Goal: Task Accomplishment & Management: Complete application form

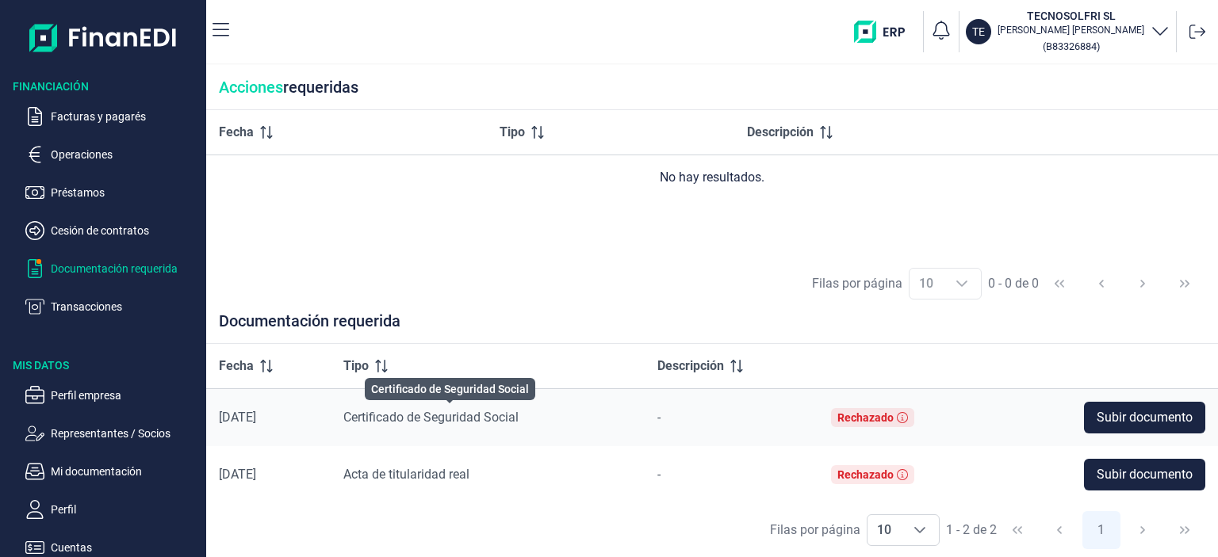
click at [381, 421] on span "Certificado de Seguridad Social" at bounding box center [430, 417] width 175 height 15
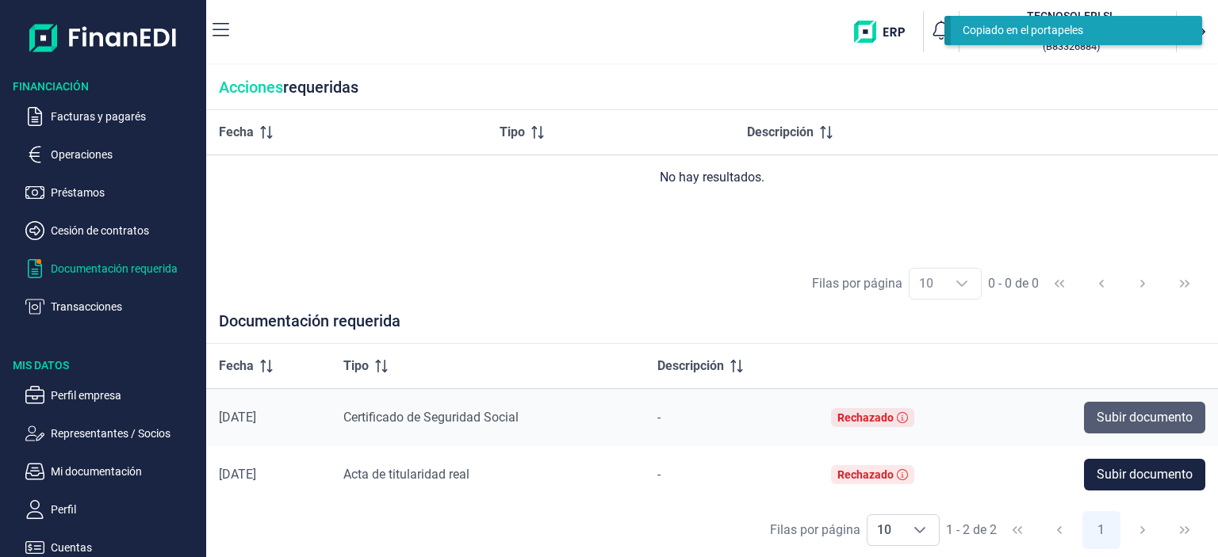
click at [1111, 418] on span "Subir documento" at bounding box center [1145, 417] width 96 height 19
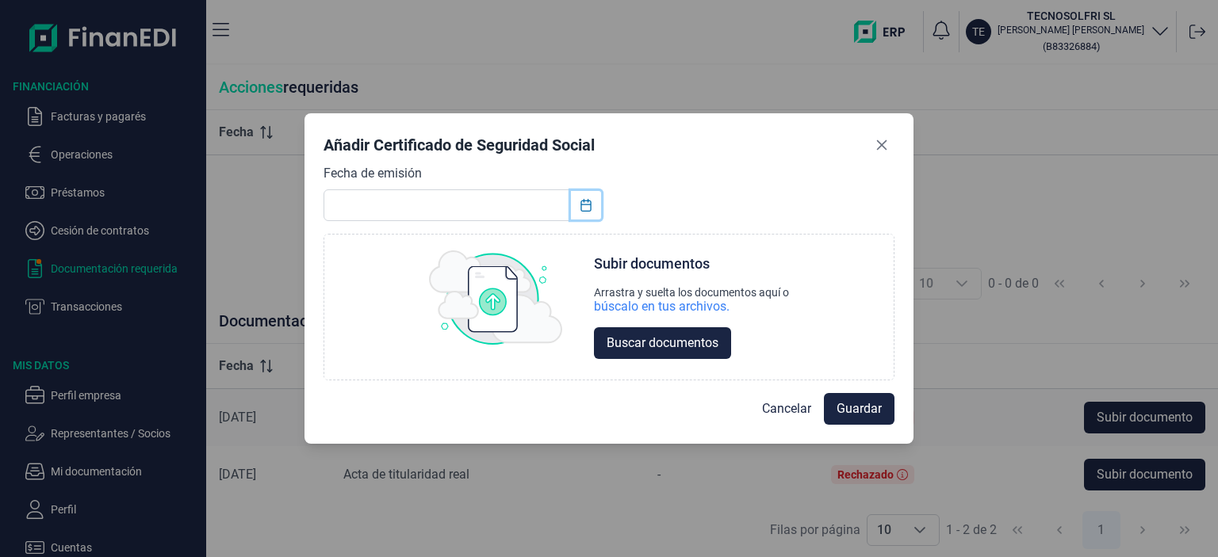
click at [580, 209] on icon "Choose Date" at bounding box center [586, 205] width 13 height 13
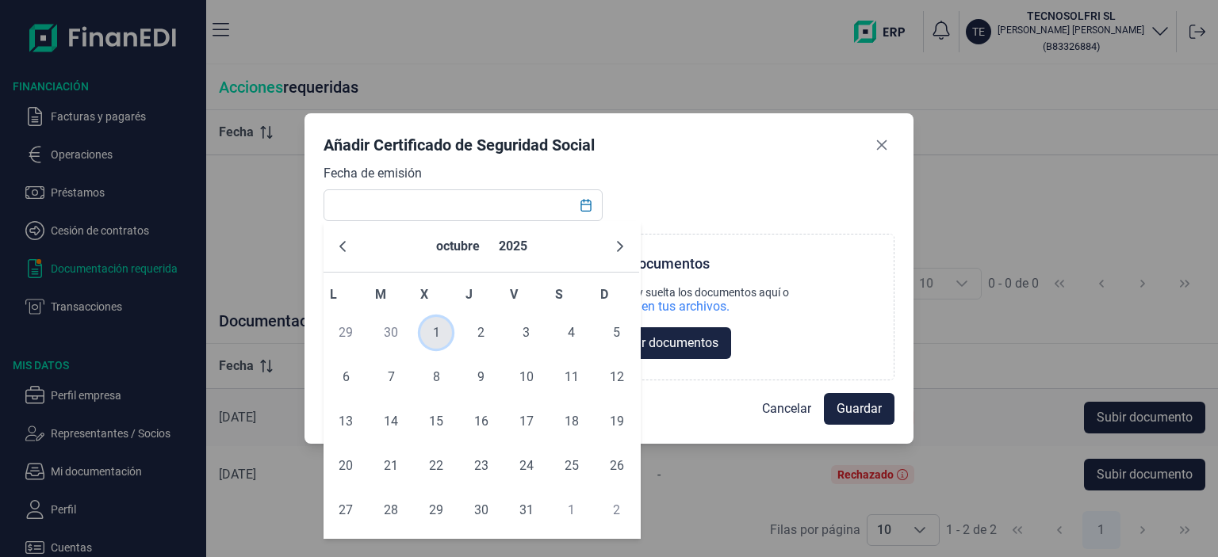
click at [435, 329] on span "1" at bounding box center [436, 333] width 32 height 32
type input "[DATE]"
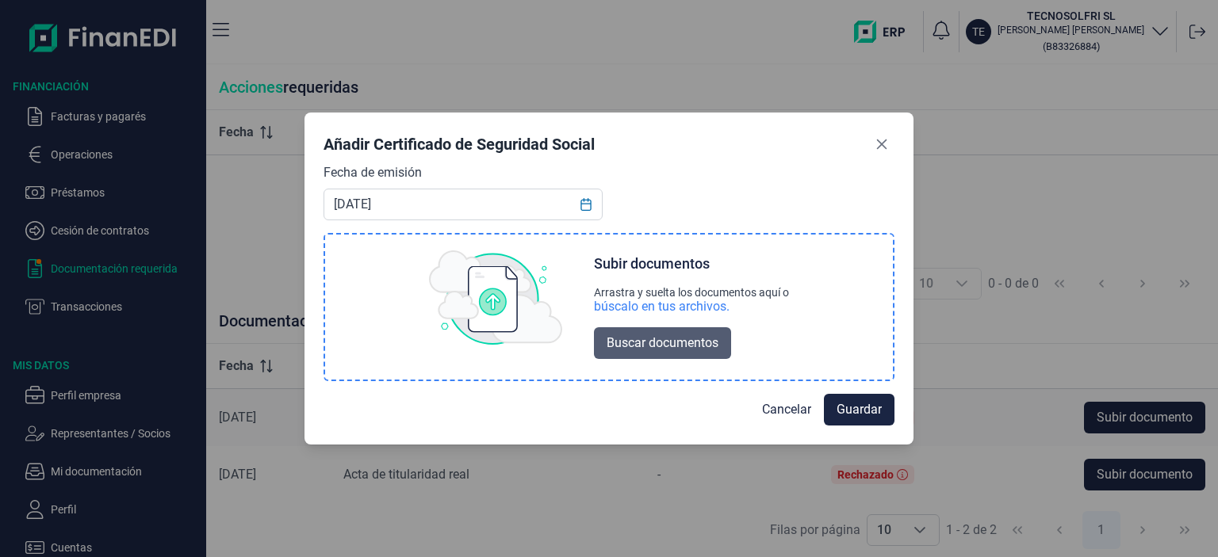
click at [663, 345] on span "Buscar documentos" at bounding box center [663, 343] width 112 height 19
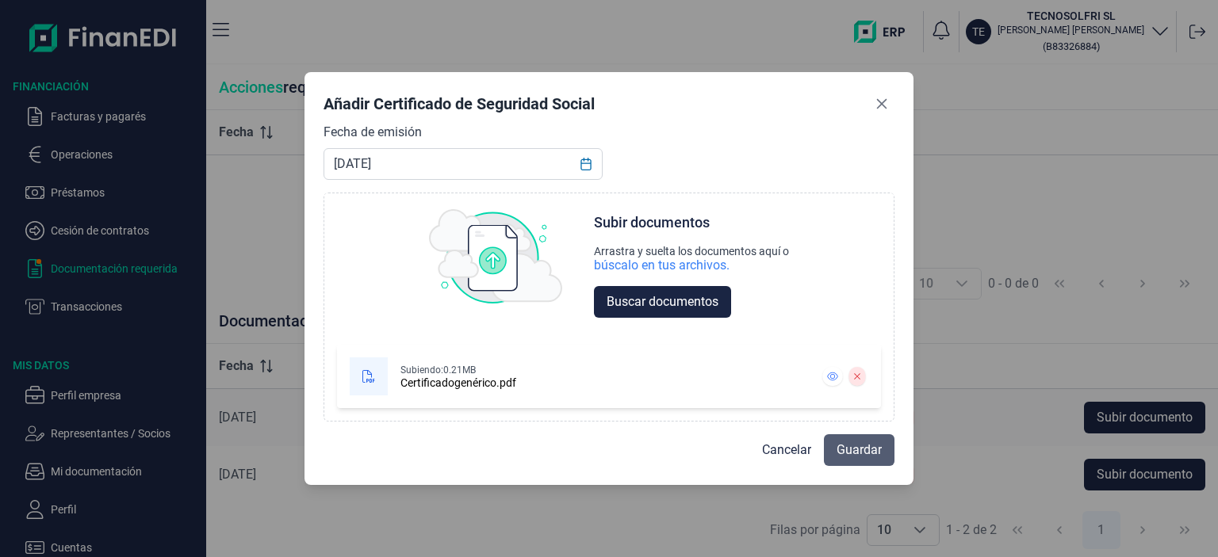
click at [870, 446] on span "Guardar" at bounding box center [859, 450] width 45 height 19
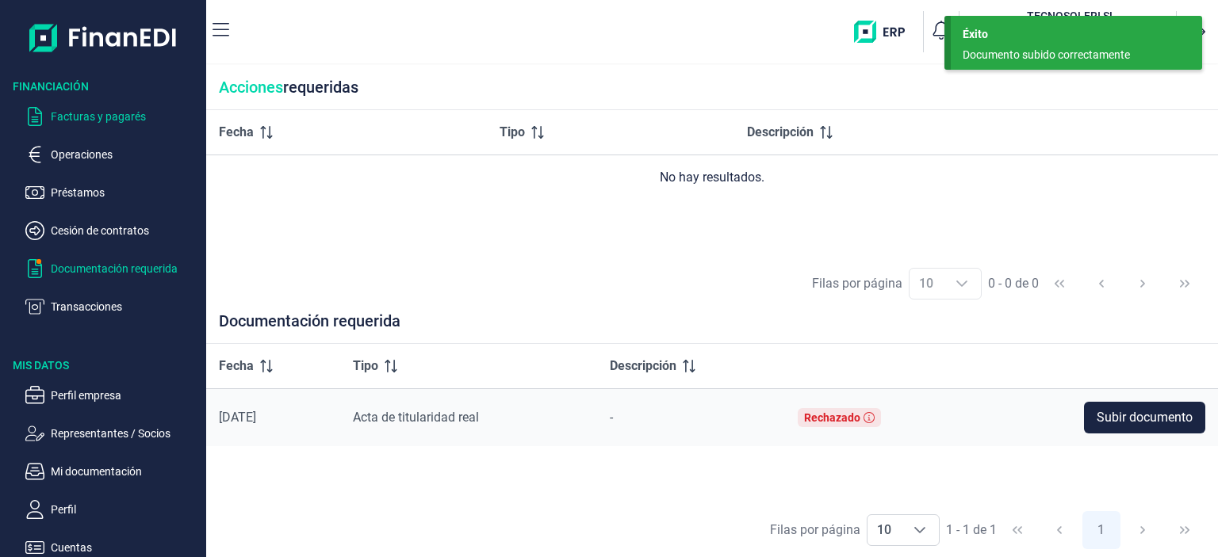
click at [47, 116] on button "Facturas y pagarés" at bounding box center [112, 116] width 174 height 19
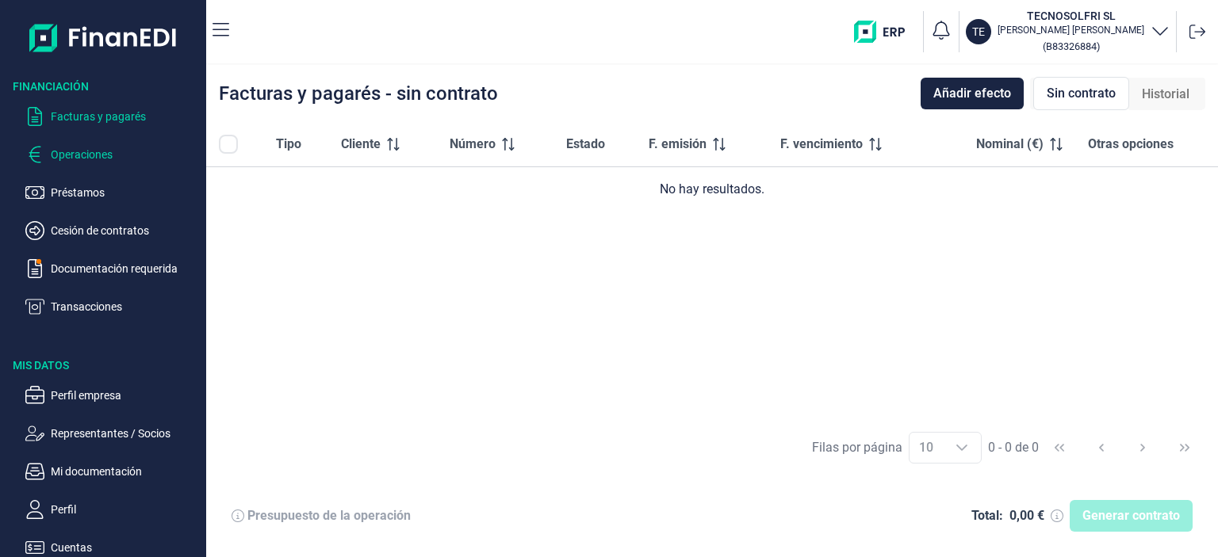
click at [73, 151] on p "Operaciones" at bounding box center [125, 154] width 149 height 19
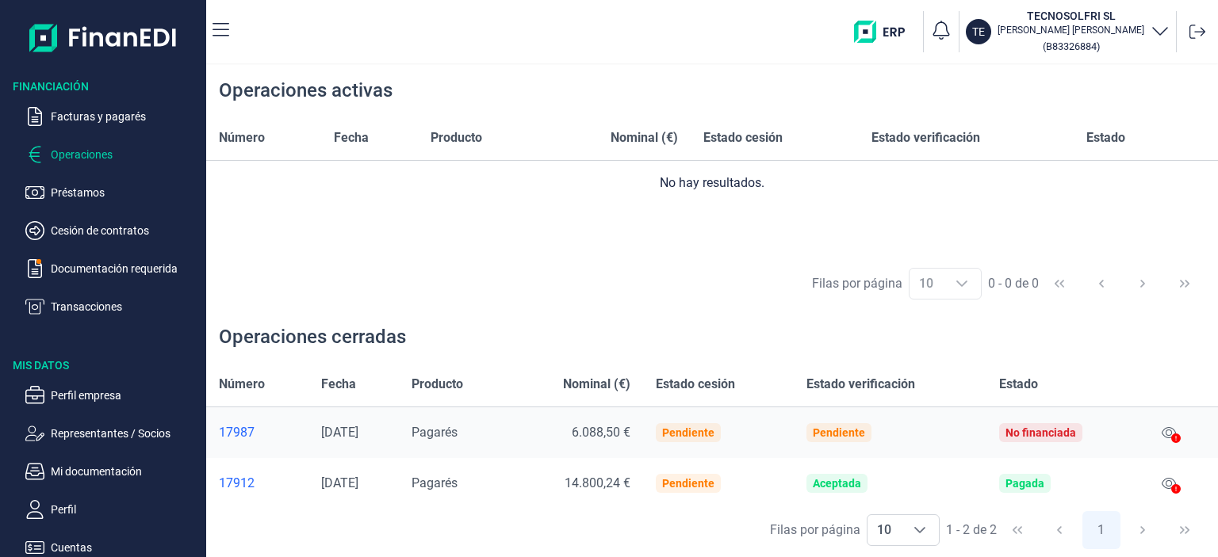
click at [1172, 491] on icon at bounding box center [1176, 489] width 10 height 10
click at [1164, 478] on icon at bounding box center [1169, 483] width 14 height 13
click at [1164, 478] on div "Financiación Facturas y pagarés Operaciones Préstamos Cesión de contratos Docum…" at bounding box center [609, 278] width 1218 height 557
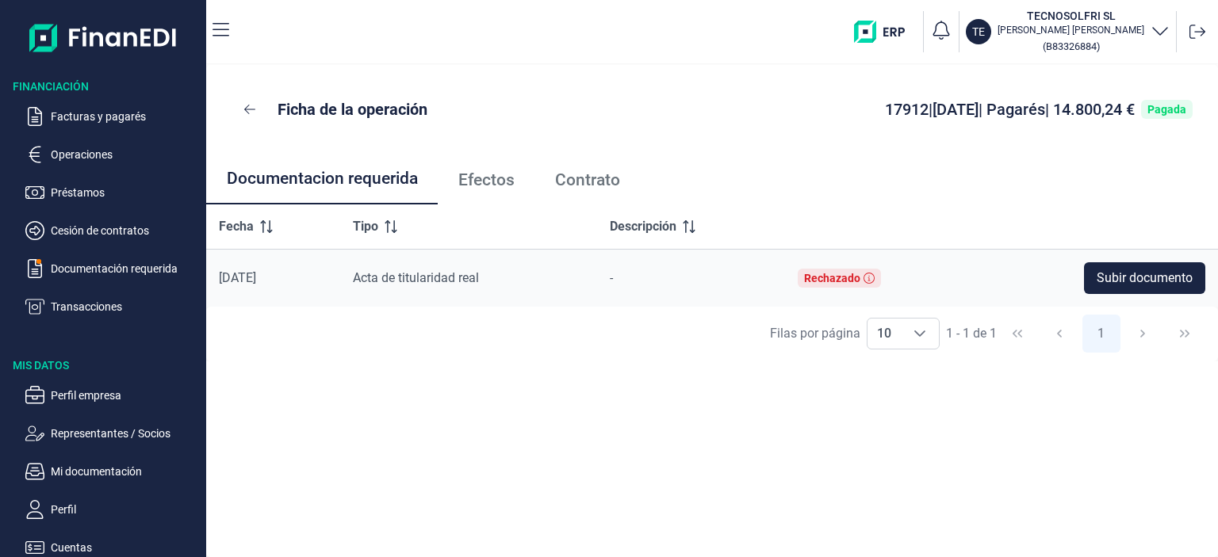
click at [479, 174] on span "Efectos" at bounding box center [486, 180] width 56 height 17
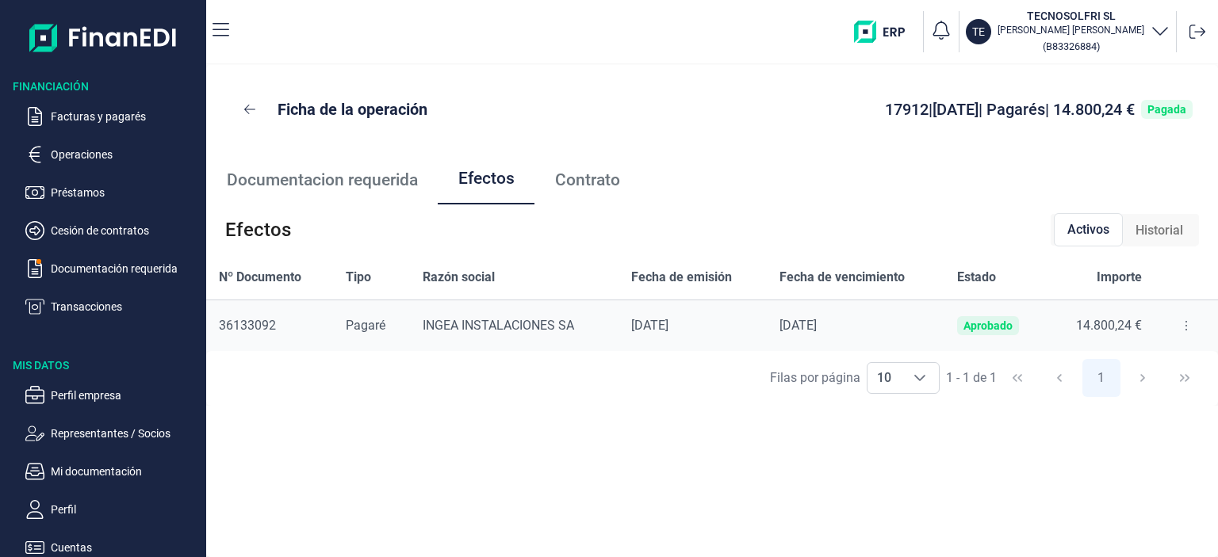
click at [584, 182] on span "Contrato" at bounding box center [587, 180] width 65 height 17
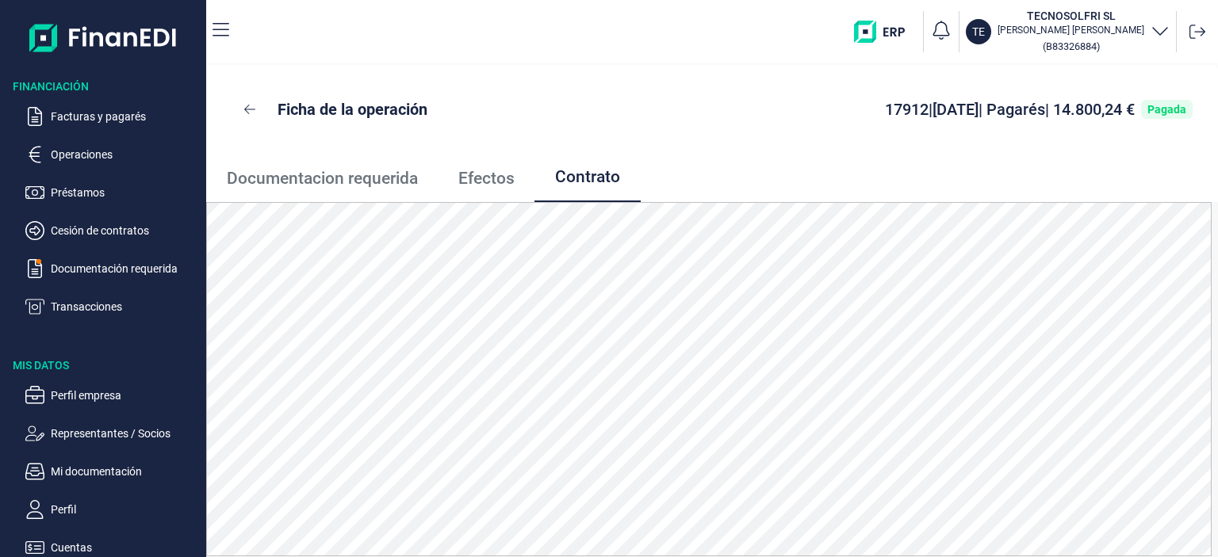
click at [343, 176] on span "Documentacion requerida" at bounding box center [322, 178] width 191 height 17
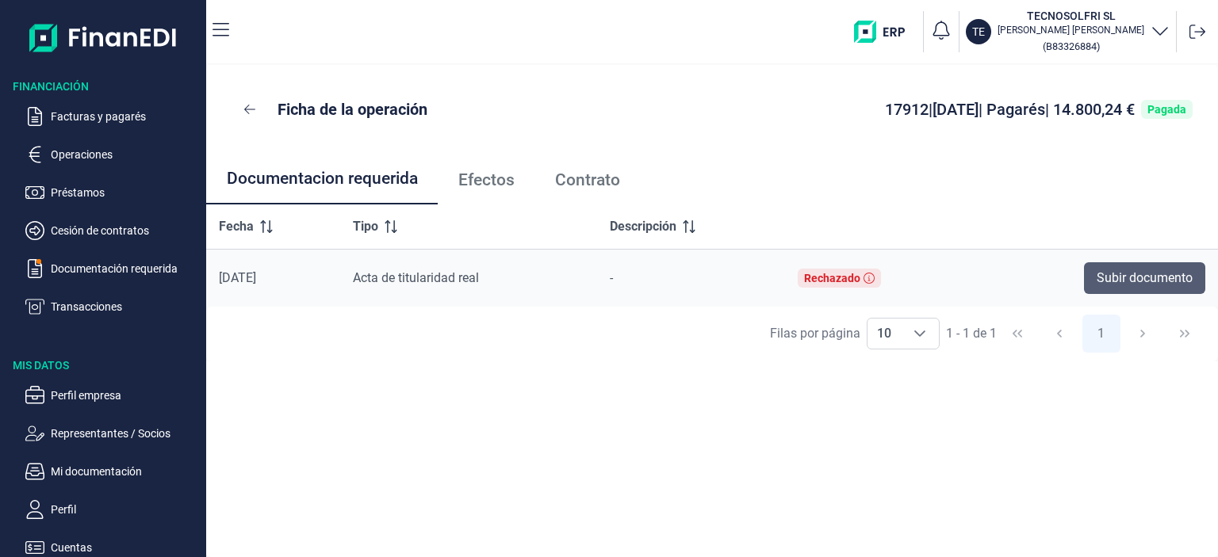
click at [1097, 281] on span "Subir documento" at bounding box center [1145, 278] width 96 height 19
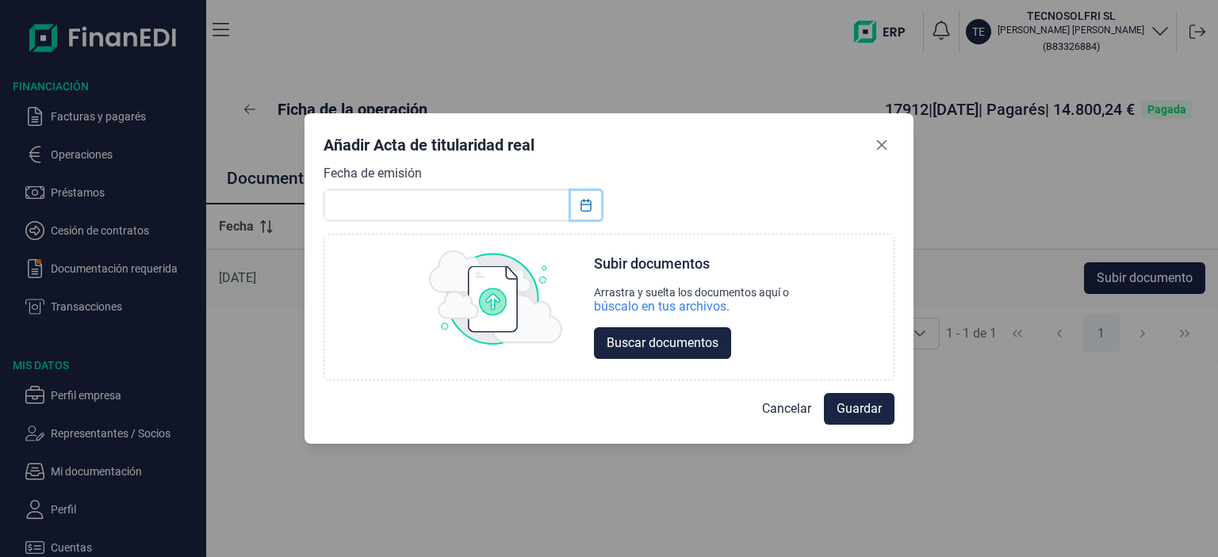
click at [584, 201] on icon "Choose Date" at bounding box center [586, 205] width 13 height 13
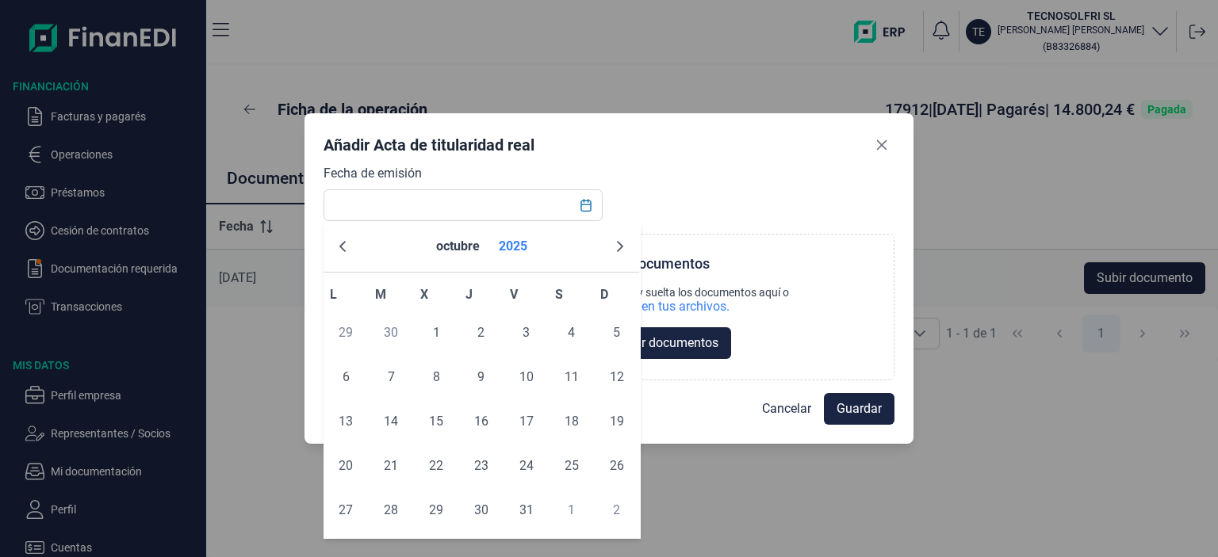
click at [504, 245] on button "2025" at bounding box center [512, 247] width 41 height 38
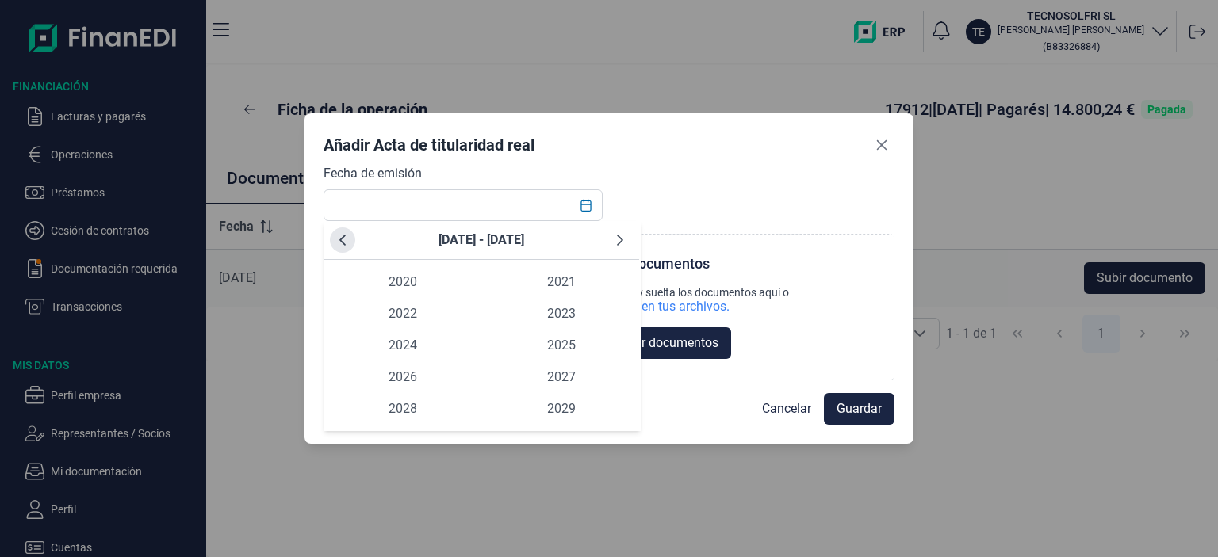
click at [343, 238] on icon "Previous Decade" at bounding box center [342, 240] width 13 height 13
click at [557, 381] on span "2017" at bounding box center [561, 378] width 159 height 32
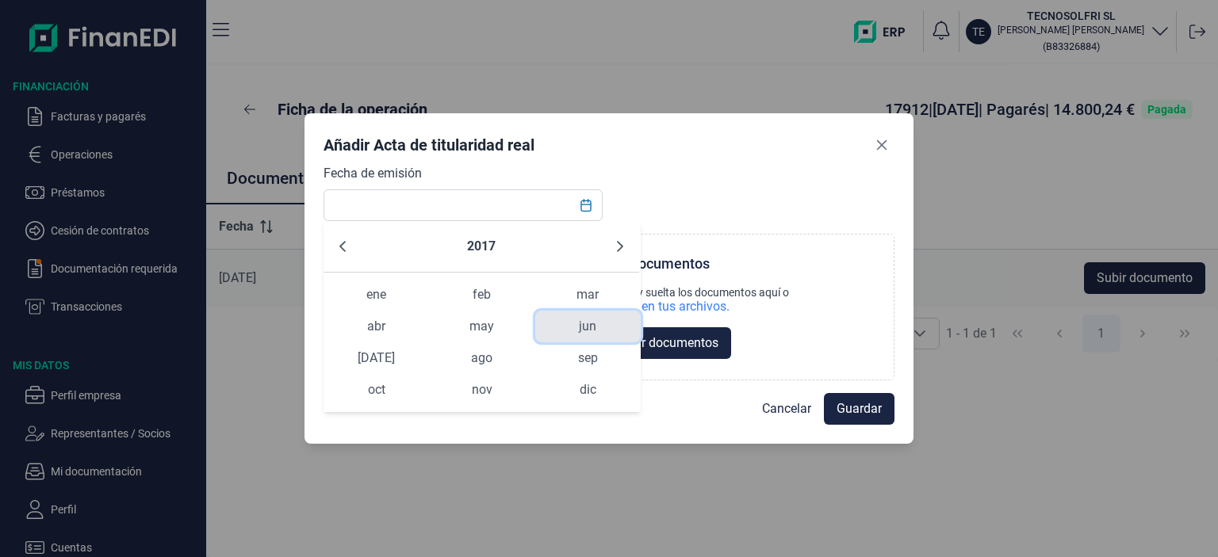
click at [565, 333] on span "jun" at bounding box center [587, 327] width 105 height 32
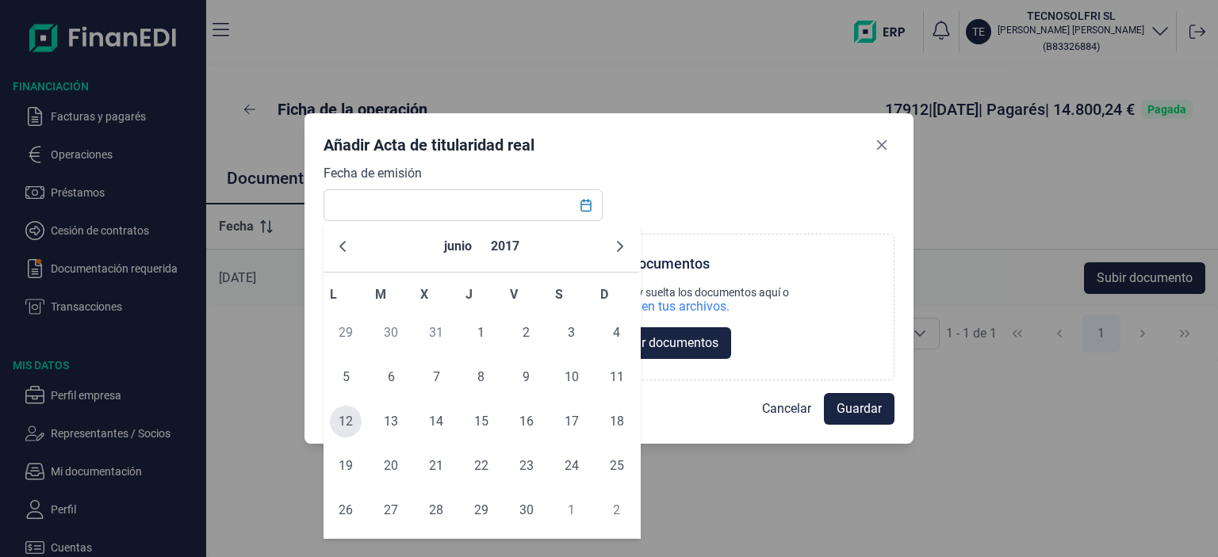
click at [354, 419] on span "12" at bounding box center [346, 422] width 32 height 32
type input "[DATE]"
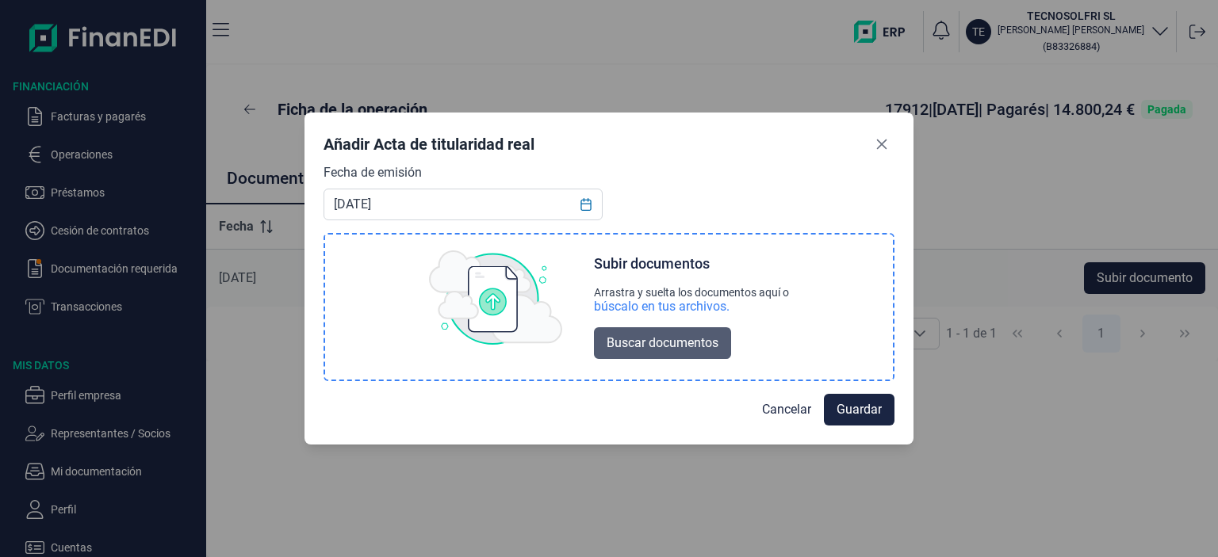
click at [654, 347] on span "Buscar documentos" at bounding box center [663, 343] width 112 height 19
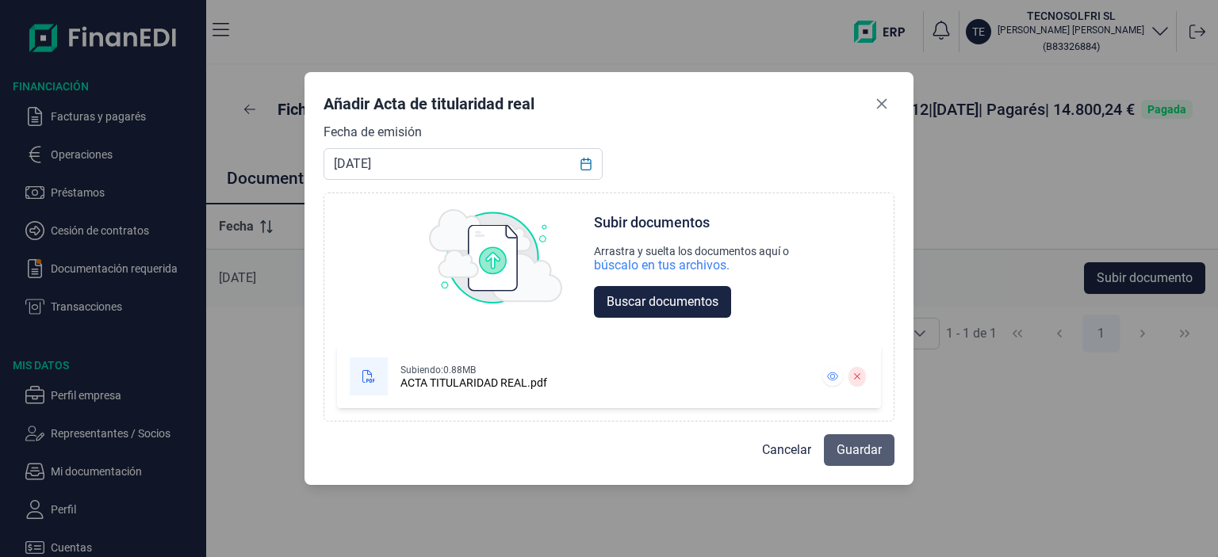
click at [852, 459] on span "Guardar" at bounding box center [859, 450] width 45 height 19
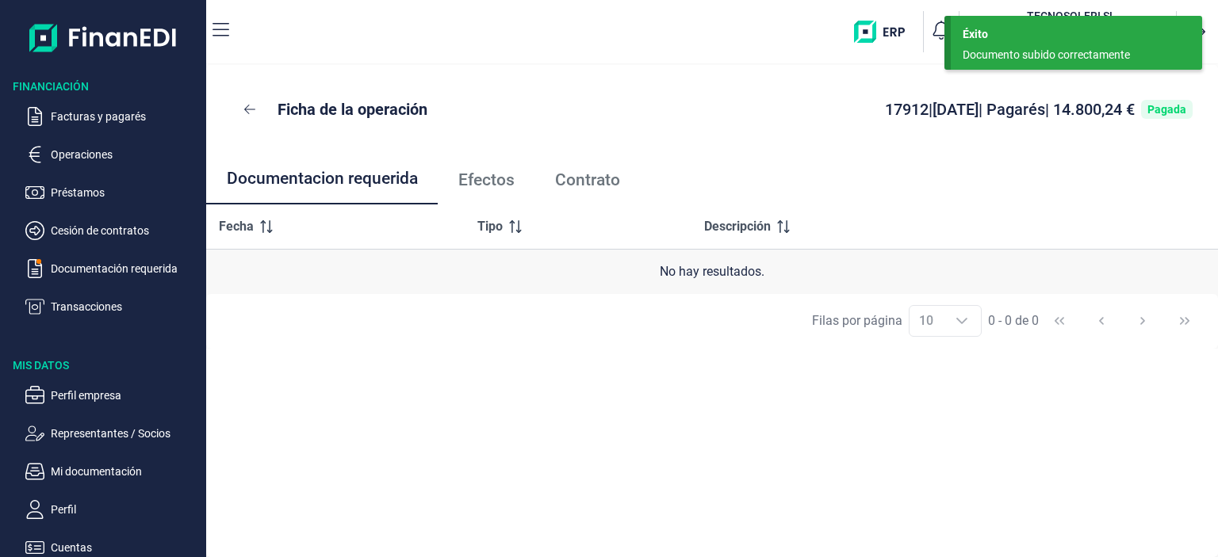
click at [499, 181] on span "Efectos" at bounding box center [486, 180] width 56 height 17
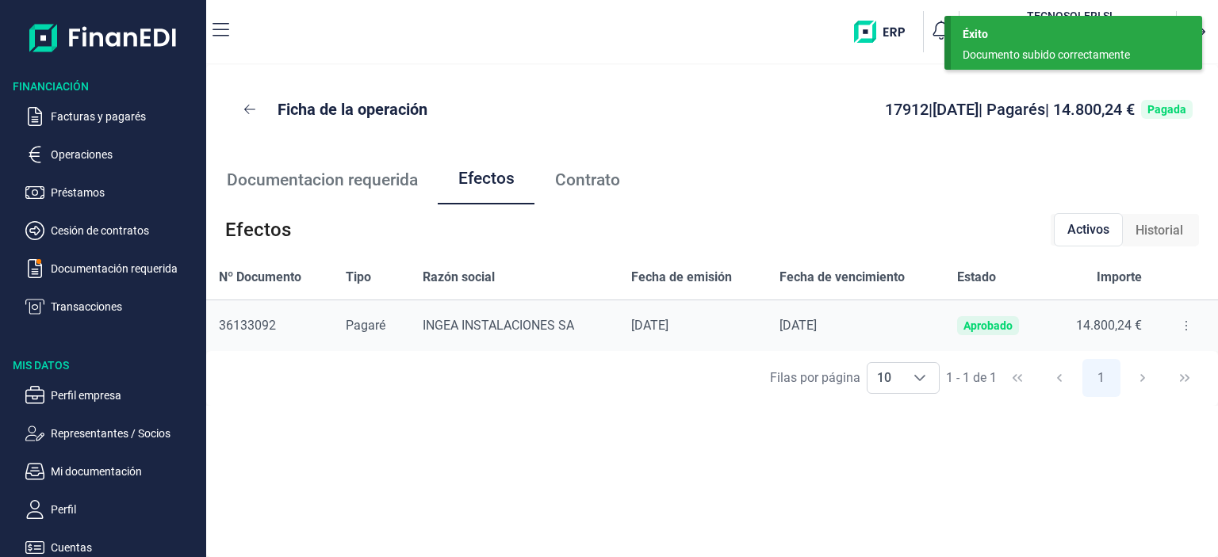
click at [572, 179] on span "Contrato" at bounding box center [587, 180] width 65 height 17
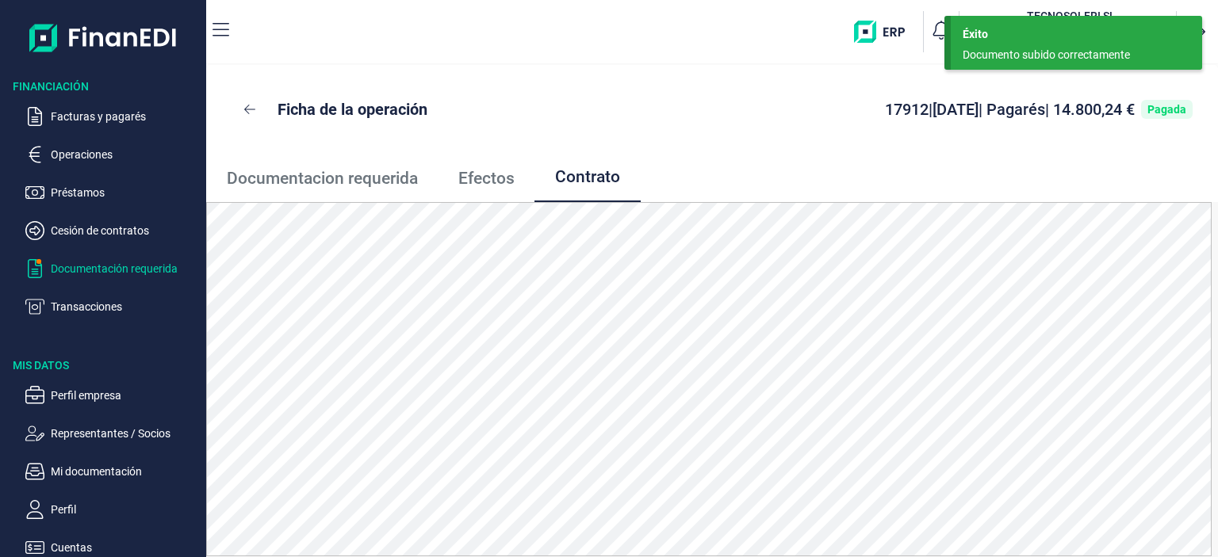
click at [76, 263] on p "Documentación requerida" at bounding box center [125, 268] width 149 height 19
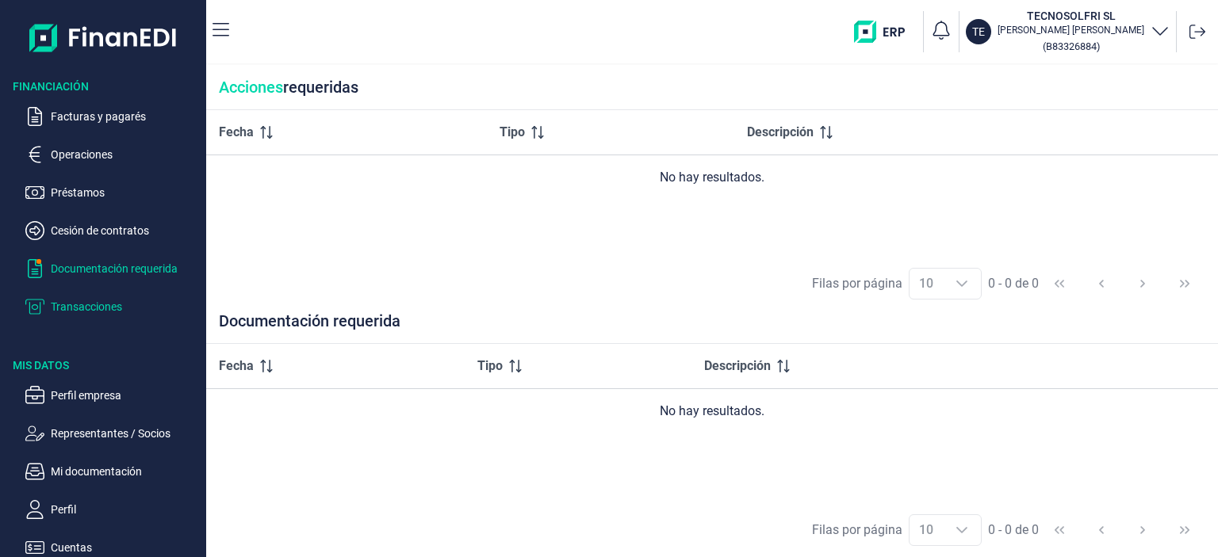
click at [93, 310] on p "Transacciones" at bounding box center [125, 306] width 149 height 19
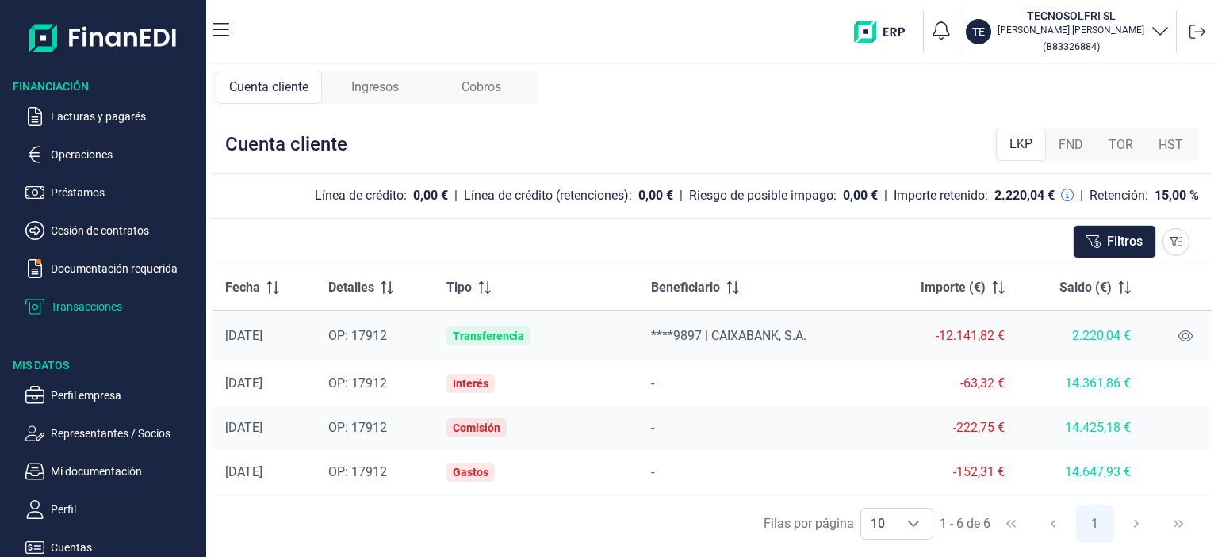
click at [384, 94] on span "Ingresos" at bounding box center [375, 87] width 48 height 19
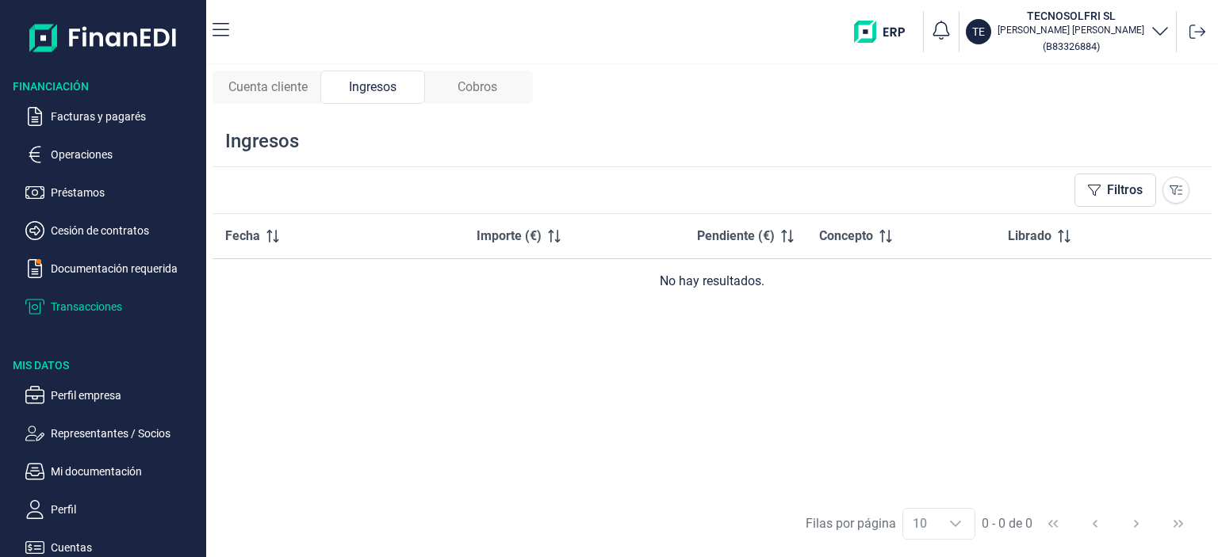
click at [495, 86] on span "Cobros" at bounding box center [478, 87] width 40 height 19
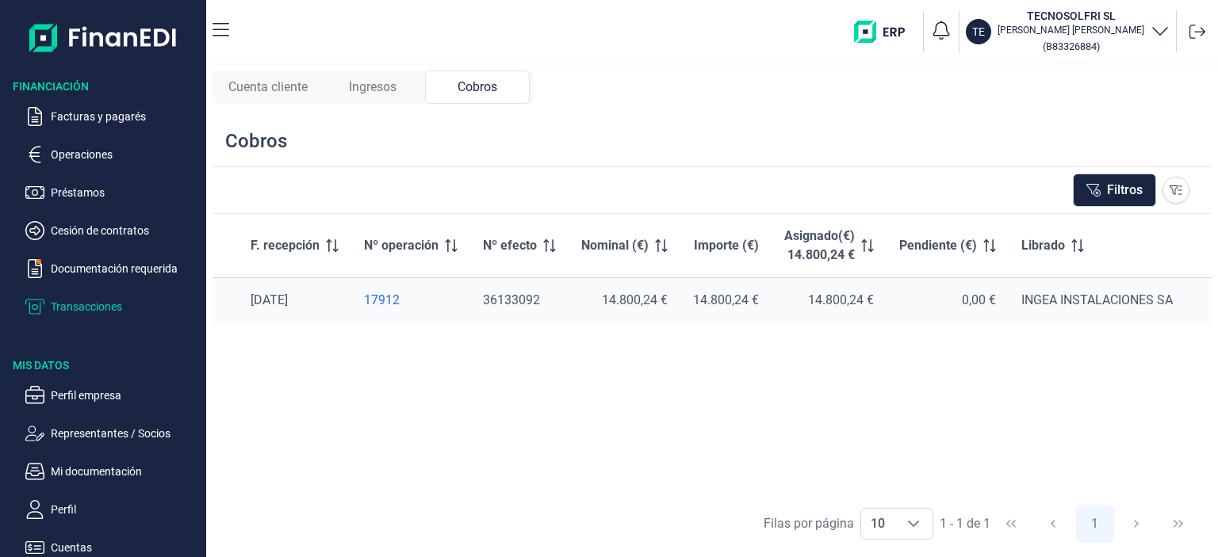
click at [270, 85] on span "Cuenta cliente" at bounding box center [267, 87] width 79 height 19
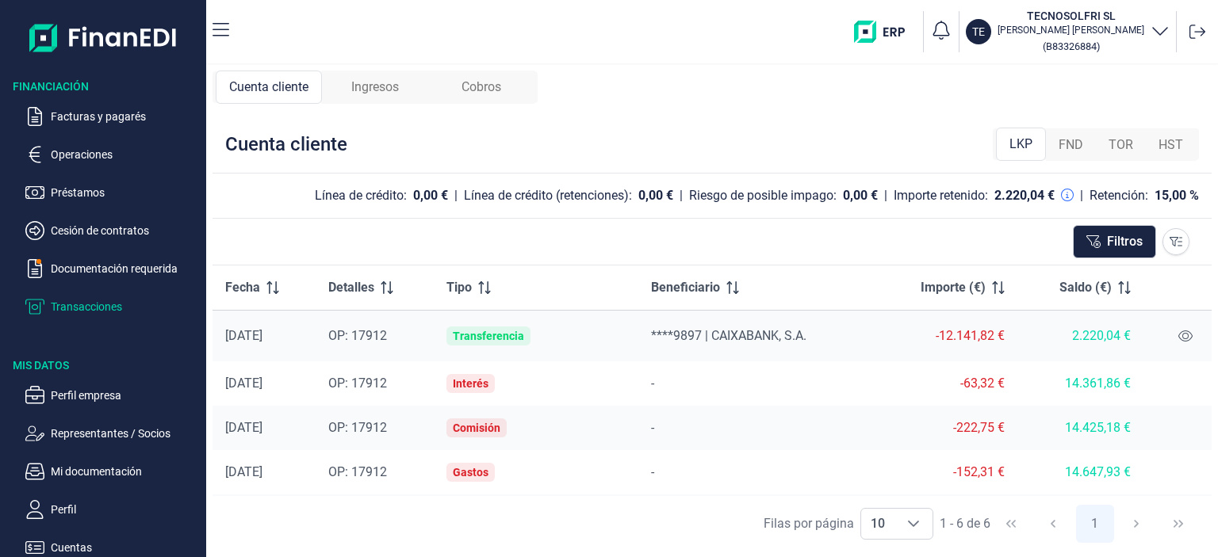
click at [614, 102] on div "Cuenta cliente Ingresos Cobros Cuenta cliente LKP FND TOR HST Línea de crédito:…" at bounding box center [712, 311] width 1012 height 492
click at [101, 149] on p "Operaciones" at bounding box center [125, 154] width 149 height 19
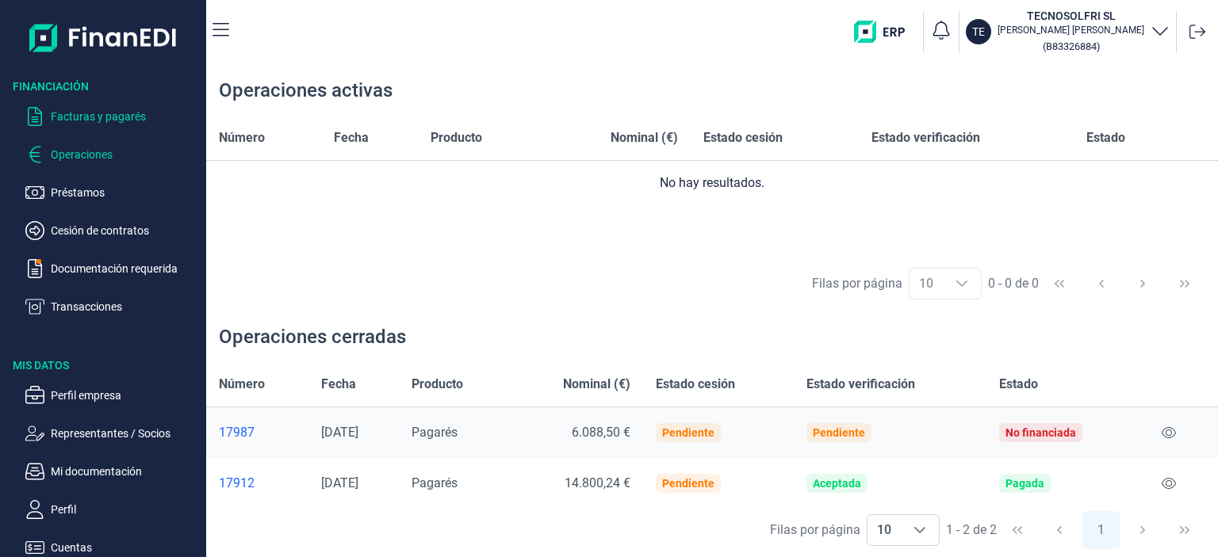
click at [70, 114] on p "Facturas y pagarés" at bounding box center [125, 116] width 149 height 19
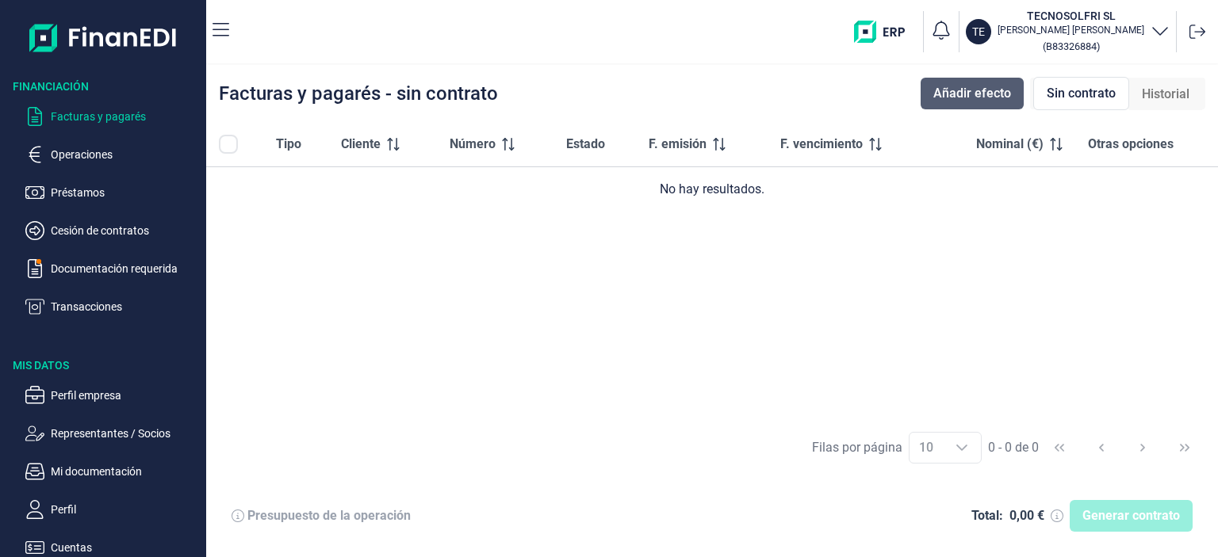
click at [973, 97] on span "Añadir efecto" at bounding box center [972, 93] width 78 height 19
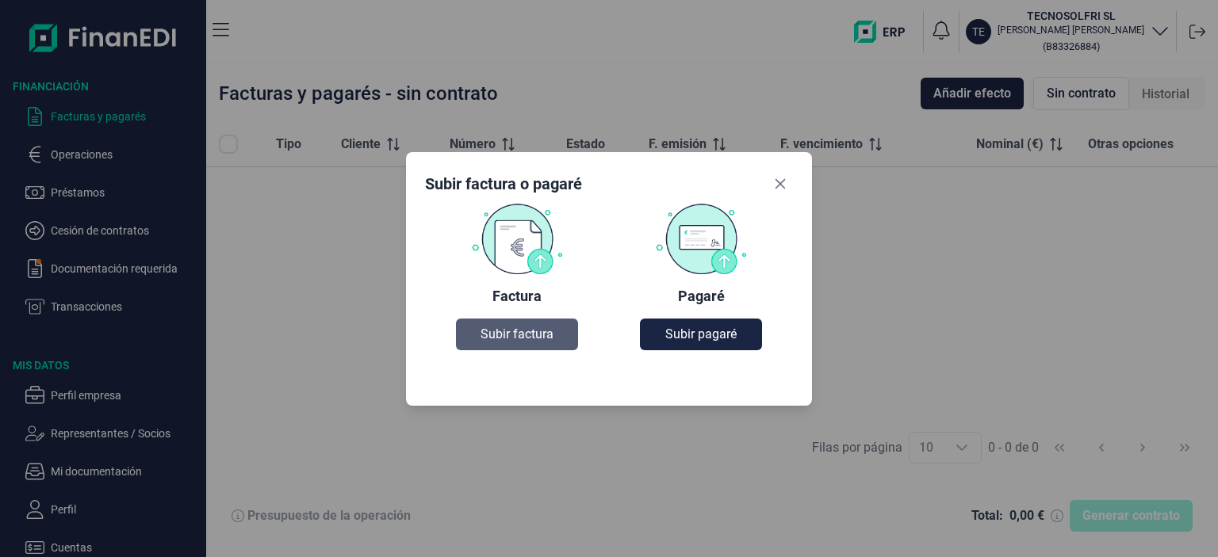
click at [489, 332] on span "Subir factura" at bounding box center [517, 334] width 73 height 19
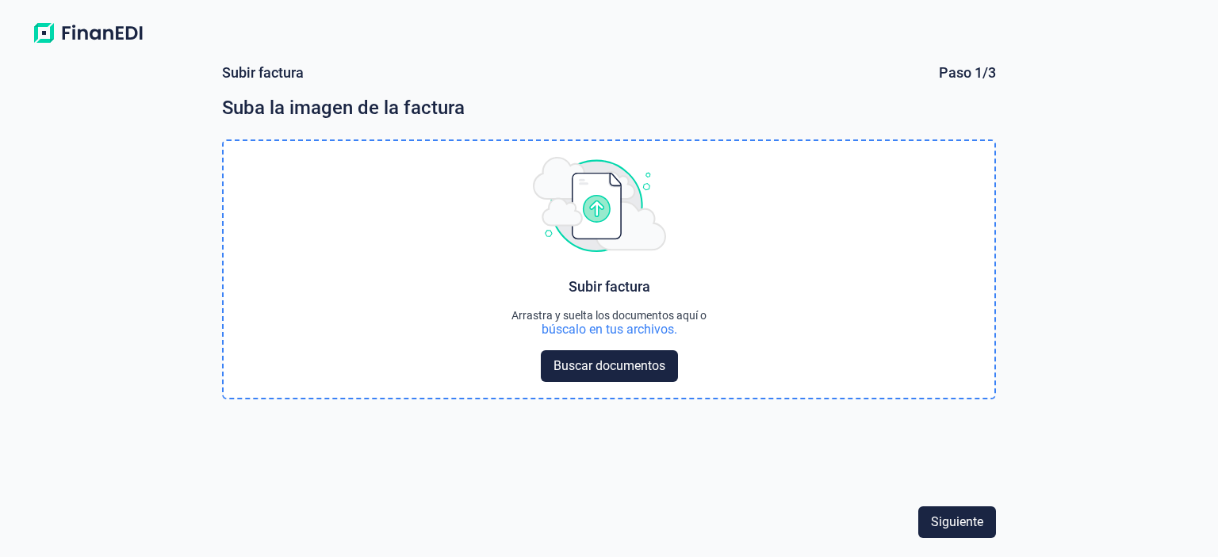
click at [599, 326] on div "búscalo en tus archivos." at bounding box center [610, 330] width 136 height 16
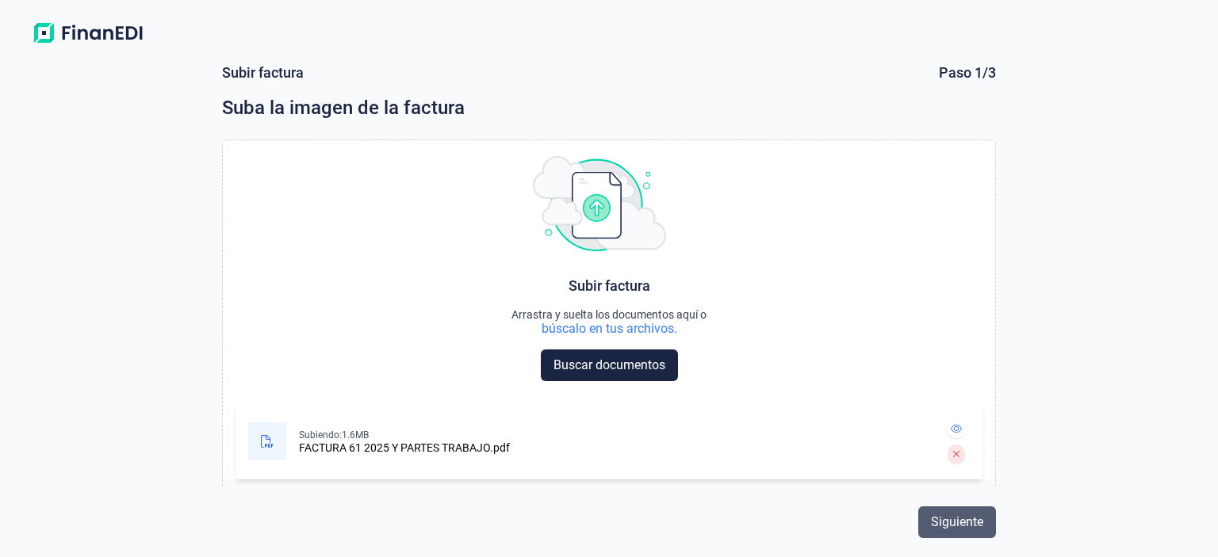
click at [939, 514] on span "Siguiente" at bounding box center [957, 522] width 52 height 19
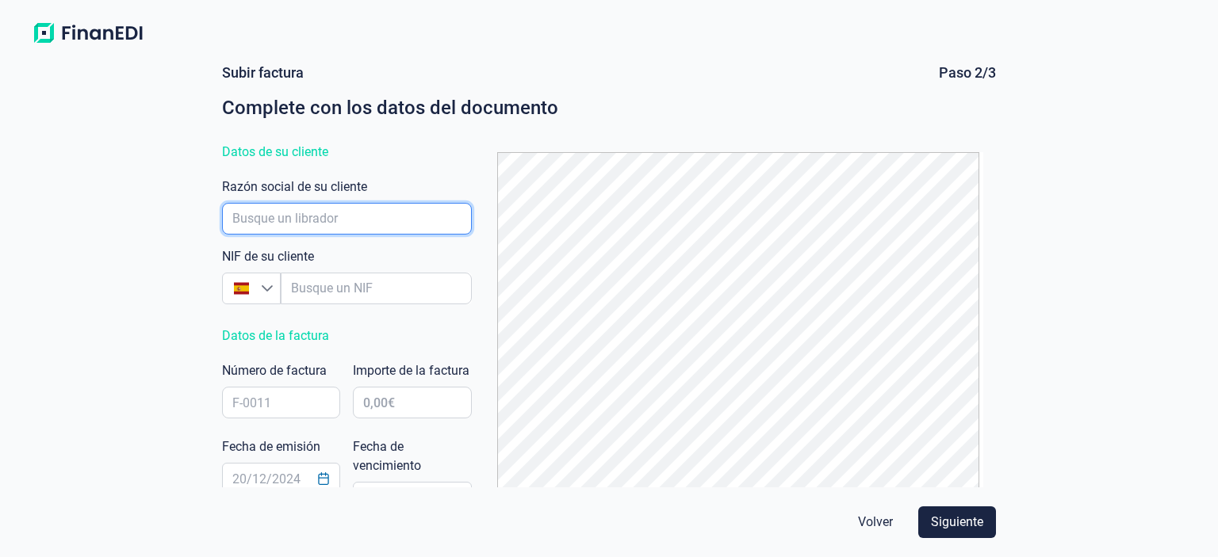
click at [256, 231] on input "empresaAutocomplete" at bounding box center [347, 219] width 250 height 32
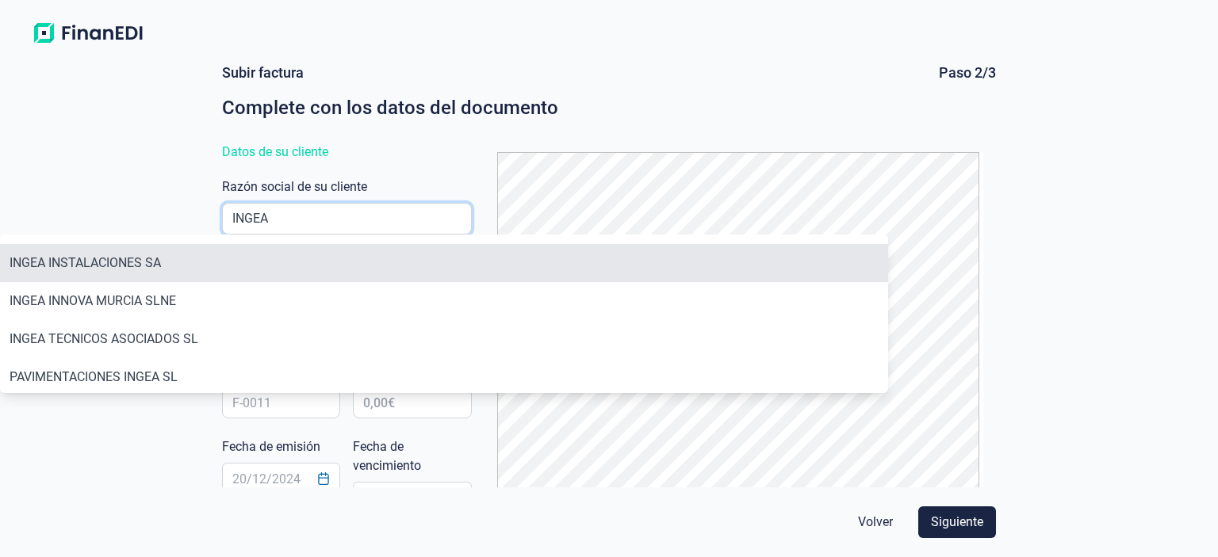
type input "INGEA"
click at [39, 262] on li "INGEA INSTALACIONES SA" at bounding box center [444, 263] width 888 height 38
type input "A88625058"
type input "INGEA INSTALACIONES SA"
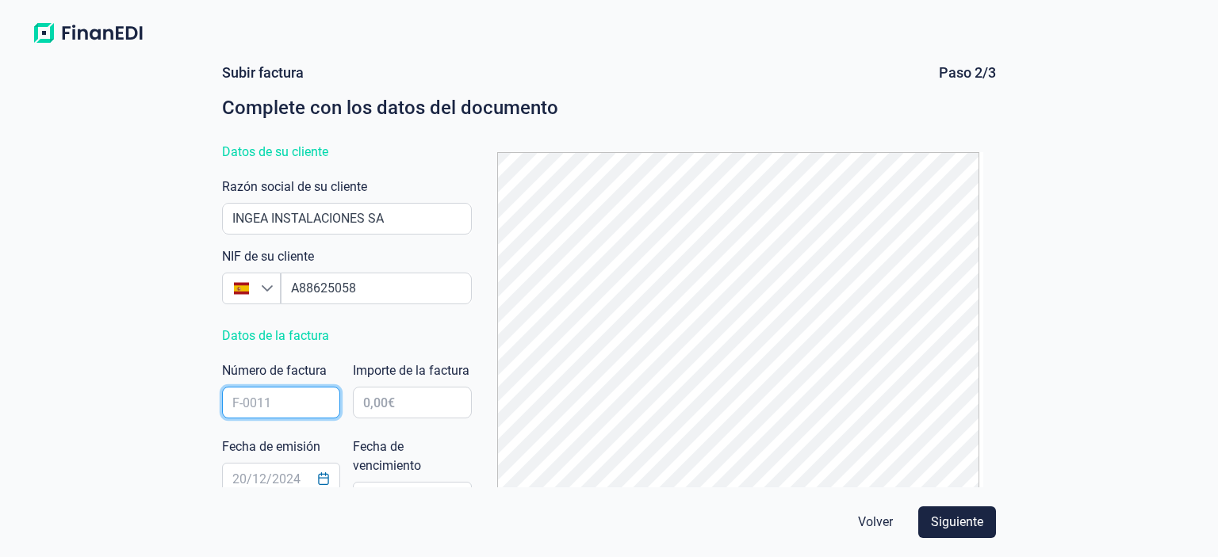
click at [274, 404] on input "text" at bounding box center [281, 403] width 118 height 32
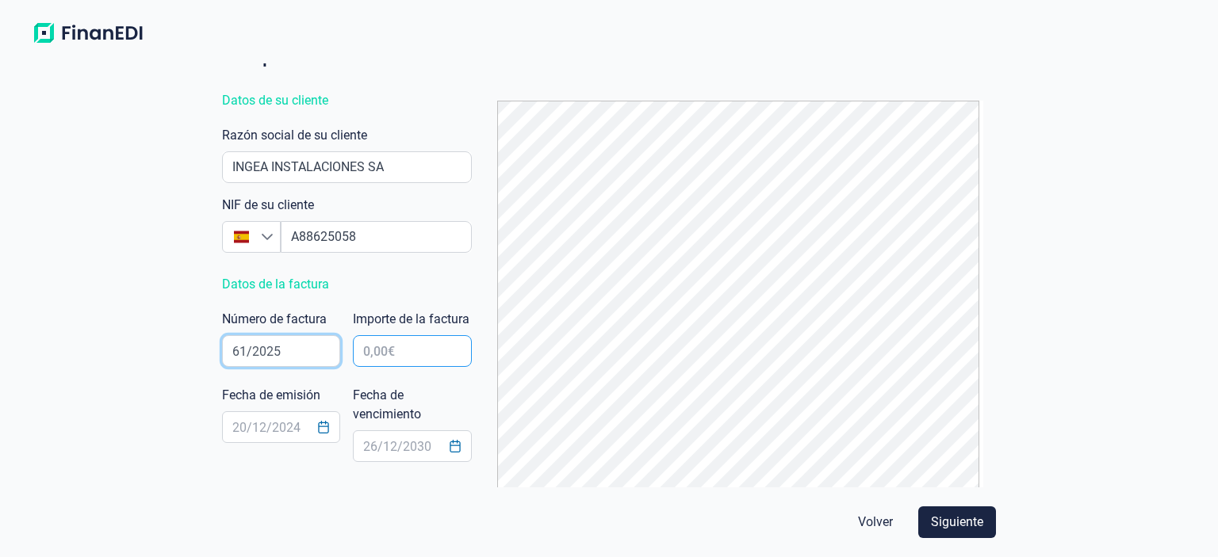
scroll to position [79, 0]
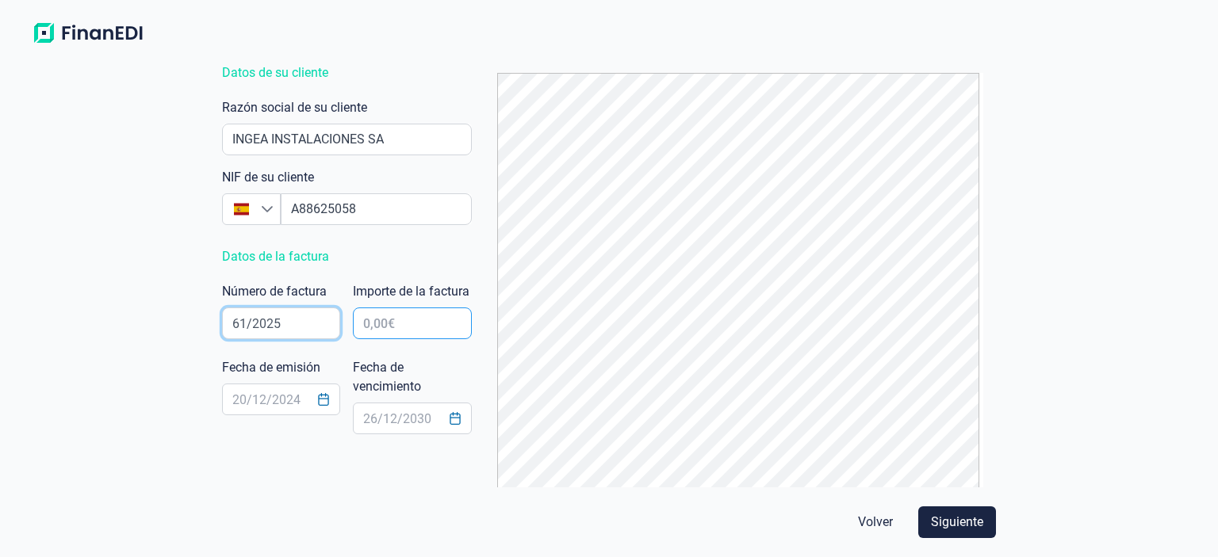
type input "61/2025"
click at [368, 339] on input "text" at bounding box center [412, 324] width 118 height 32
type input "23.686,73 €"
click at [258, 401] on input "text" at bounding box center [281, 400] width 118 height 32
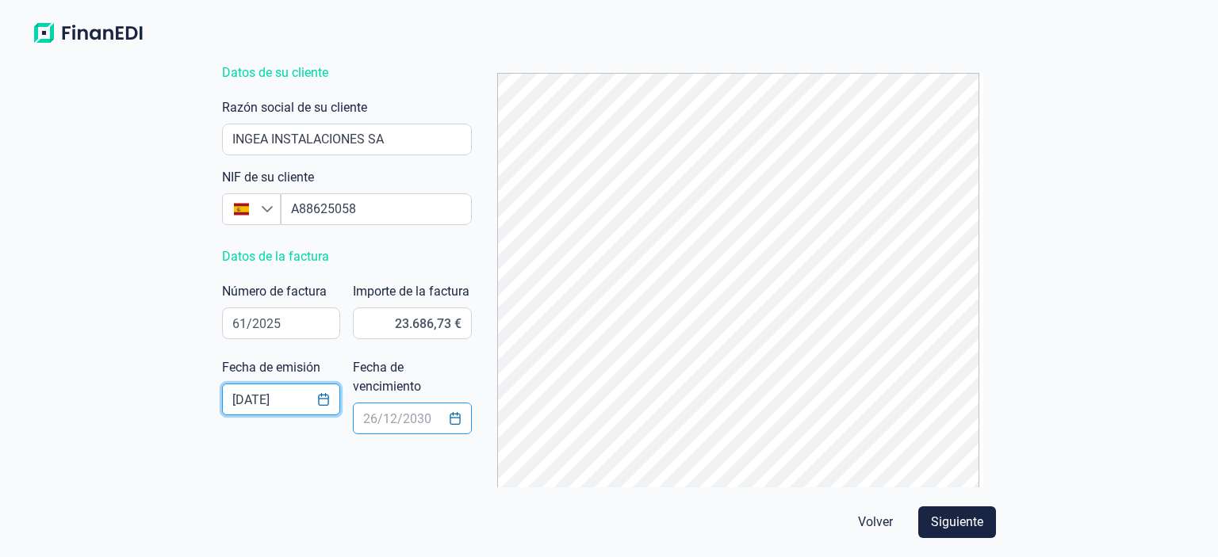
type input "[DATE]"
click at [373, 417] on input "text" at bounding box center [412, 419] width 118 height 32
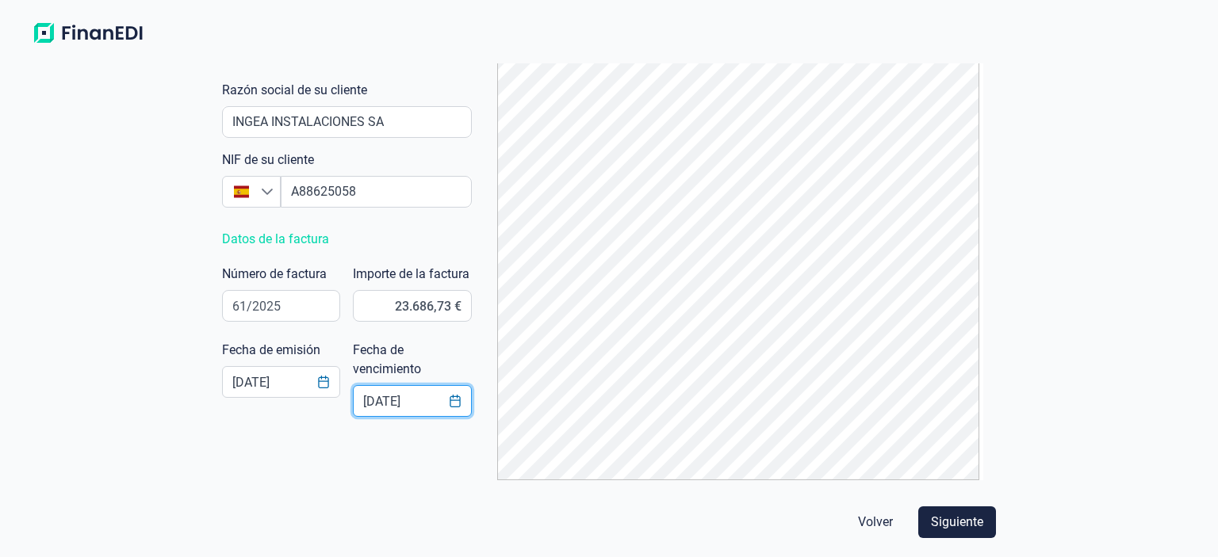
scroll to position [101, 0]
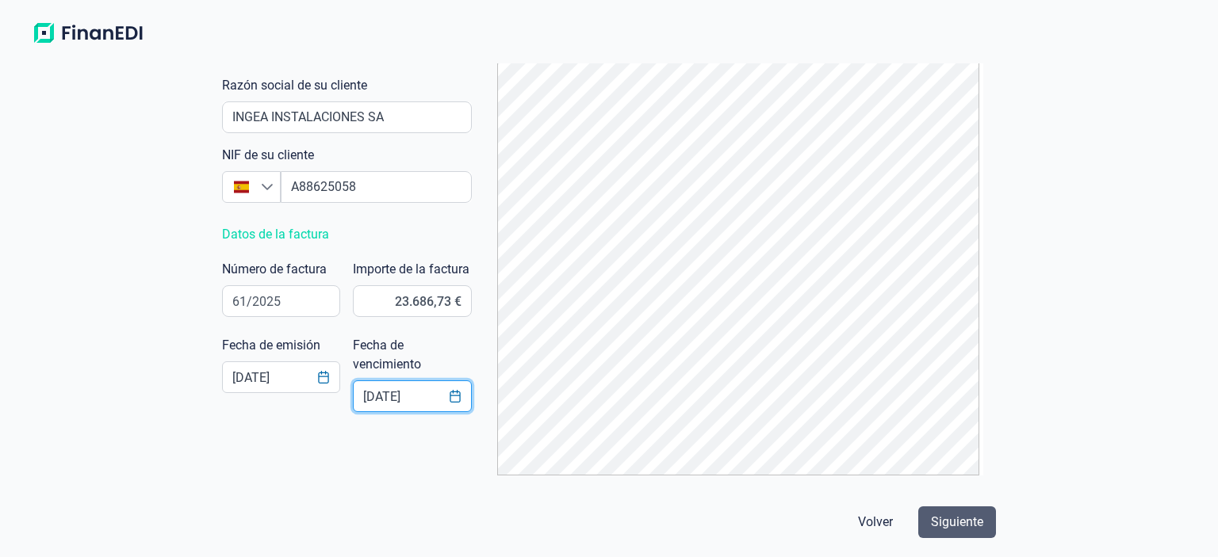
type input "[DATE]"
click at [938, 519] on span "Siguiente" at bounding box center [957, 522] width 52 height 19
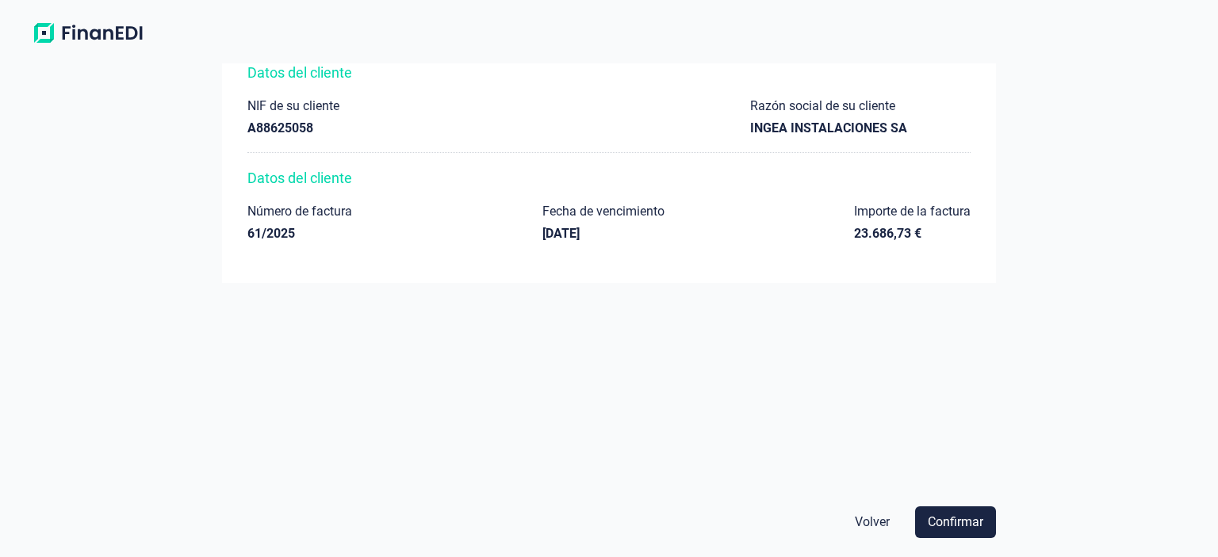
scroll to position [127, 0]
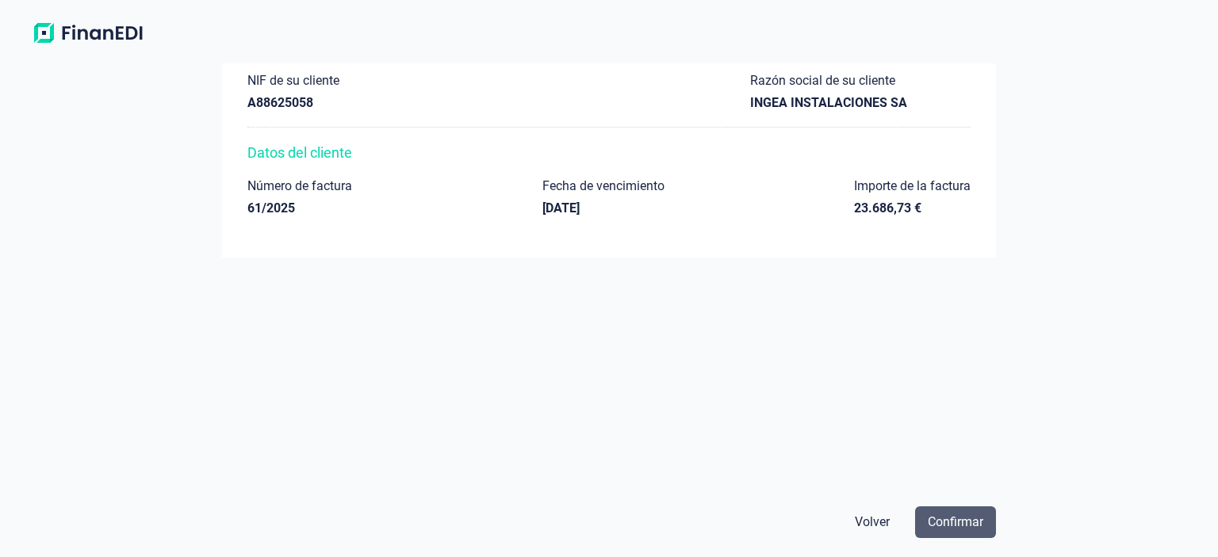
click at [958, 527] on span "Confirmar" at bounding box center [956, 522] width 56 height 19
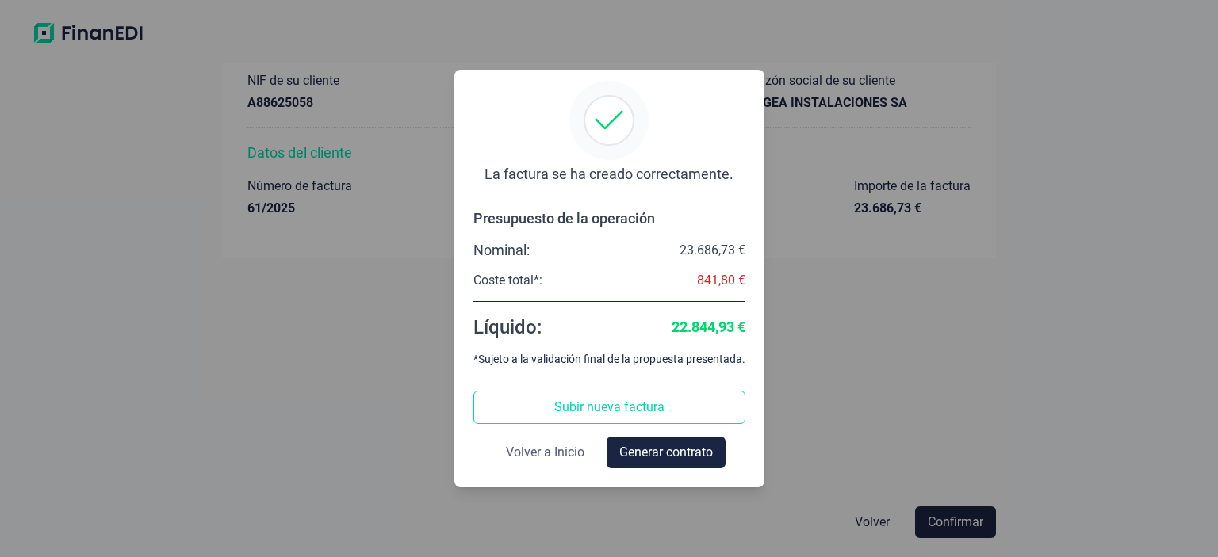
click at [553, 453] on span "Volver a Inicio" at bounding box center [545, 452] width 78 height 19
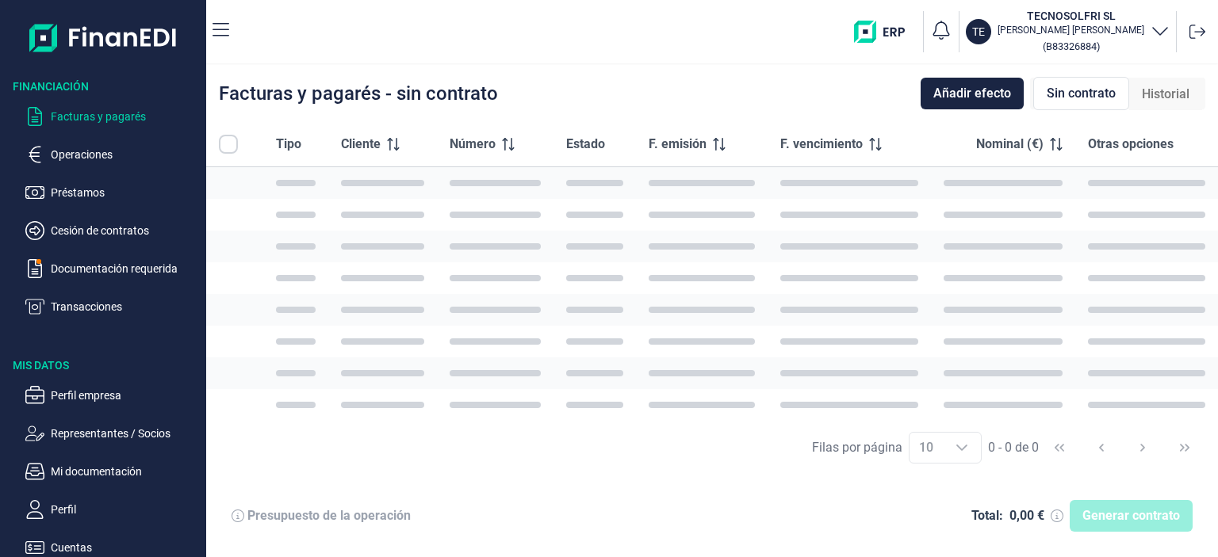
checkbox input "true"
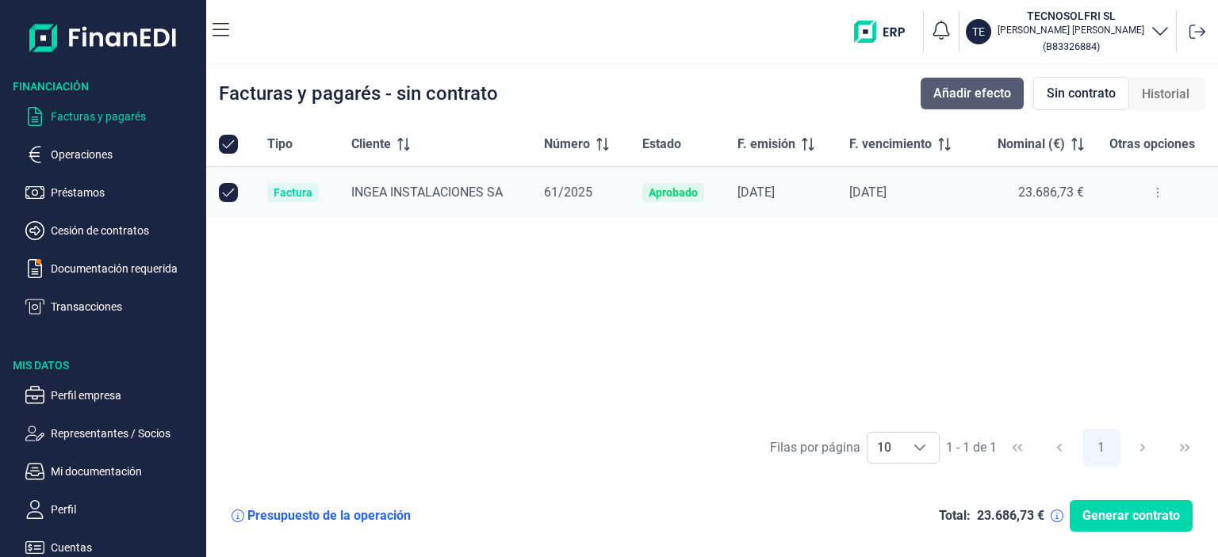
click at [996, 82] on button "Añadir efecto" at bounding box center [972, 94] width 103 height 32
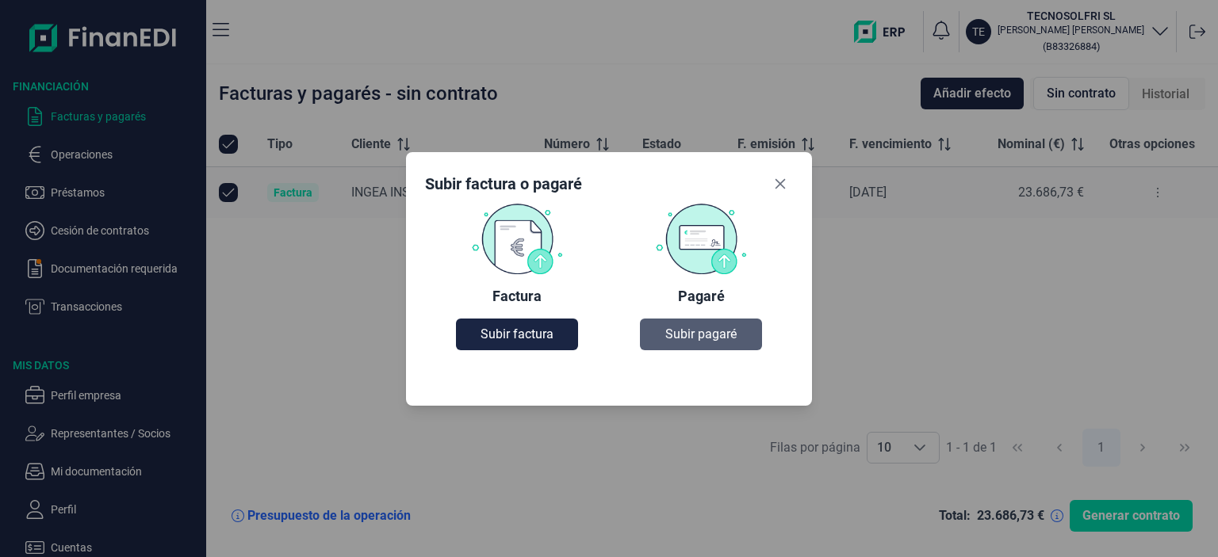
click at [717, 335] on span "Subir pagaré" at bounding box center [700, 334] width 71 height 19
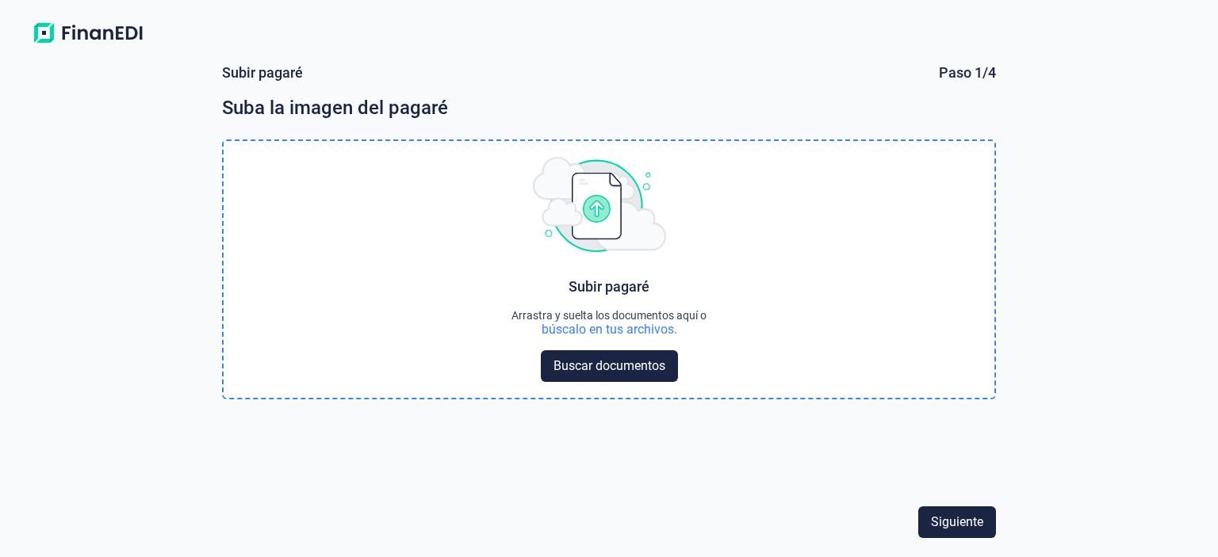
click at [567, 331] on div "búscalo en tus archivos." at bounding box center [610, 330] width 136 height 16
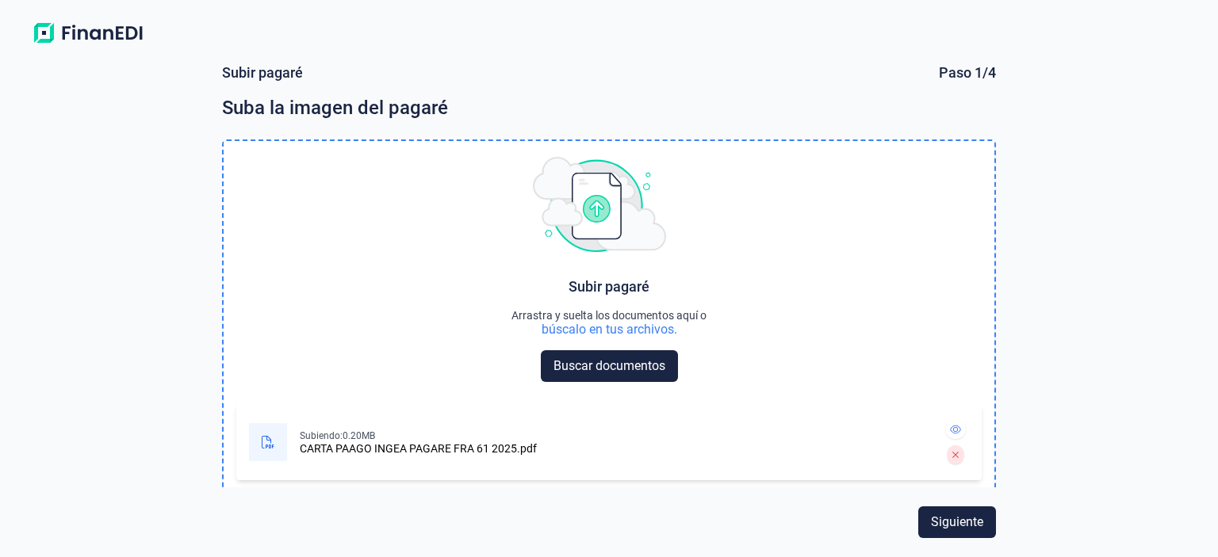
click at [270, 437] on icon at bounding box center [268, 442] width 13 height 13
click at [324, 446] on div "CARTA PAAGO INGEA PAGARE FRA 61 2025.pdf" at bounding box center [418, 448] width 237 height 13
click at [950, 427] on icon at bounding box center [955, 430] width 11 height 10
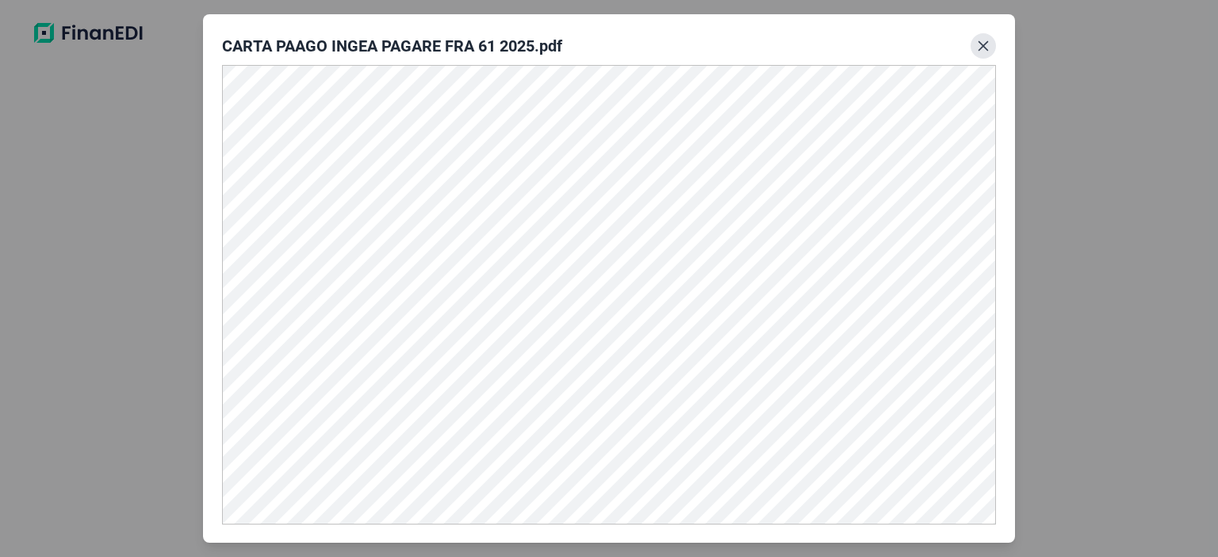
click at [986, 55] on button "Close" at bounding box center [983, 45] width 25 height 25
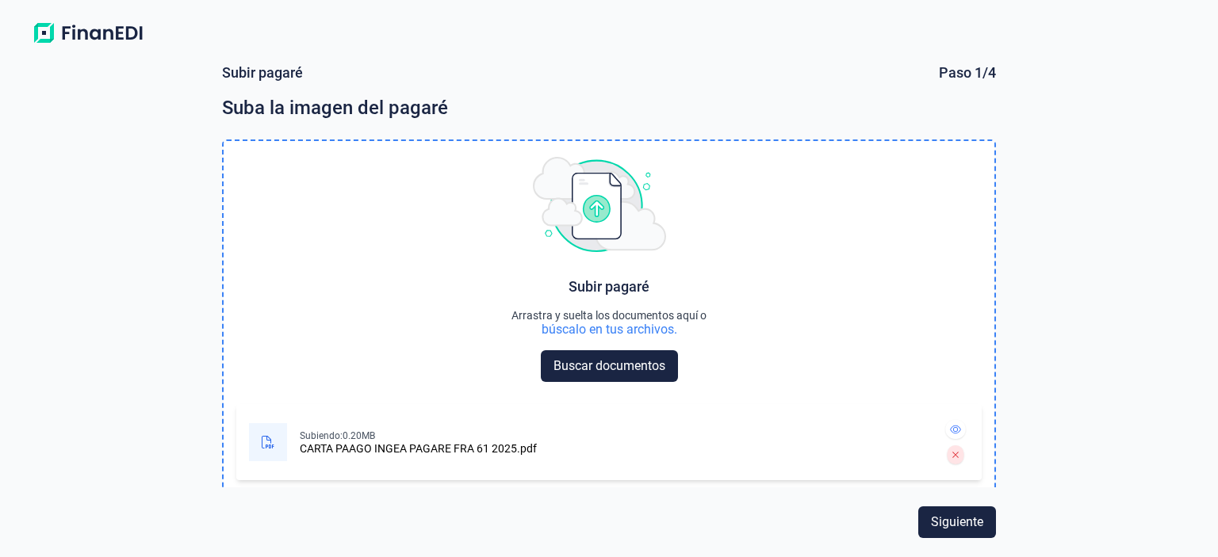
click at [569, 329] on div "búscalo en tus archivos." at bounding box center [610, 330] width 136 height 16
click at [950, 428] on icon at bounding box center [955, 430] width 11 height 10
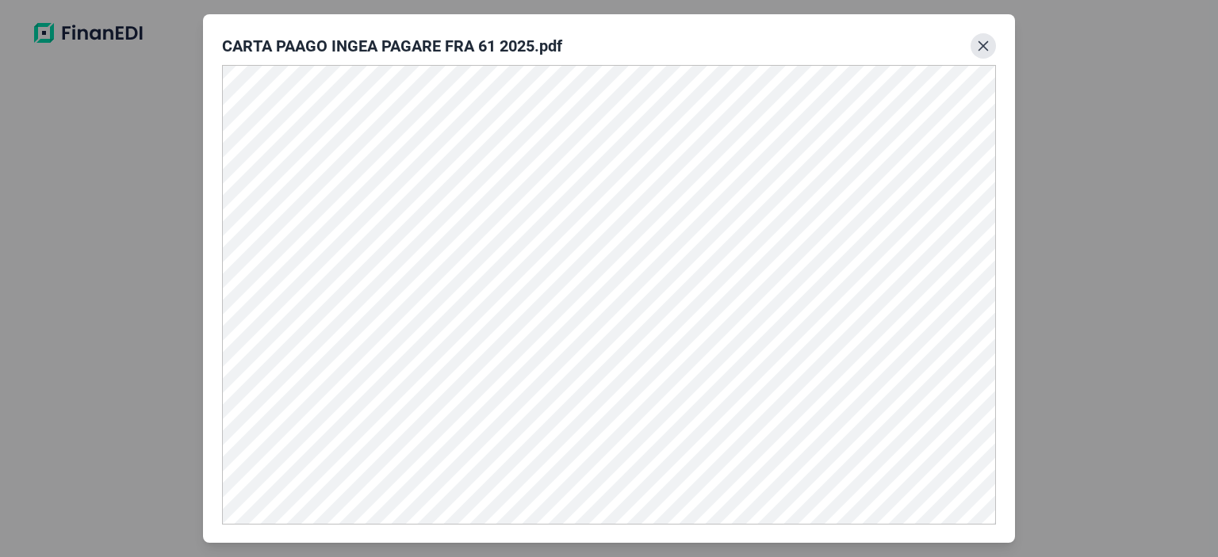
click at [979, 37] on button "Close" at bounding box center [983, 45] width 25 height 25
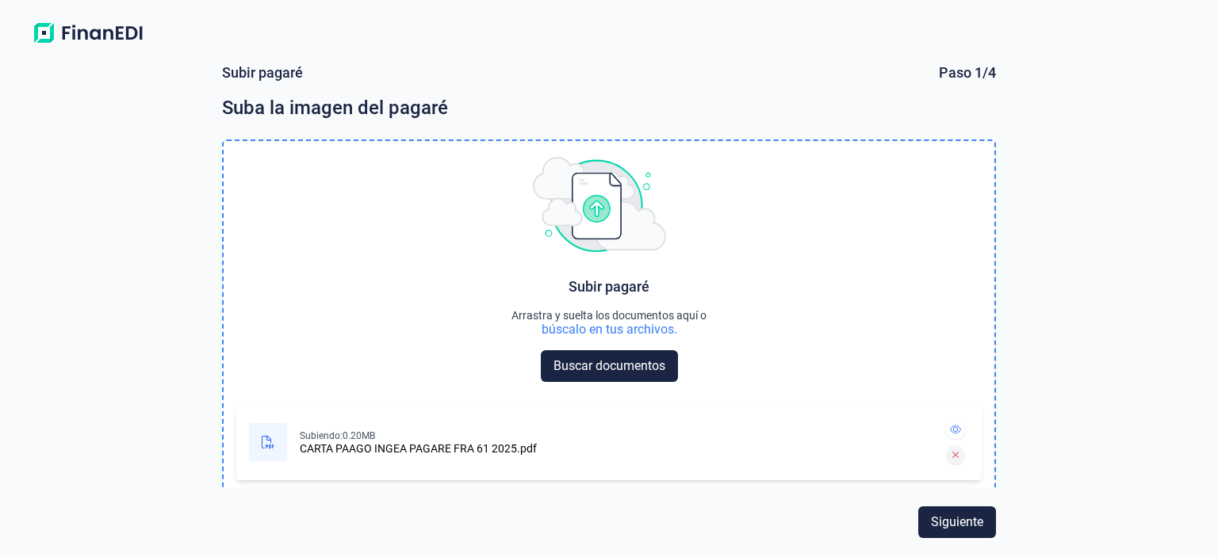
click at [952, 458] on icon at bounding box center [955, 455] width 7 height 10
click at [950, 432] on icon at bounding box center [955, 430] width 11 height 10
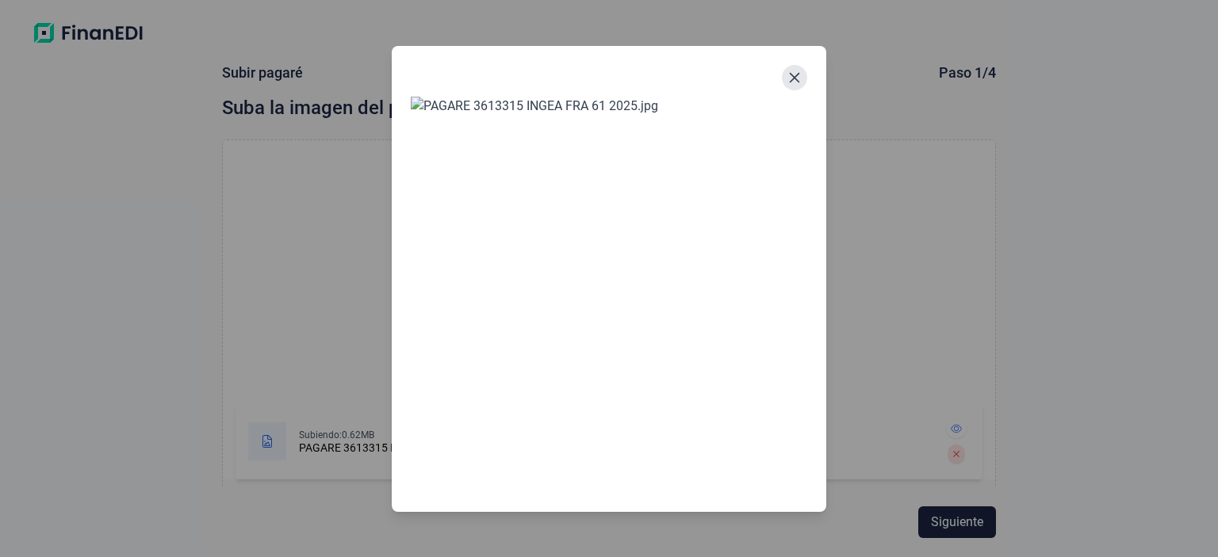
click at [801, 78] on button "Close" at bounding box center [794, 77] width 25 height 25
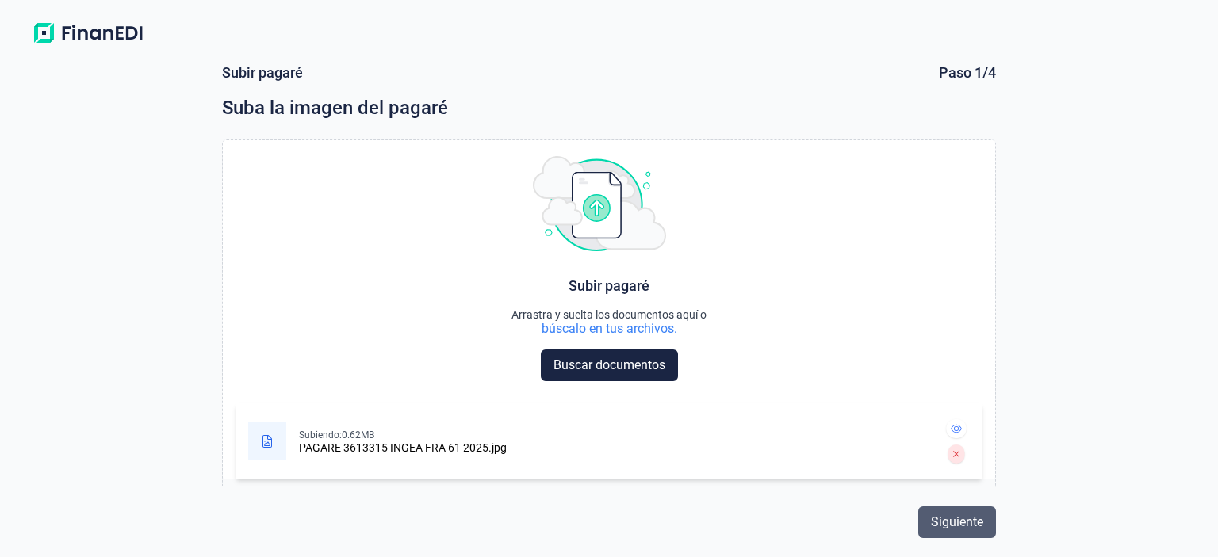
click at [932, 518] on span "Siguiente" at bounding box center [957, 522] width 52 height 19
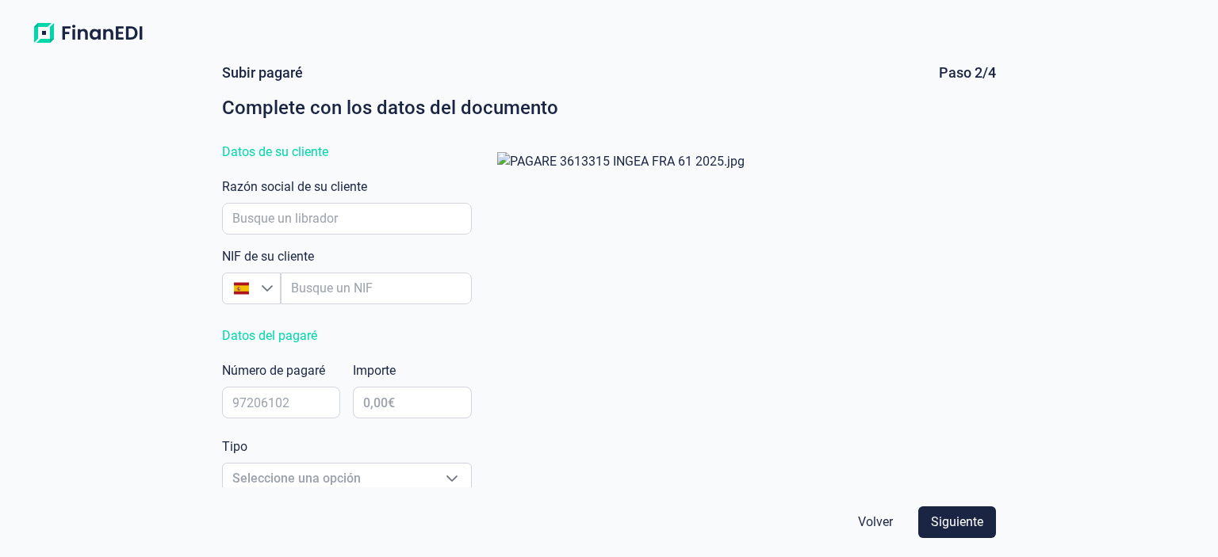
click at [883, 521] on span "Volver" at bounding box center [875, 522] width 35 height 19
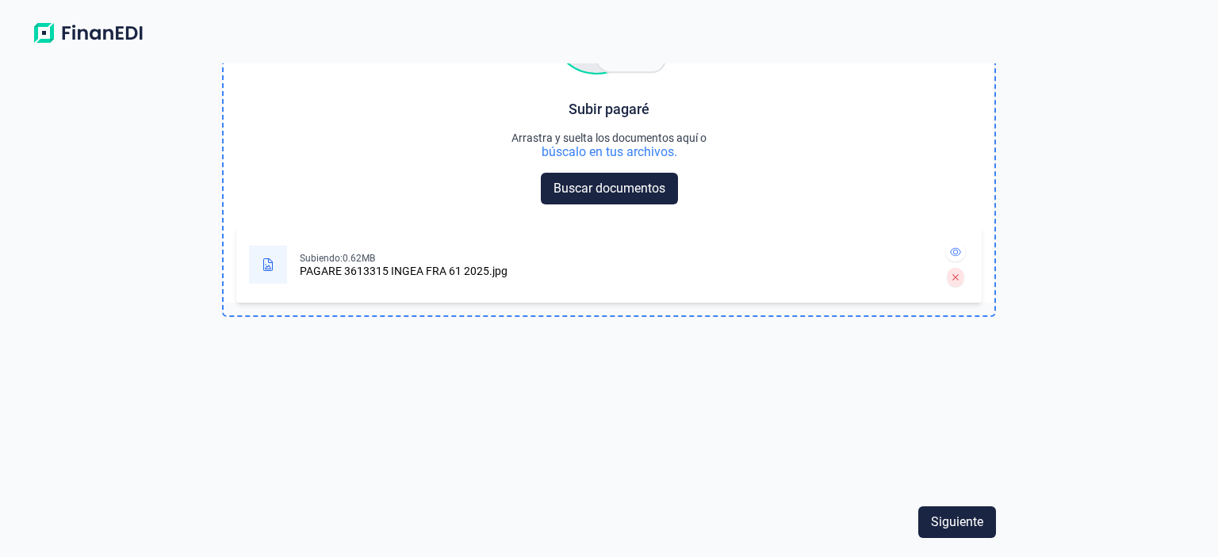
scroll to position [178, 0]
click at [661, 196] on span "Buscar documentos" at bounding box center [609, 188] width 112 height 19
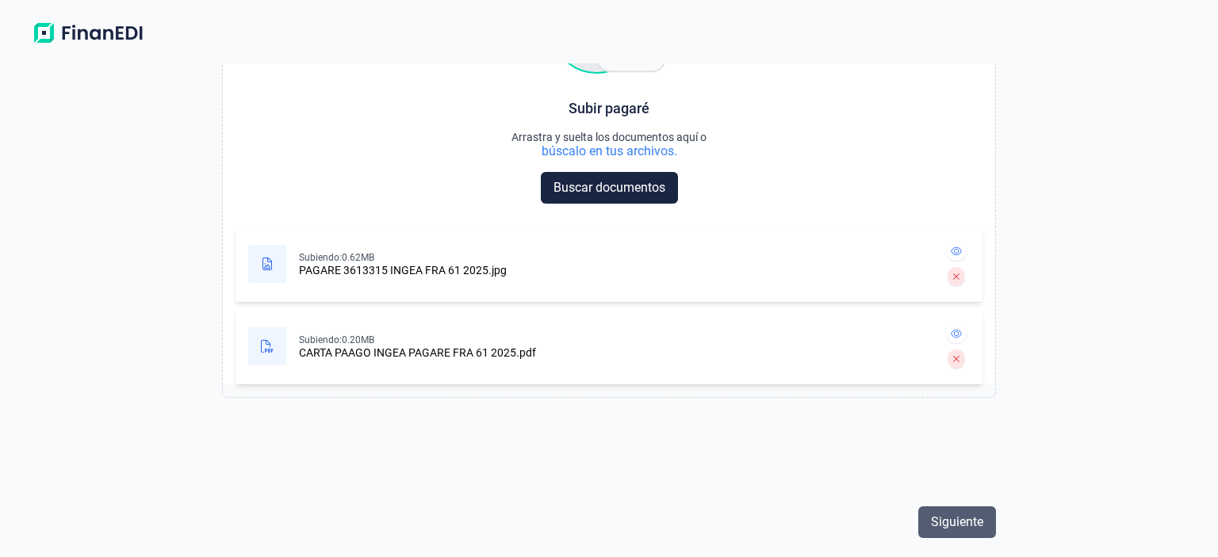
click at [933, 523] on span "Siguiente" at bounding box center [957, 522] width 52 height 19
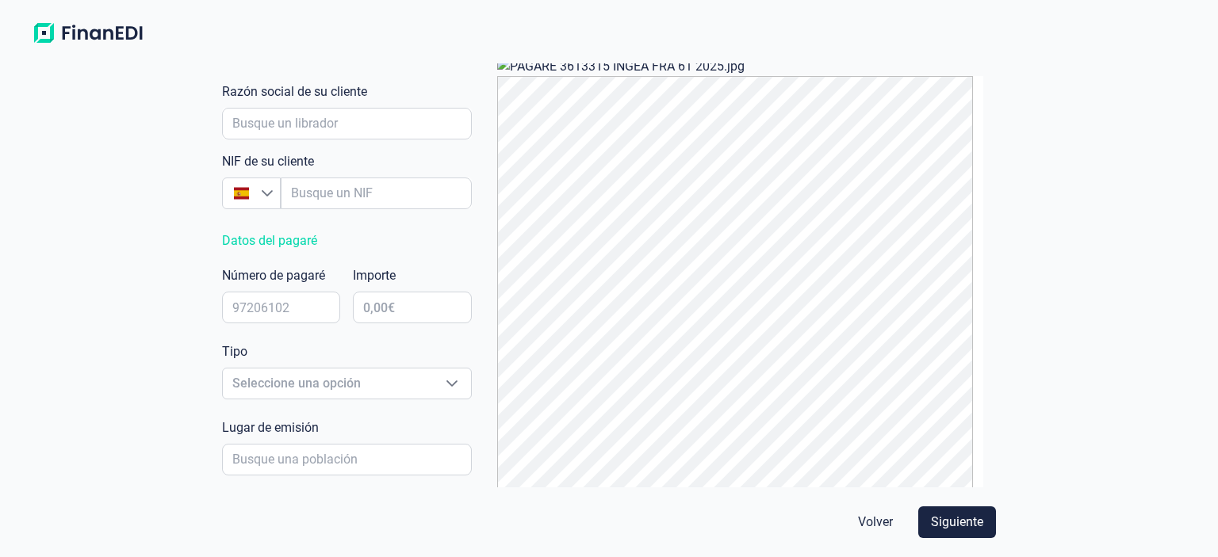
scroll to position [0, 0]
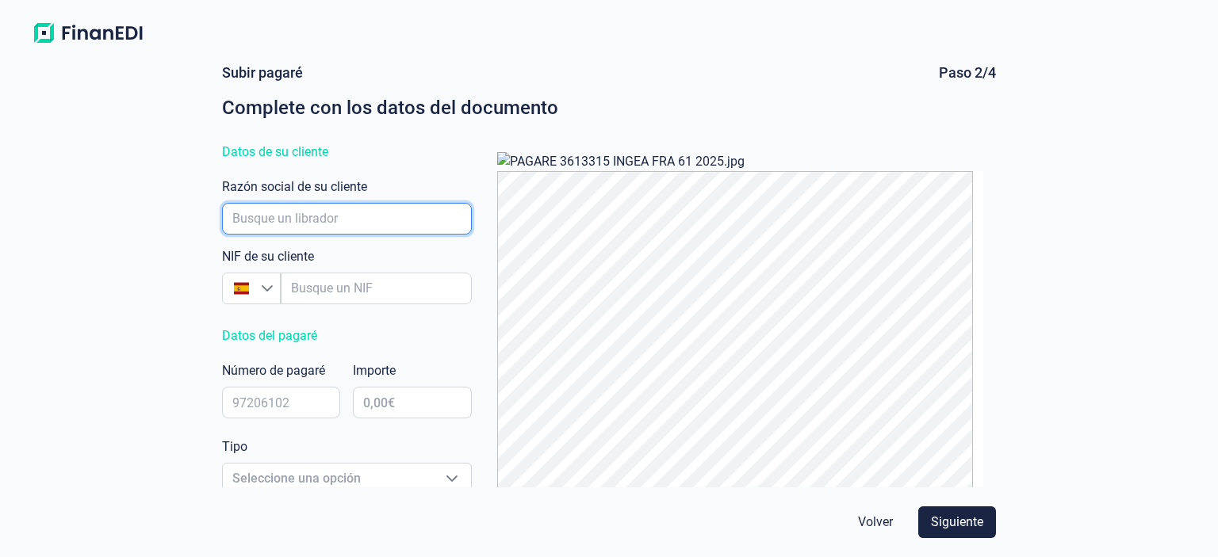
click at [307, 213] on input "empresaAutocomplete" at bounding box center [347, 219] width 250 height 32
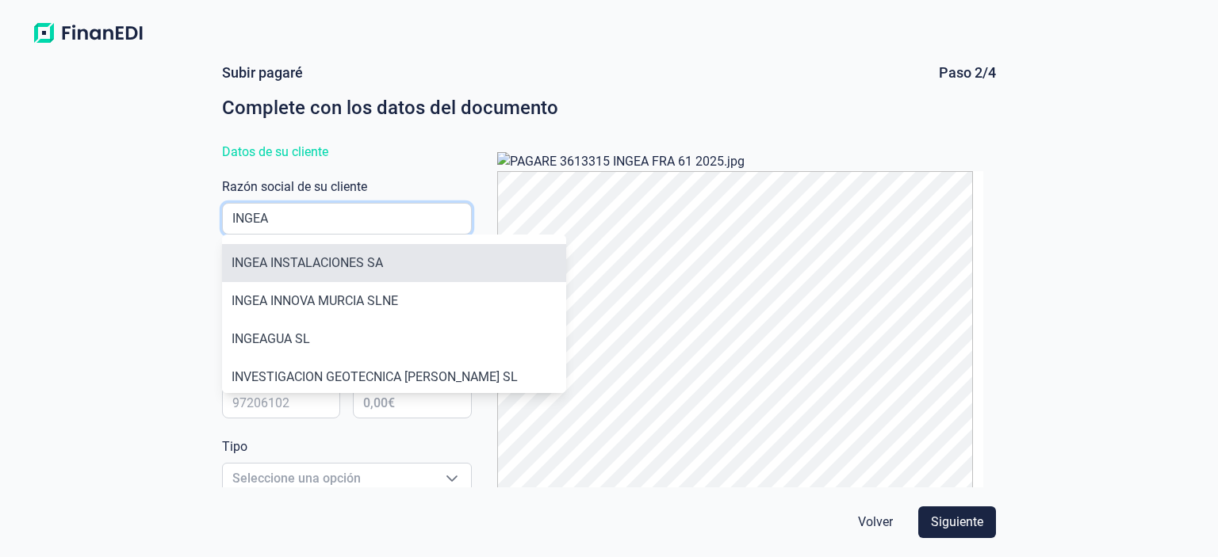
type input "INGEA"
click at [309, 274] on li "INGEA INSTALACIONES SA" at bounding box center [394, 263] width 344 height 38
type input "A88625058"
type input "INGEA INSTALACIONES SA"
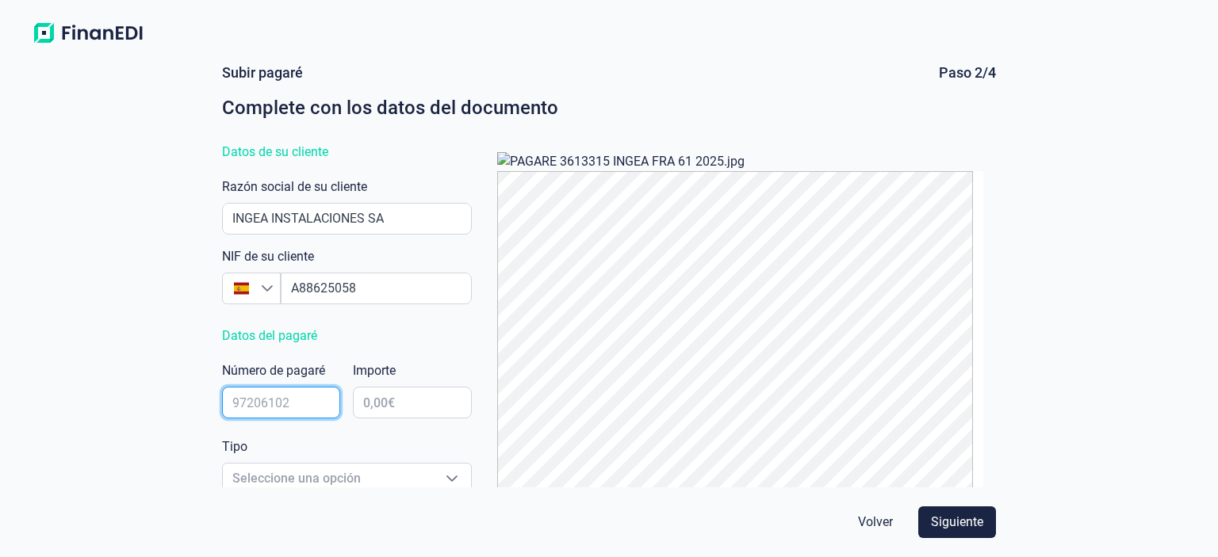
click at [298, 393] on input "text" at bounding box center [281, 403] width 118 height 32
type input "3613315"
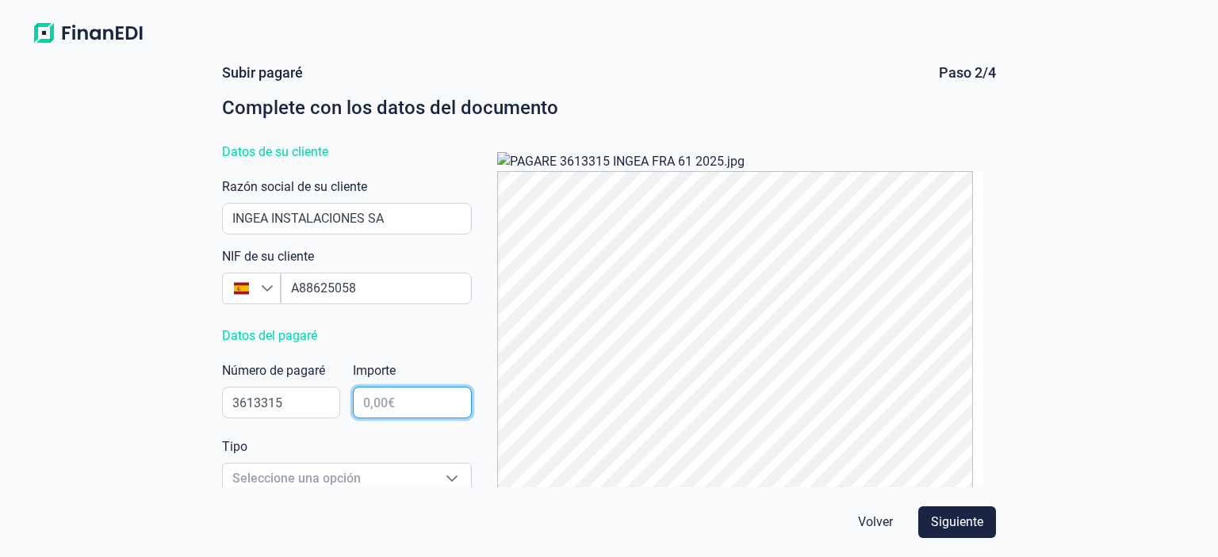
click at [362, 396] on input "text" at bounding box center [412, 403] width 118 height 32
type input "23.686,73 €"
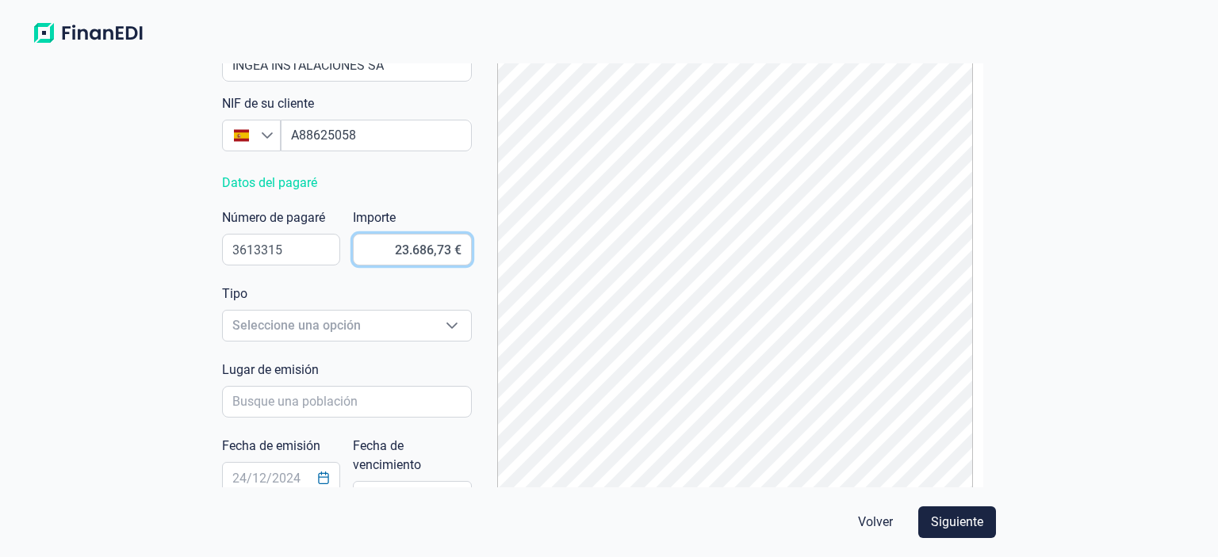
scroll to position [159, 0]
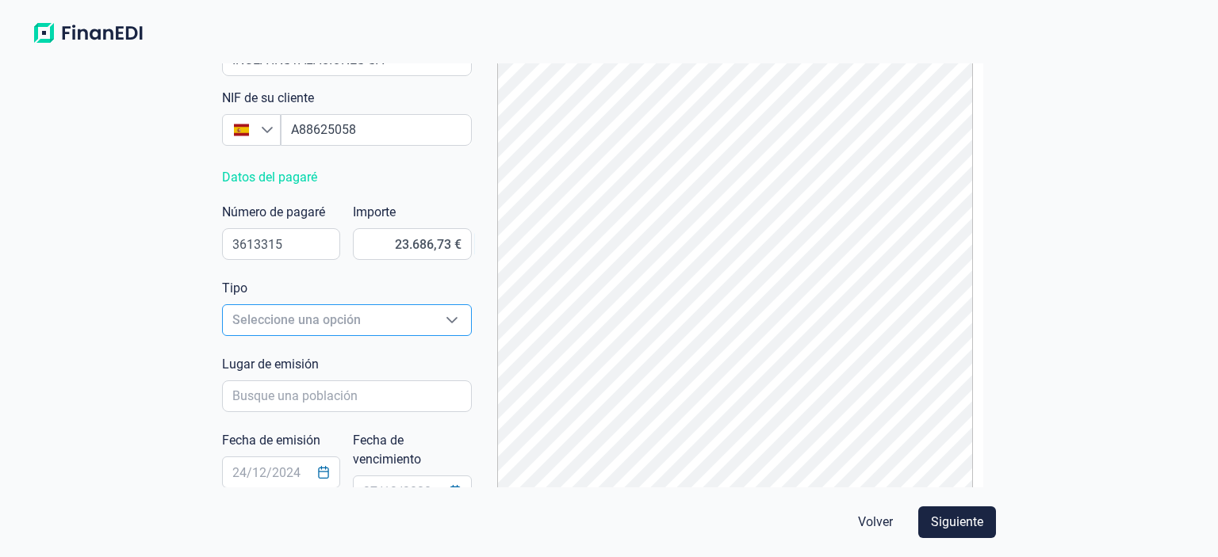
click at [379, 313] on span "Seleccione una opción" at bounding box center [328, 320] width 210 height 30
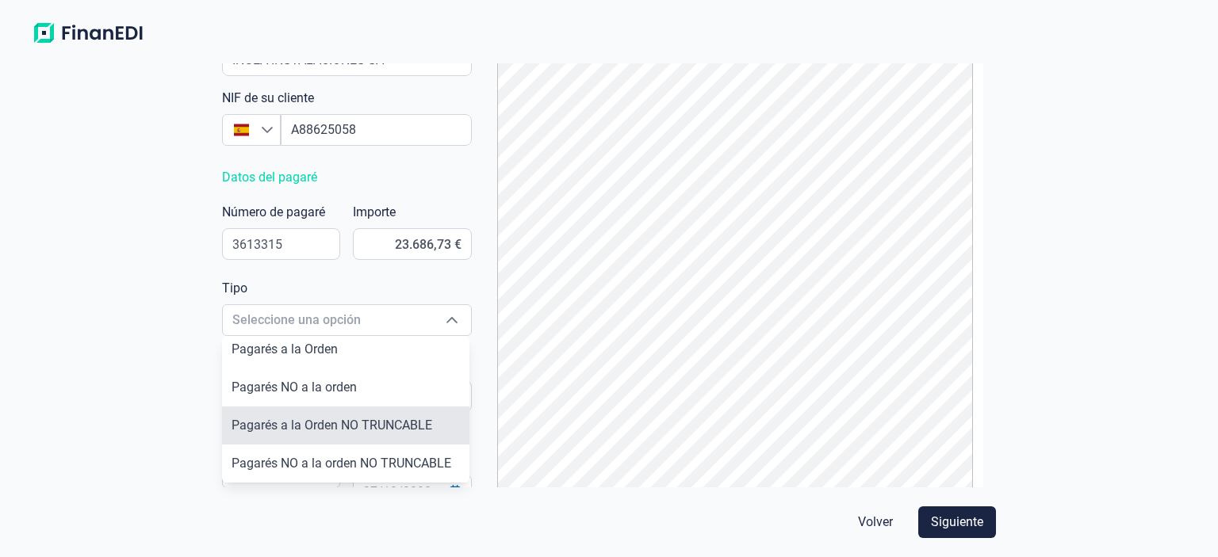
scroll to position [0, 0]
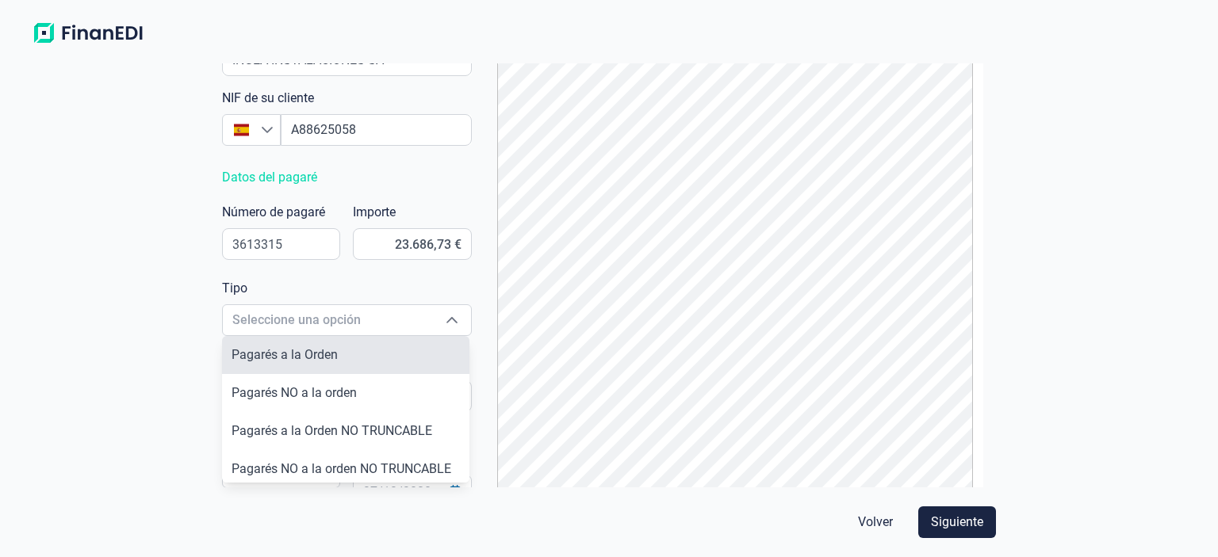
click at [283, 362] on span "Pagarés a la Orden" at bounding box center [285, 354] width 106 height 15
type input "Pagarés a la Orden"
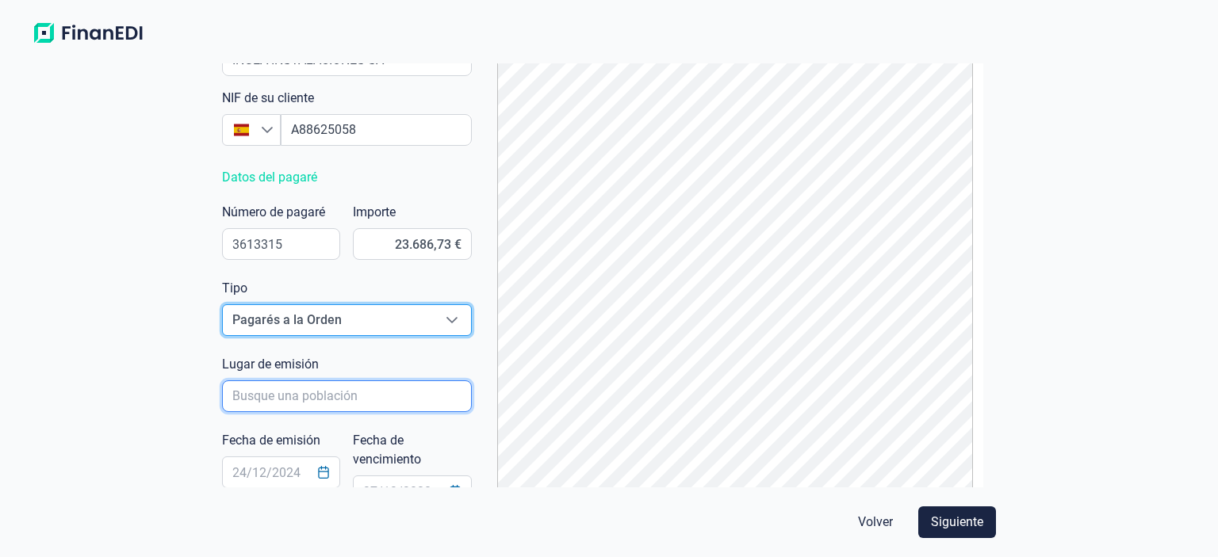
click at [308, 397] on input "poblacionAutocomplete" at bounding box center [347, 397] width 250 height 32
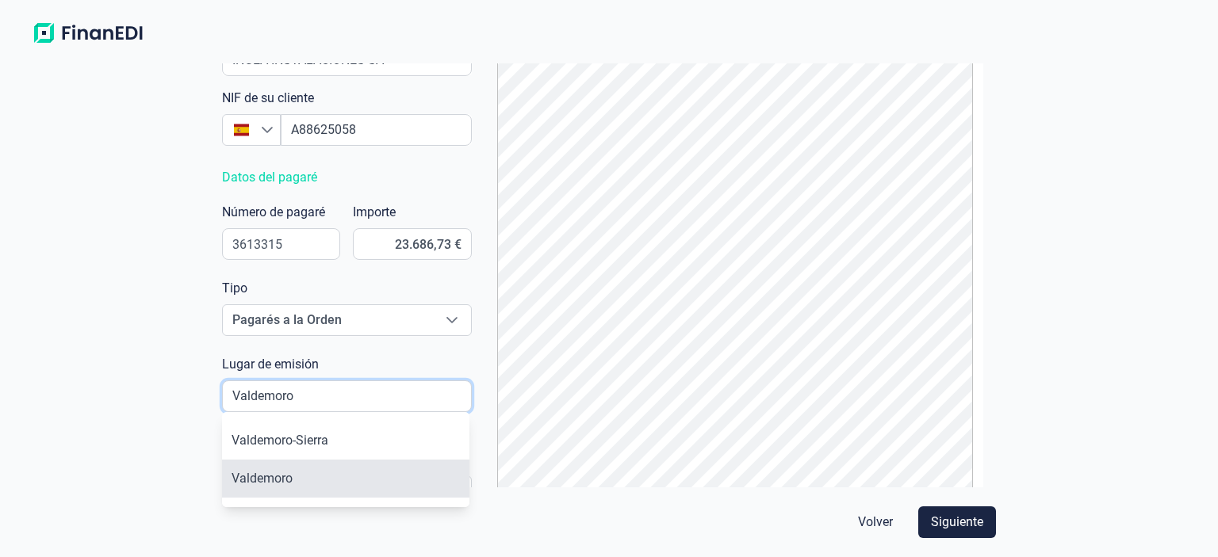
type input "Valdemoro"
click at [298, 477] on li "Valdemoro" at bounding box center [345, 479] width 247 height 38
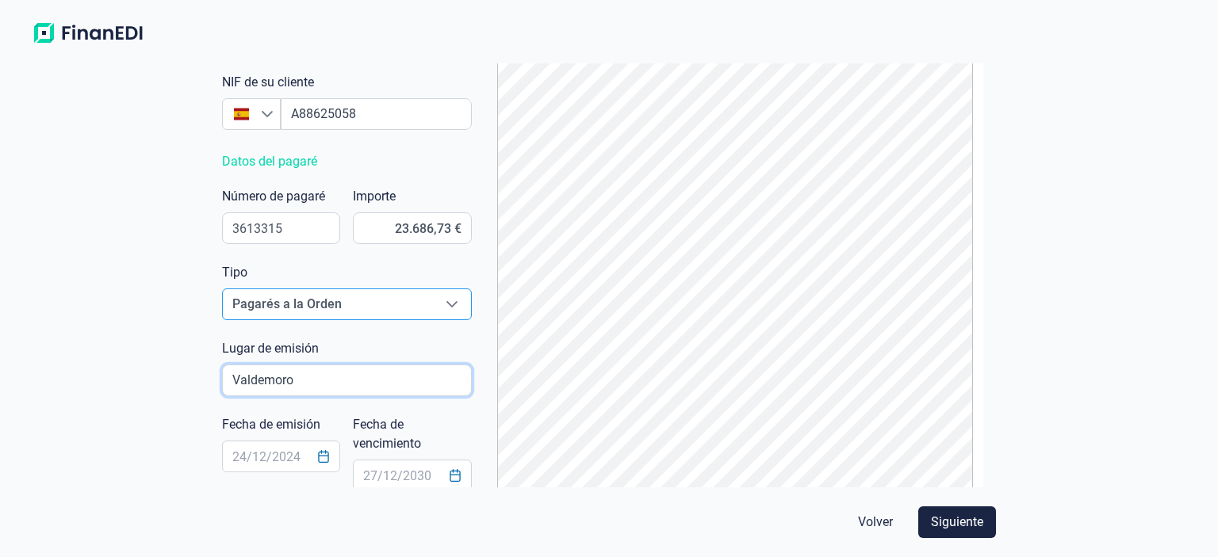
scroll to position [178, 0]
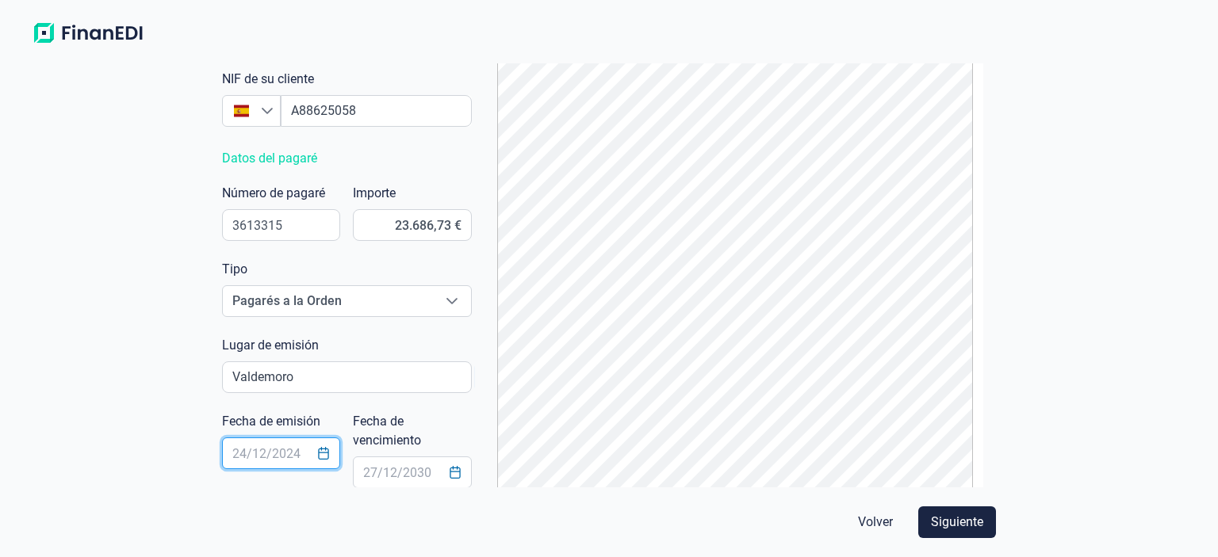
click at [279, 453] on input "text" at bounding box center [281, 454] width 118 height 32
type input "[DATE]"
click at [378, 478] on input "text" at bounding box center [412, 473] width 118 height 32
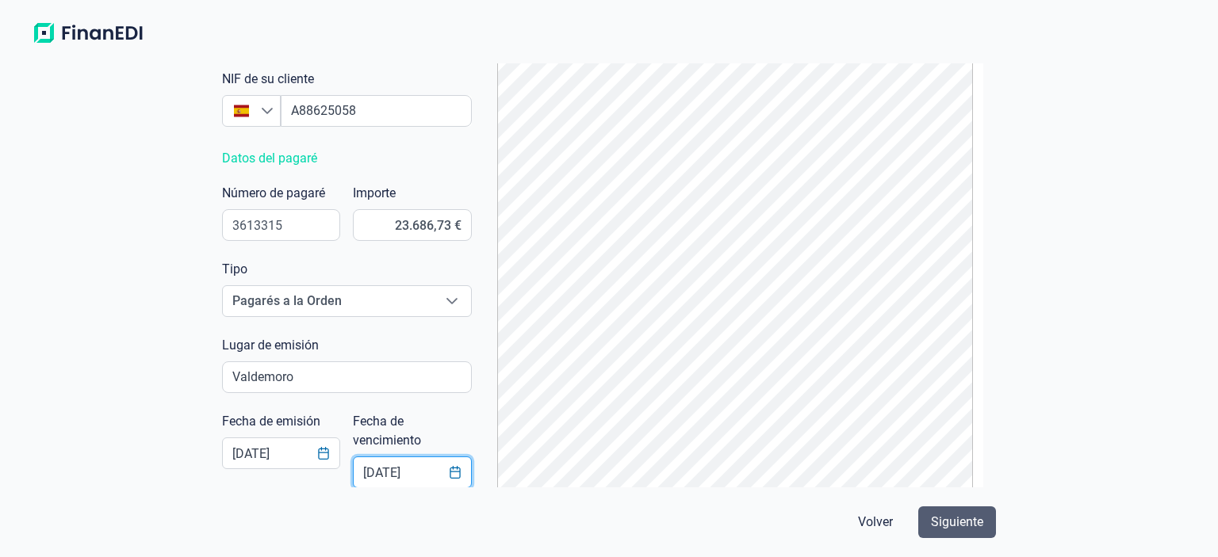
type input "[DATE]"
click at [951, 525] on span "Siguiente" at bounding box center [957, 522] width 52 height 19
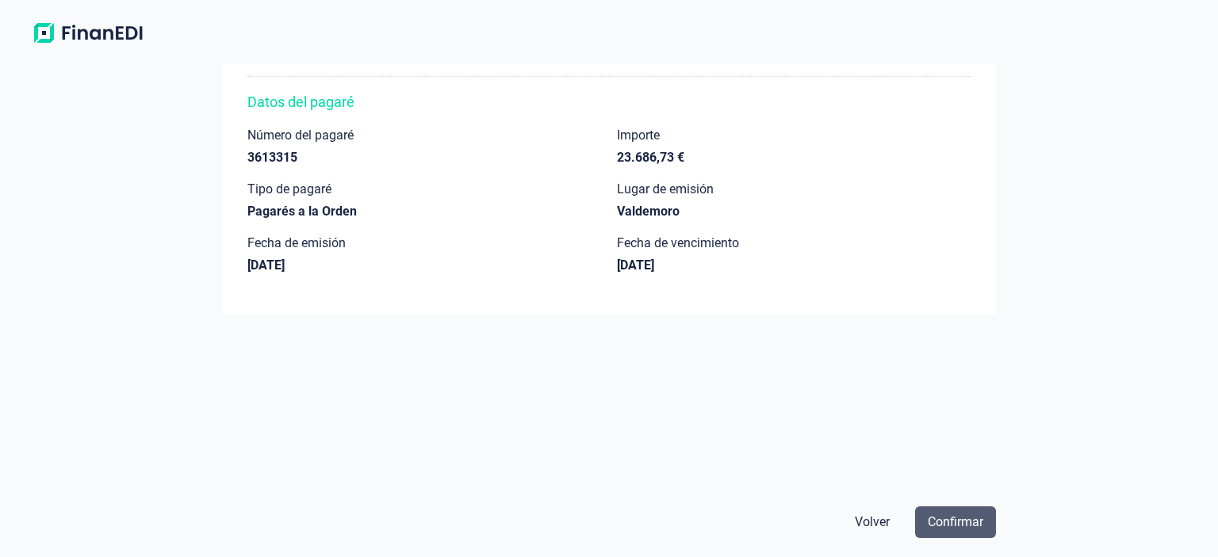
click at [948, 514] on span "Confirmar" at bounding box center [956, 522] width 56 height 19
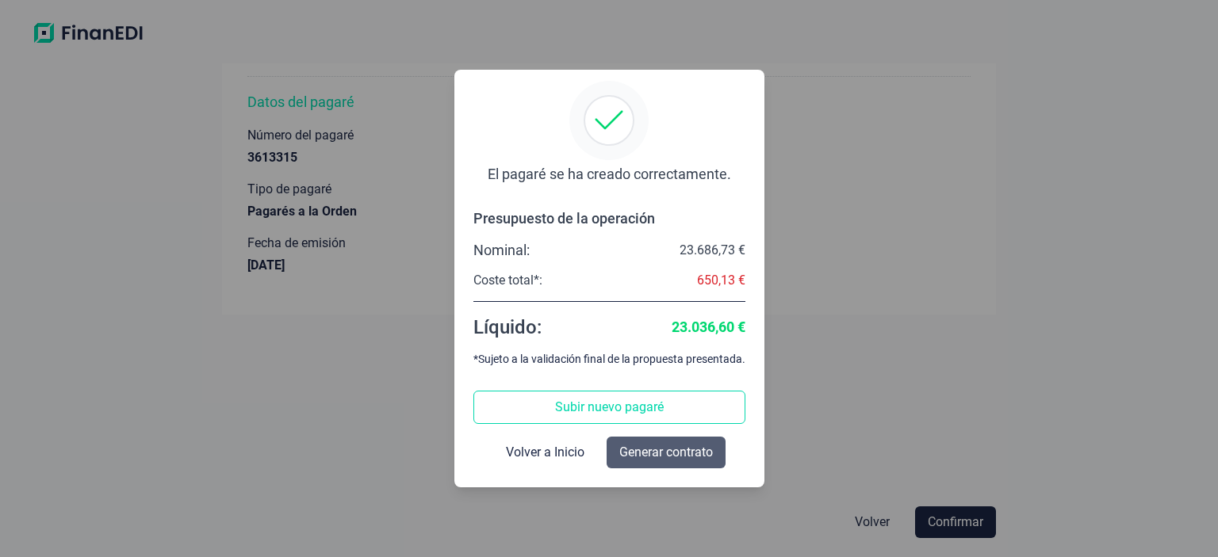
click at [665, 459] on span "Generar contrato" at bounding box center [666, 452] width 94 height 19
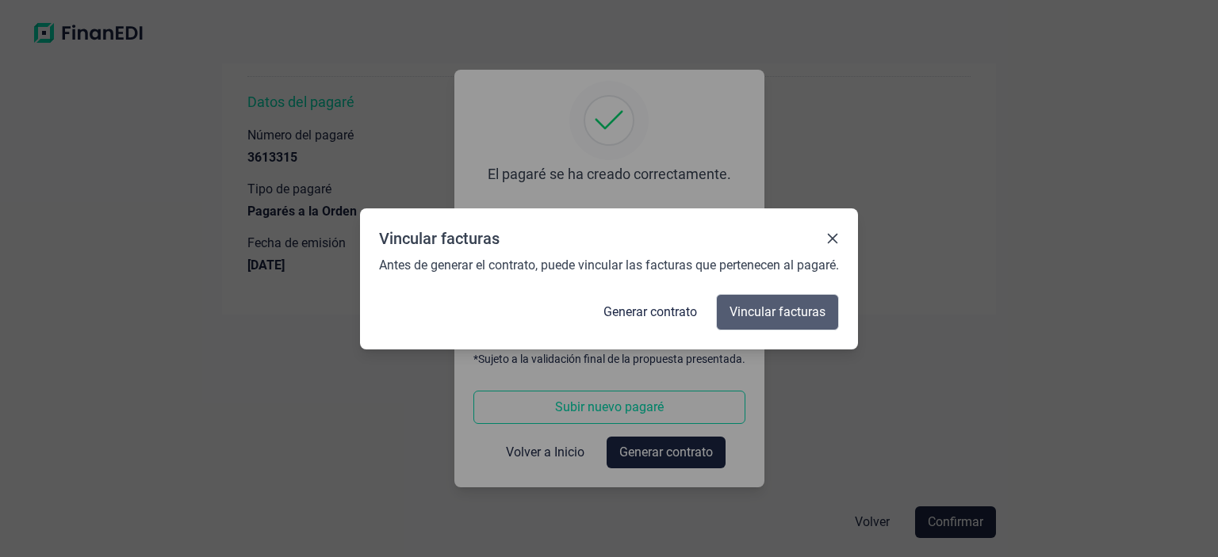
click at [742, 321] on span "Vincular facturas" at bounding box center [777, 312] width 96 height 19
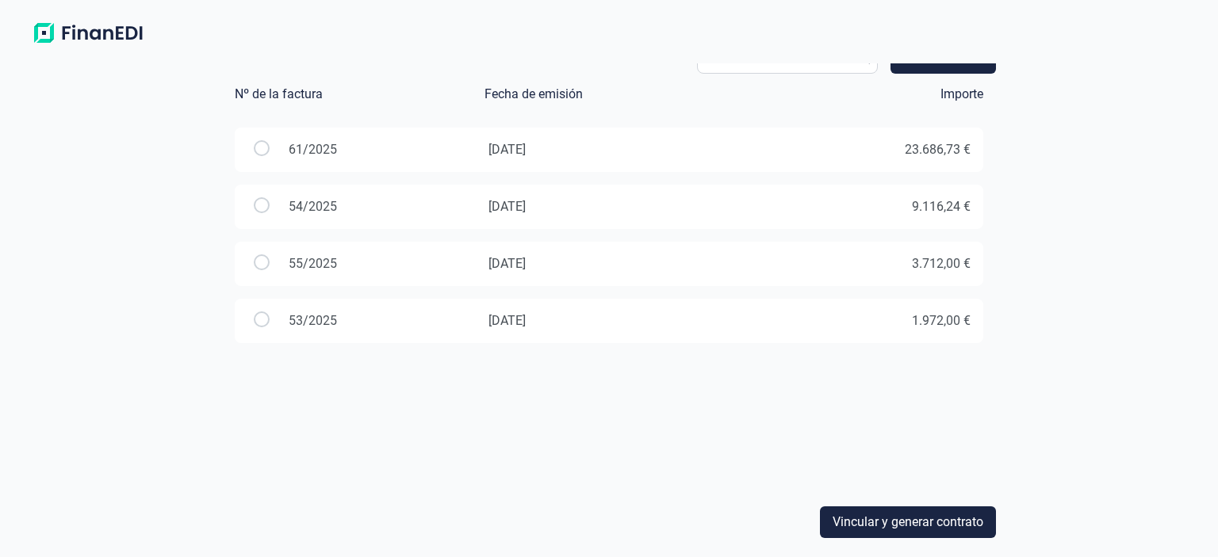
scroll to position [19, 0]
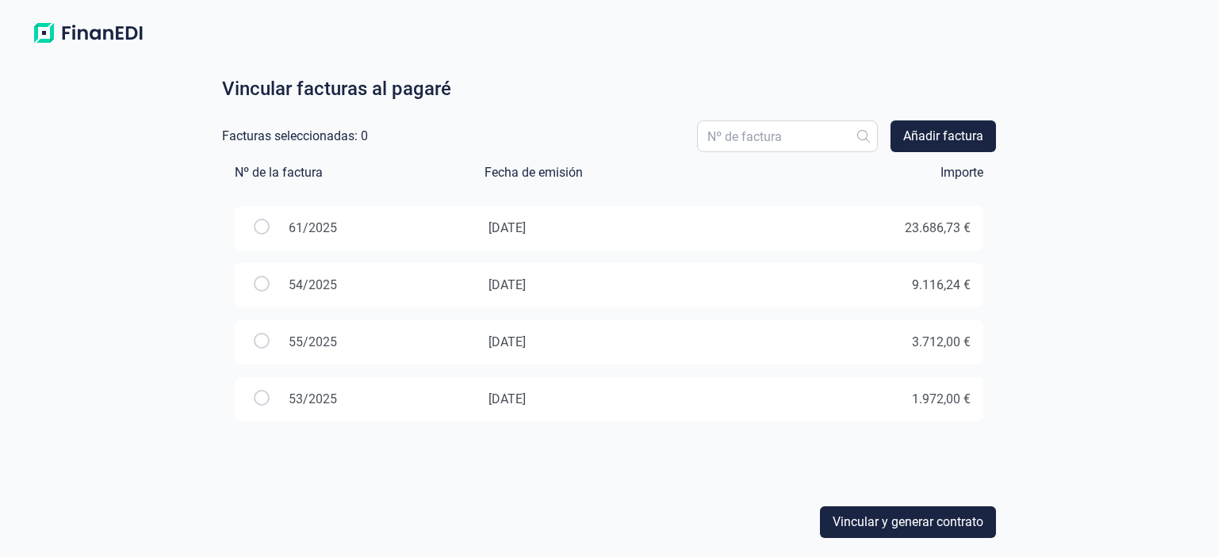
click at [264, 228] on input "radio" at bounding box center [262, 227] width 16 height 16
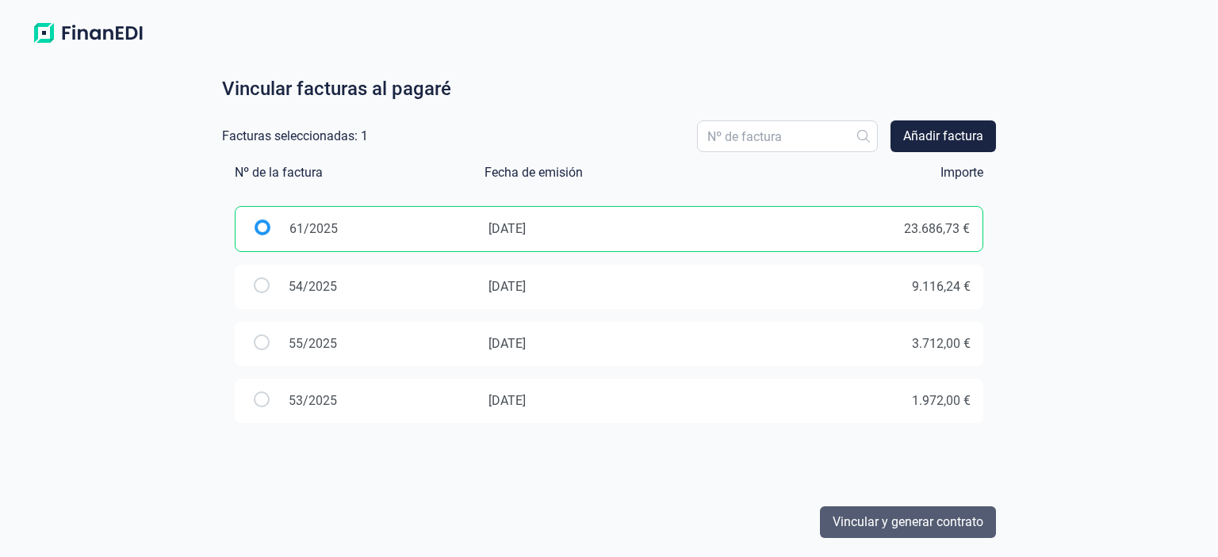
click at [921, 520] on span "Vincular y generar contrato" at bounding box center [908, 522] width 151 height 19
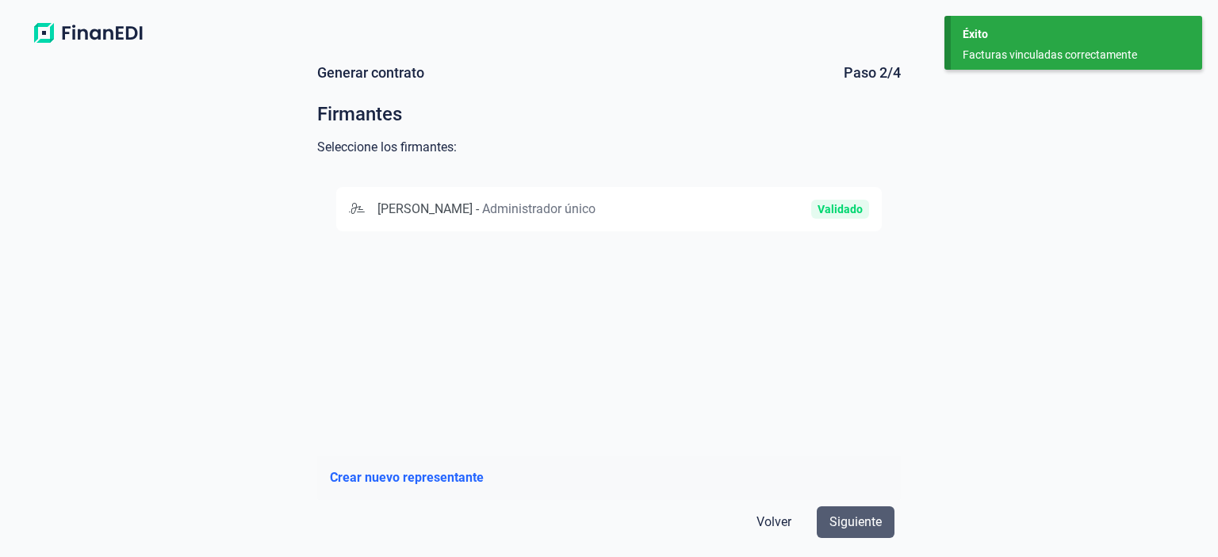
click at [879, 519] on span "Siguiente" at bounding box center [855, 522] width 52 height 19
click at [473, 216] on span "[PERSON_NAME]" at bounding box center [424, 208] width 95 height 15
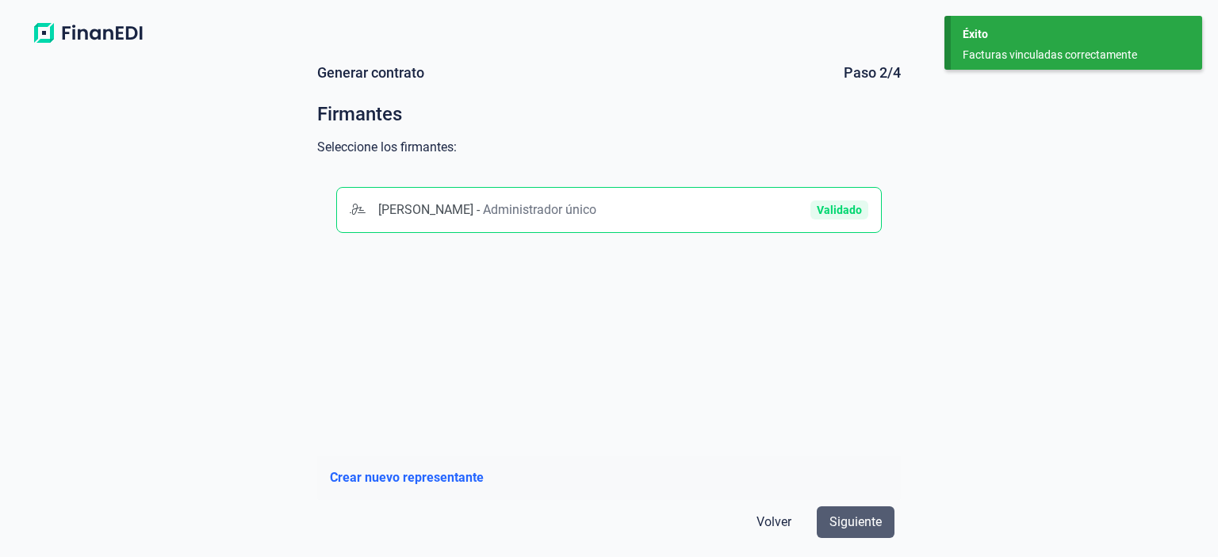
click at [869, 527] on span "Siguiente" at bounding box center [855, 522] width 52 height 19
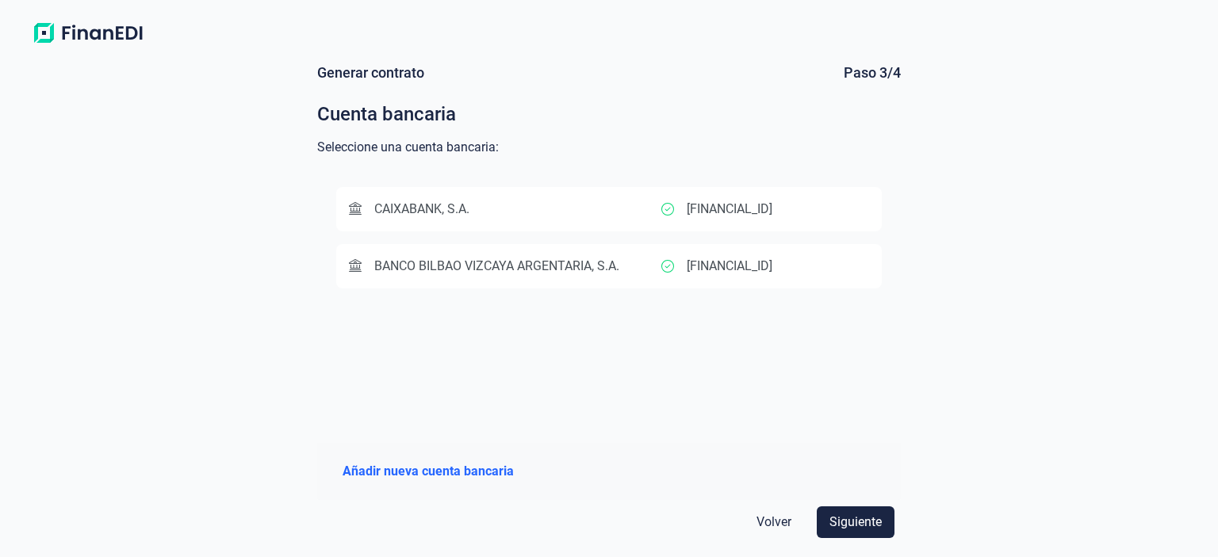
click at [514, 213] on div "CAIXABANK, S.A." at bounding box center [505, 209] width 312 height 19
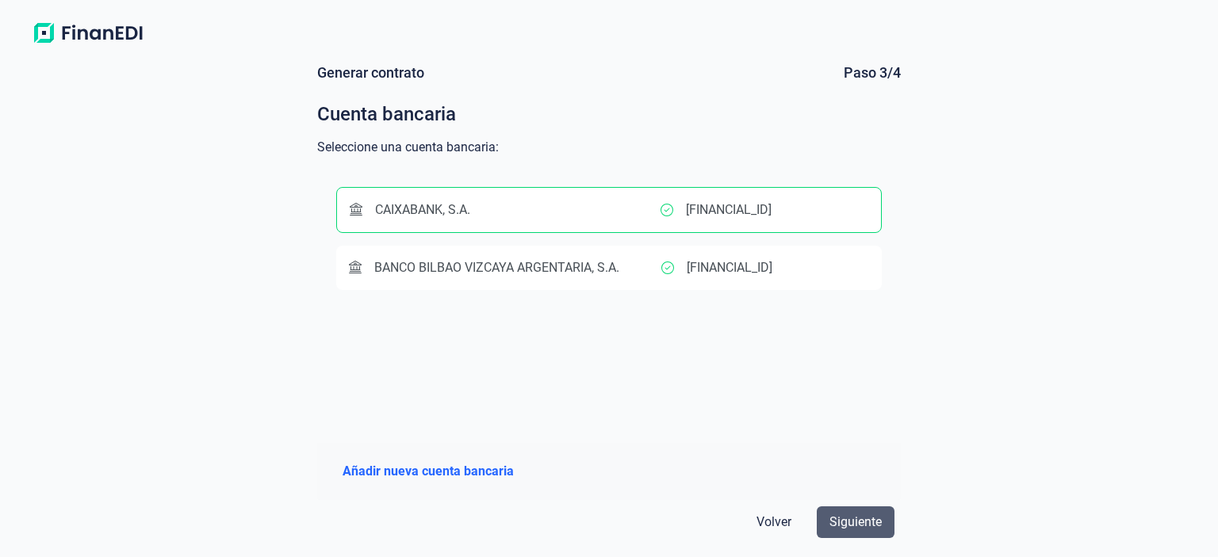
click at [873, 528] on span "Siguiente" at bounding box center [855, 522] width 52 height 19
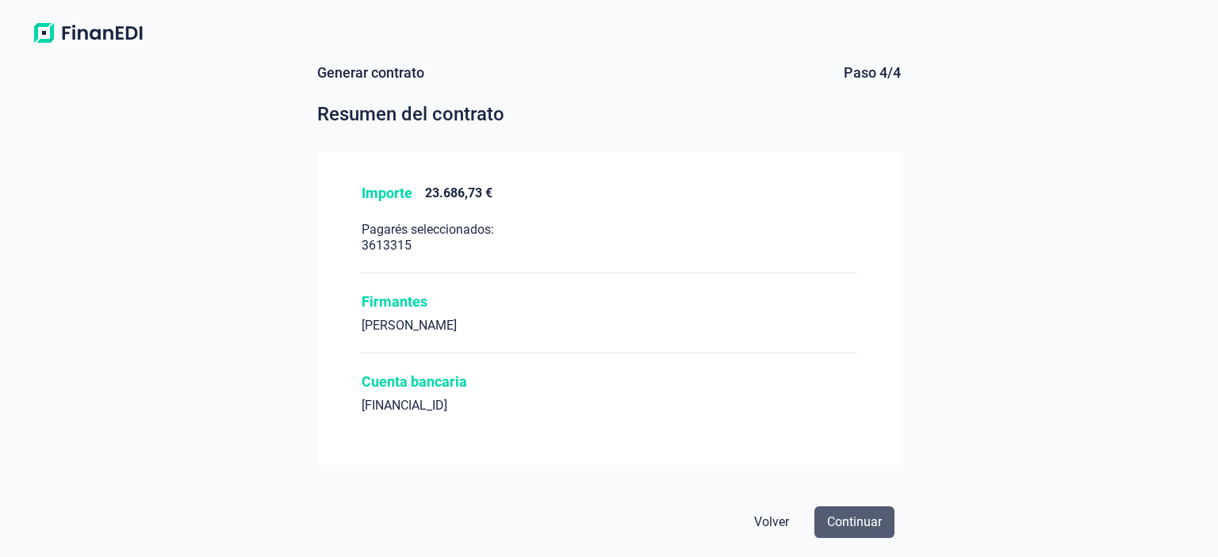
click at [848, 525] on span "Continuar" at bounding box center [854, 522] width 55 height 19
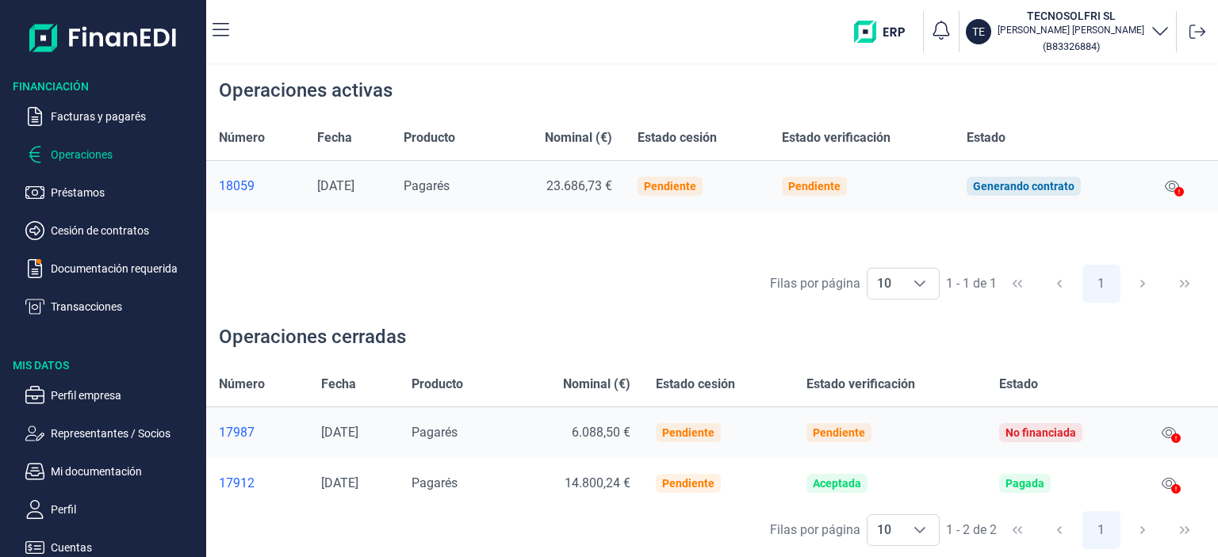
click at [1181, 190] on icon at bounding box center [1179, 192] width 10 height 10
click at [1172, 185] on icon at bounding box center [1172, 186] width 14 height 11
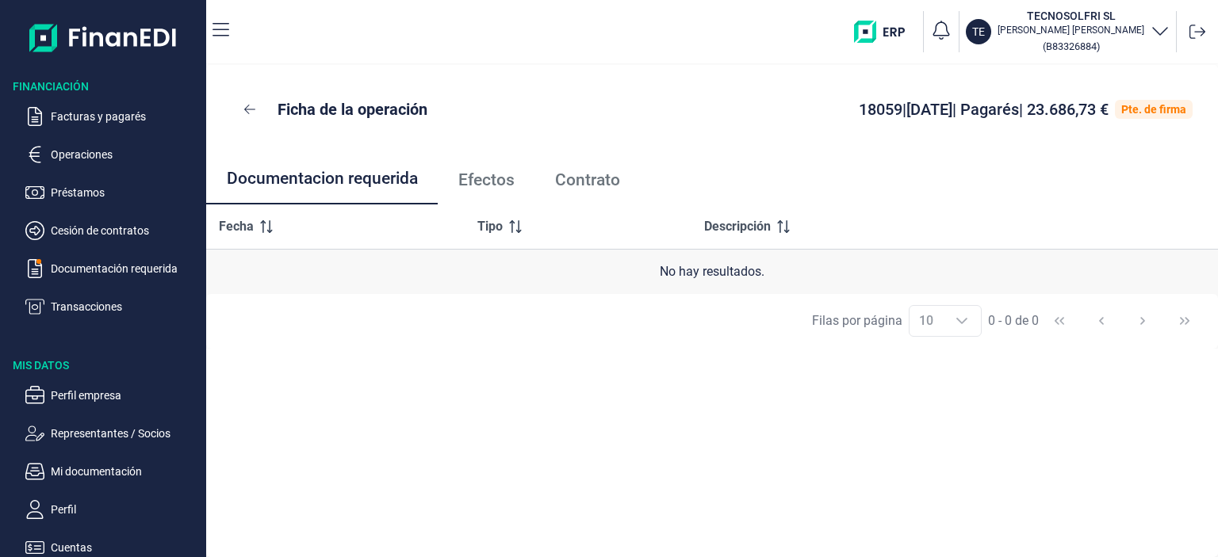
click at [482, 190] on link "Efectos" at bounding box center [486, 180] width 97 height 52
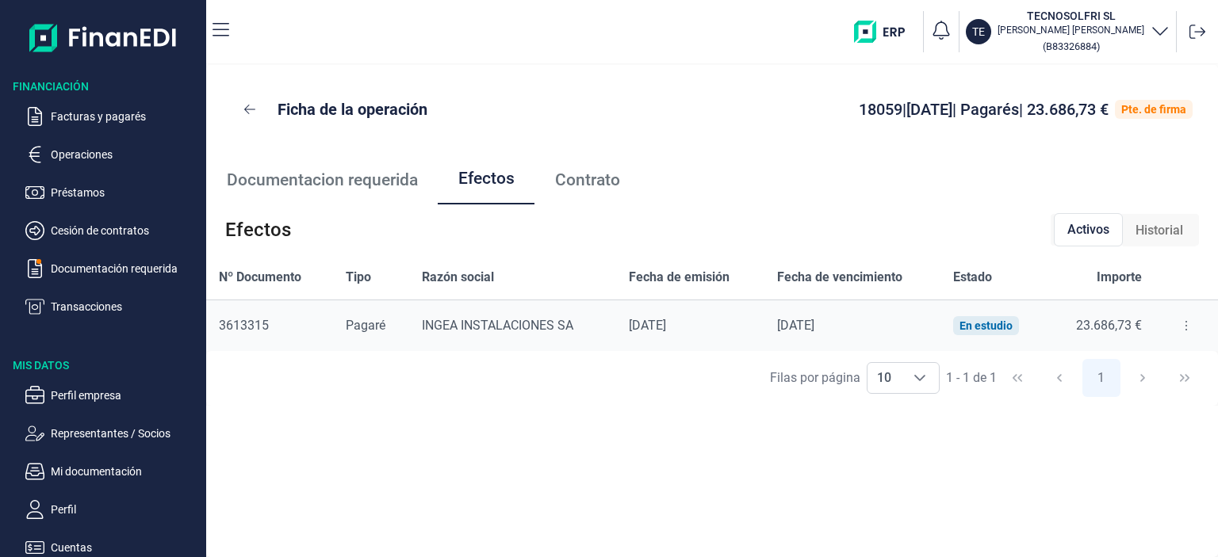
click at [584, 177] on span "Contrato" at bounding box center [587, 180] width 65 height 17
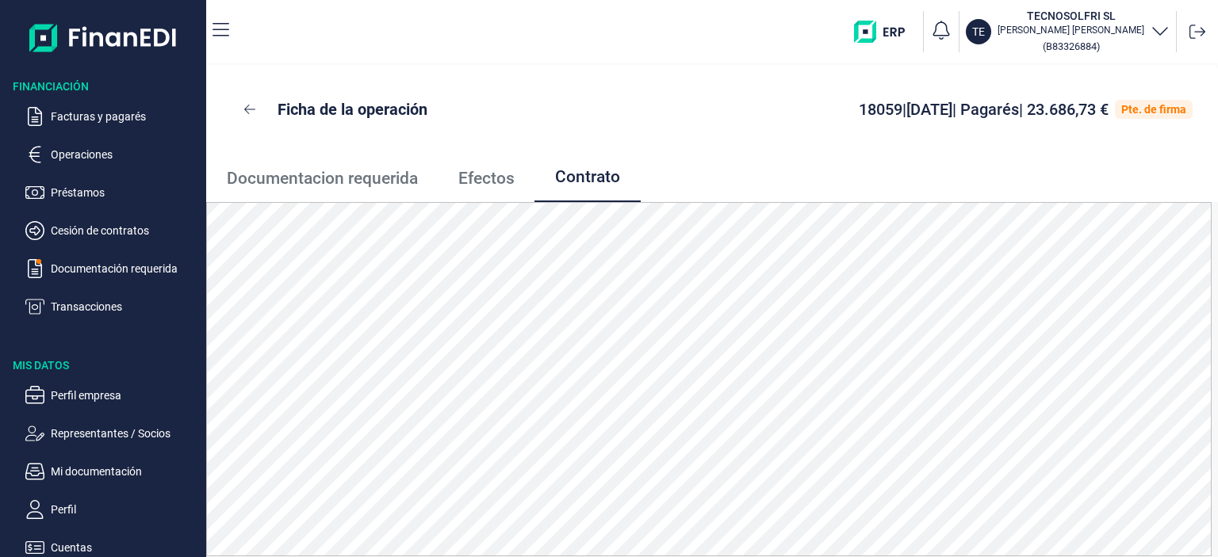
scroll to position [1, 0]
click at [1019, 150] on div "Ficha de la operación 18059 | [DATE] | Pagarés | 23.686,73 € Pte. de firma" at bounding box center [712, 109] width 1012 height 89
click at [240, 106] on button at bounding box center [250, 109] width 36 height 38
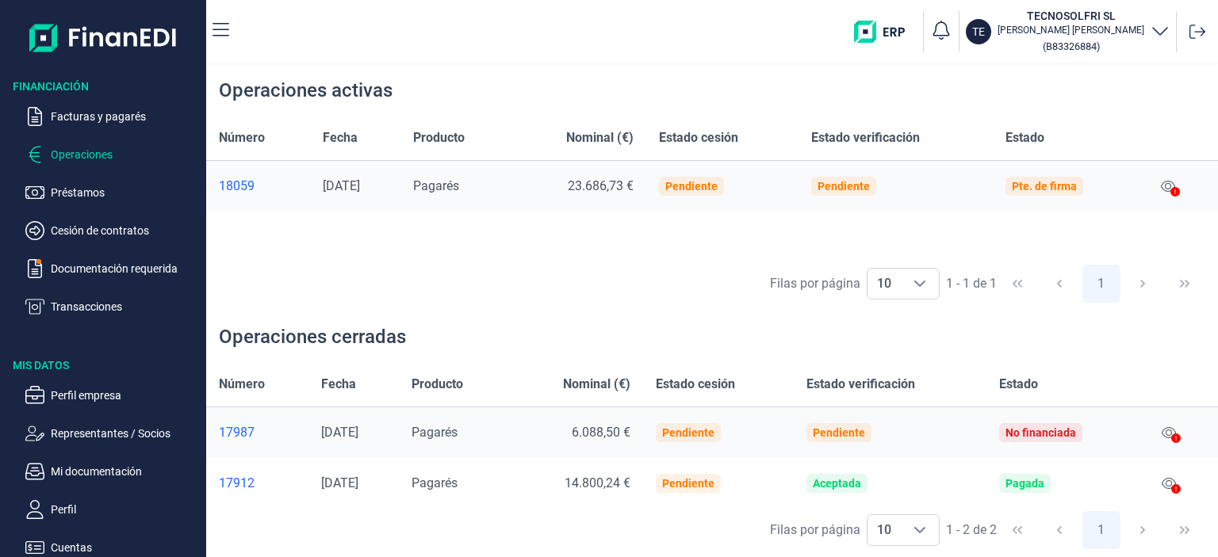
click at [243, 186] on div "18059" at bounding box center [258, 186] width 78 height 16
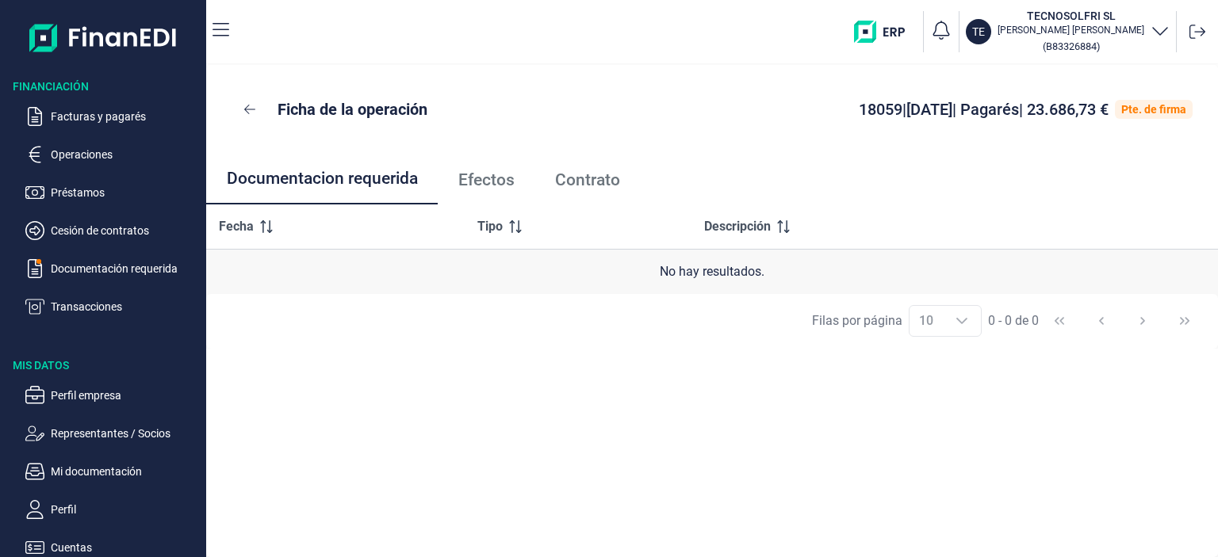
click at [491, 175] on span "Efectos" at bounding box center [486, 180] width 56 height 17
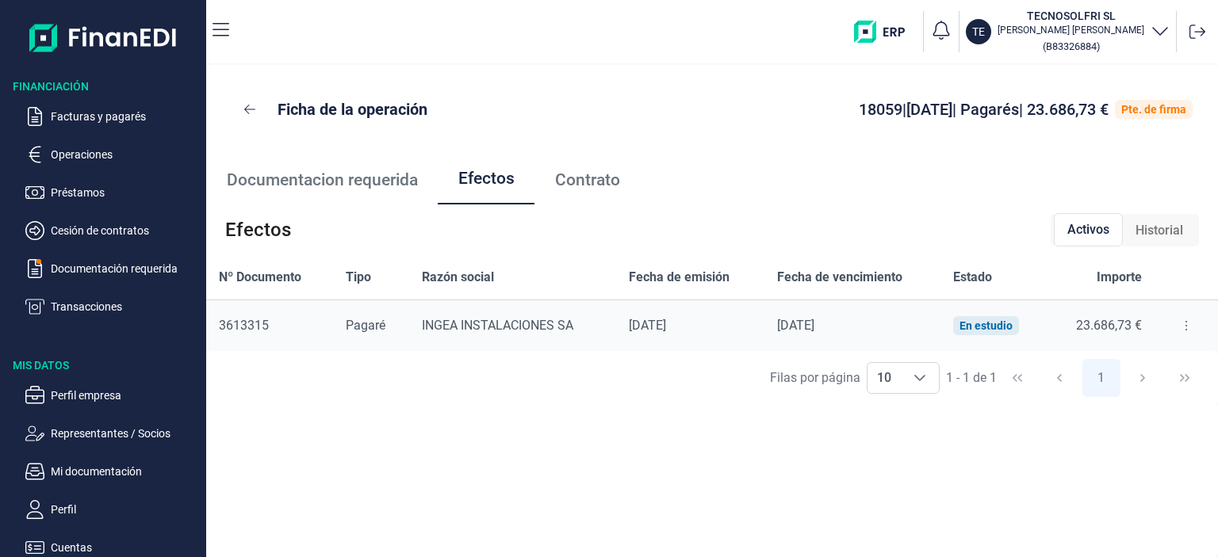
click at [582, 179] on span "Contrato" at bounding box center [587, 180] width 65 height 17
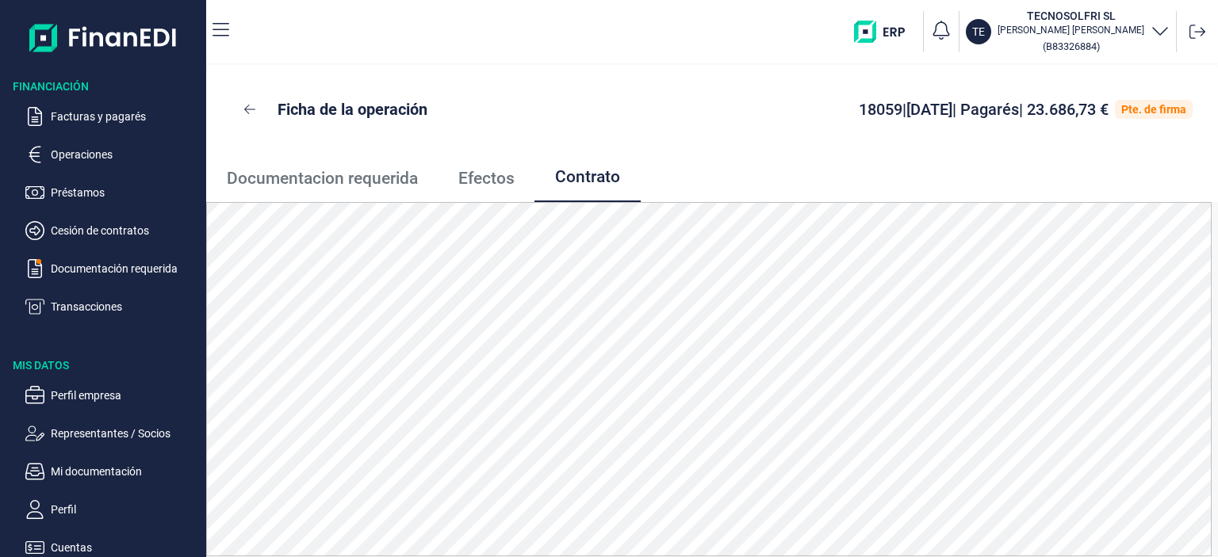
click at [488, 182] on span "Efectos" at bounding box center [486, 178] width 56 height 17
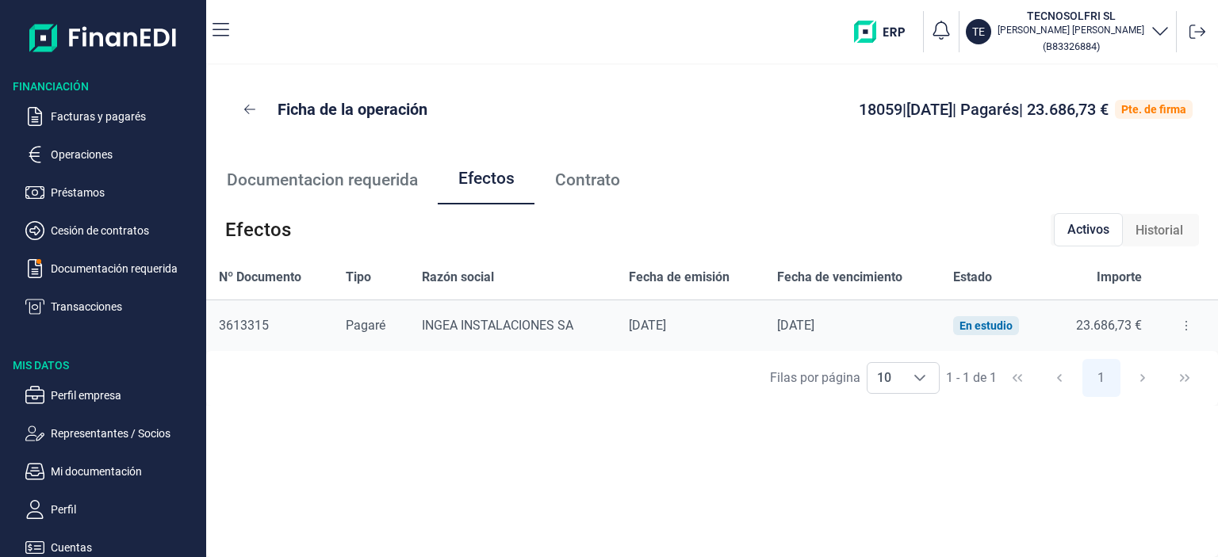
click at [399, 186] on span "Documentacion requerida" at bounding box center [322, 180] width 191 height 17
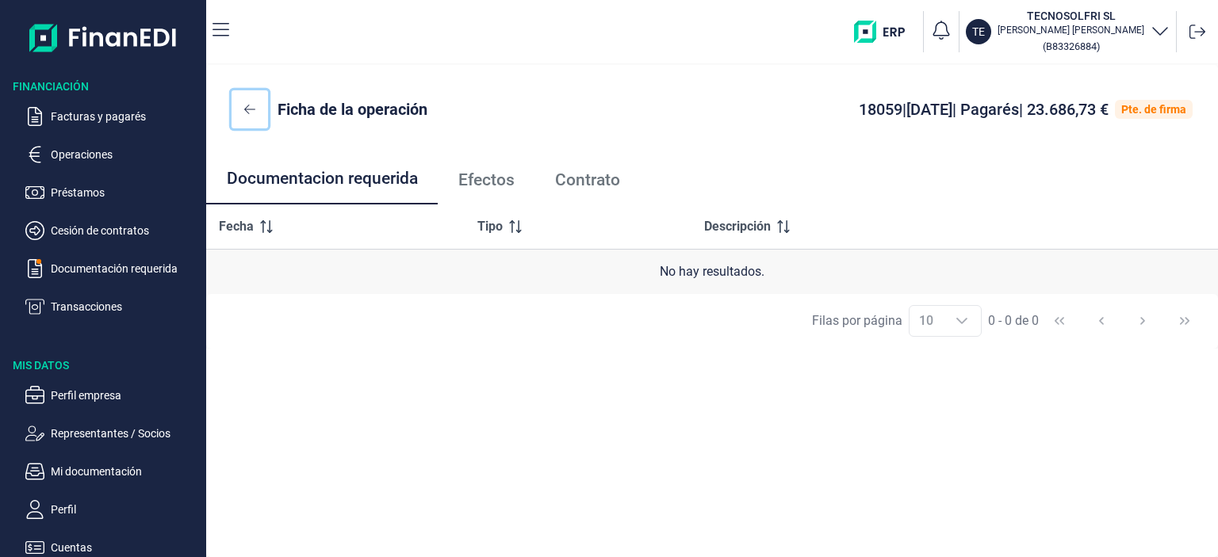
click at [257, 105] on button at bounding box center [250, 109] width 36 height 38
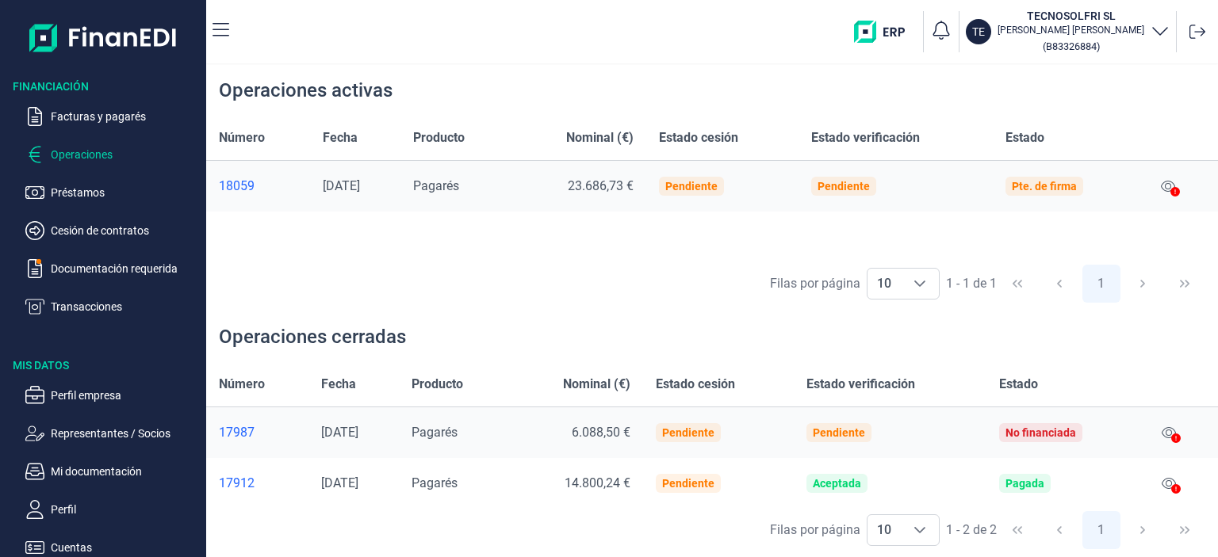
click at [101, 155] on p "Operaciones" at bounding box center [125, 154] width 149 height 19
click at [132, 124] on p "Facturas y pagarés" at bounding box center [125, 116] width 149 height 19
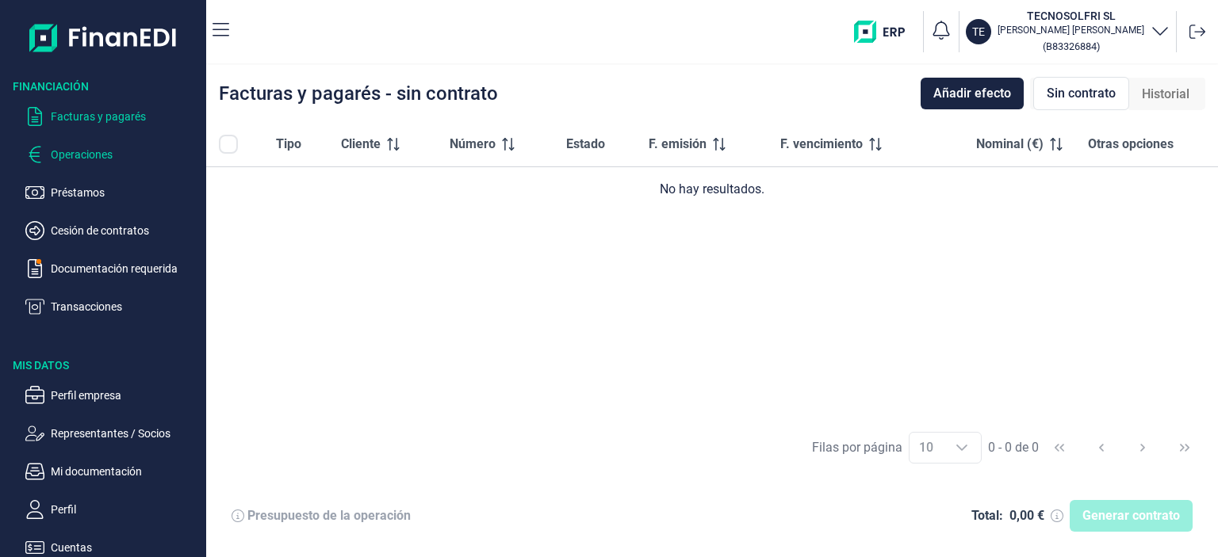
click at [60, 152] on p "Operaciones" at bounding box center [125, 154] width 149 height 19
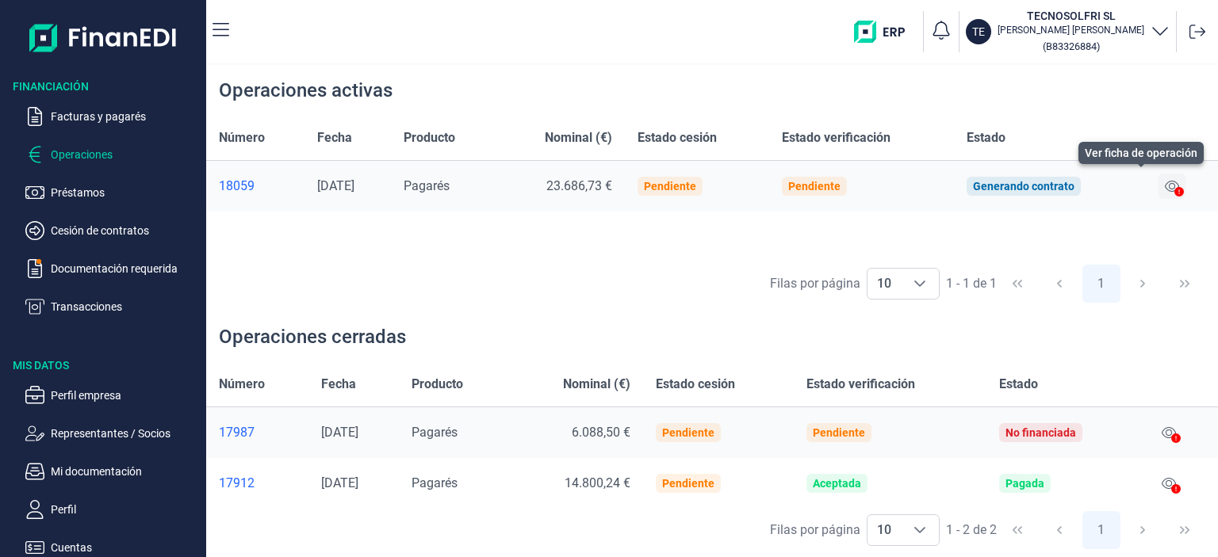
click at [1174, 186] on icon at bounding box center [1172, 186] width 14 height 13
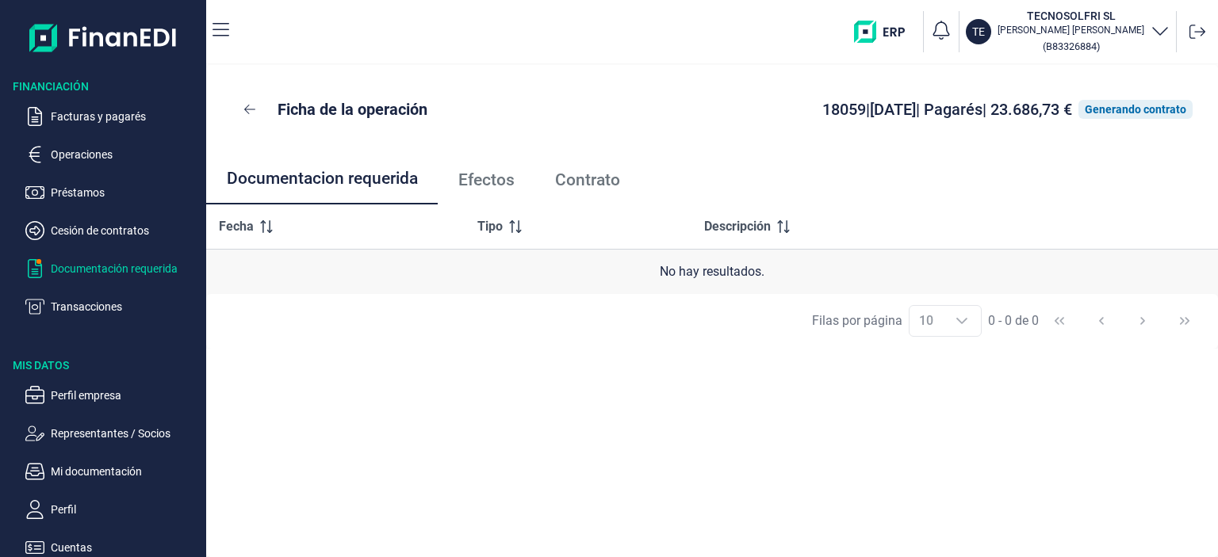
click at [152, 268] on p "Documentación requerida" at bounding box center [125, 268] width 149 height 19
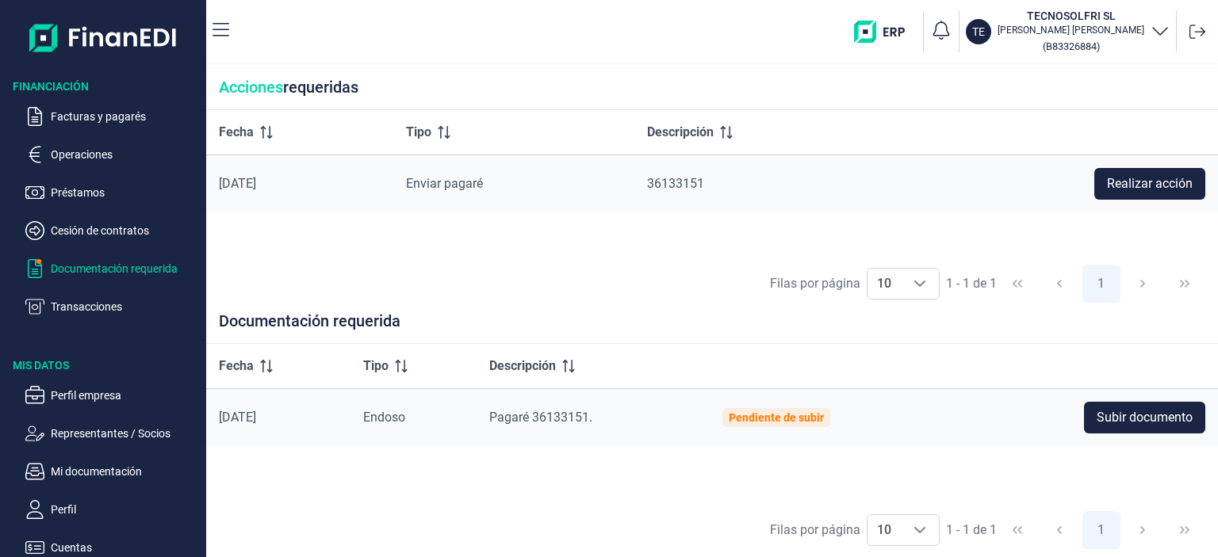
click at [546, 421] on span "Pagaré 36133151." at bounding box center [540, 417] width 103 height 15
click at [537, 500] on div "Fecha Tipo Descripción [DATE] Endoso Pagaré 36133151. Pendiente de subir Subir …" at bounding box center [712, 423] width 1012 height 159
click at [70, 122] on p "Facturas y pagarés" at bounding box center [125, 116] width 149 height 19
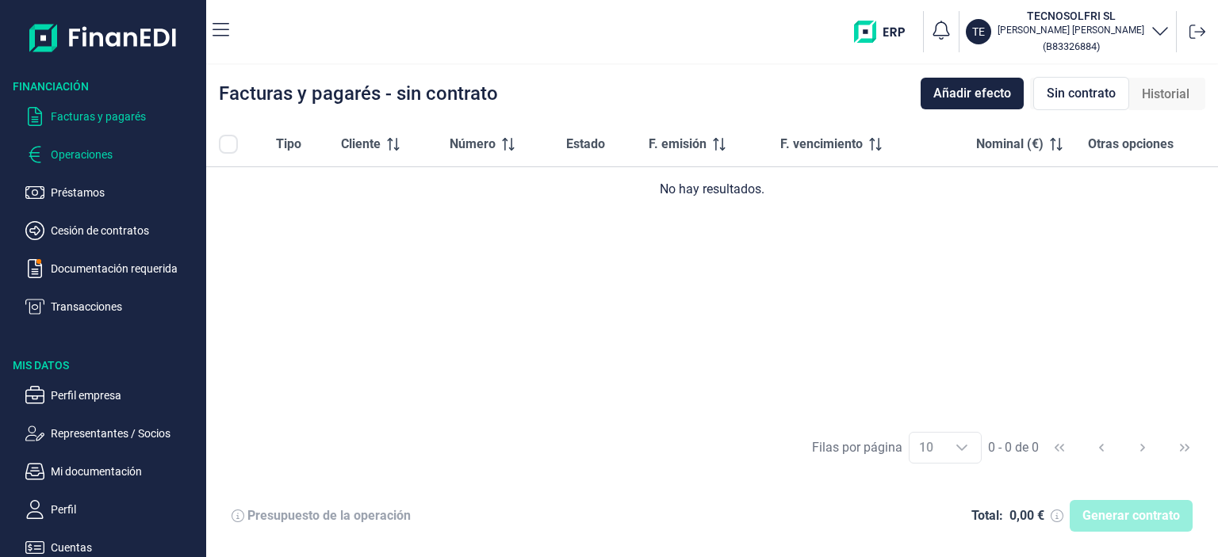
click at [65, 148] on p "Operaciones" at bounding box center [125, 154] width 149 height 19
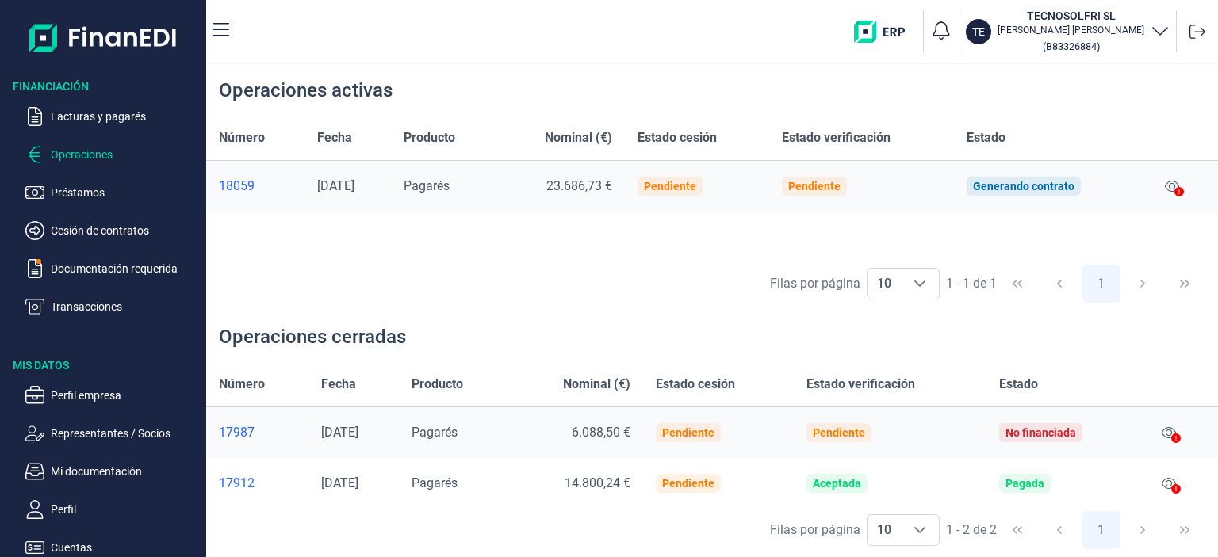
click at [235, 182] on div "18059" at bounding box center [255, 186] width 73 height 16
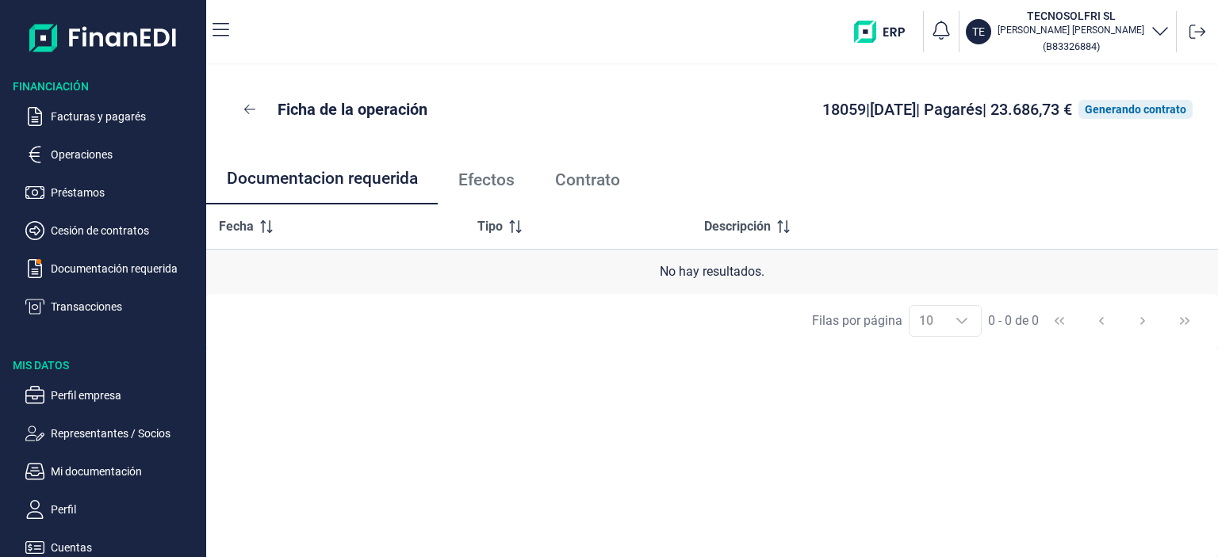
click at [482, 177] on span "Efectos" at bounding box center [486, 180] width 56 height 17
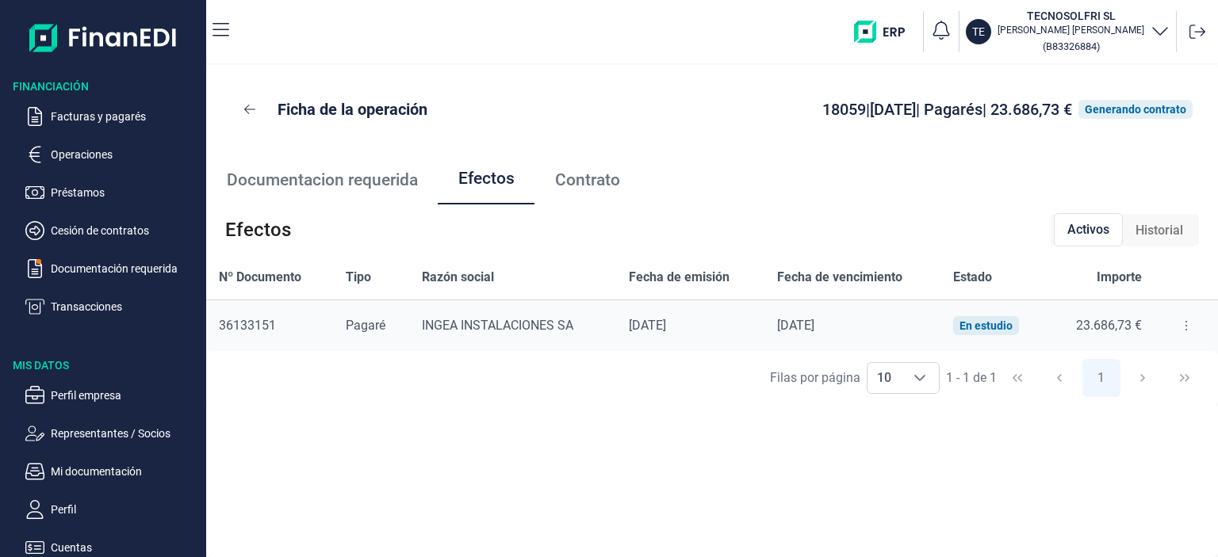
click at [580, 178] on span "Contrato" at bounding box center [587, 180] width 65 height 17
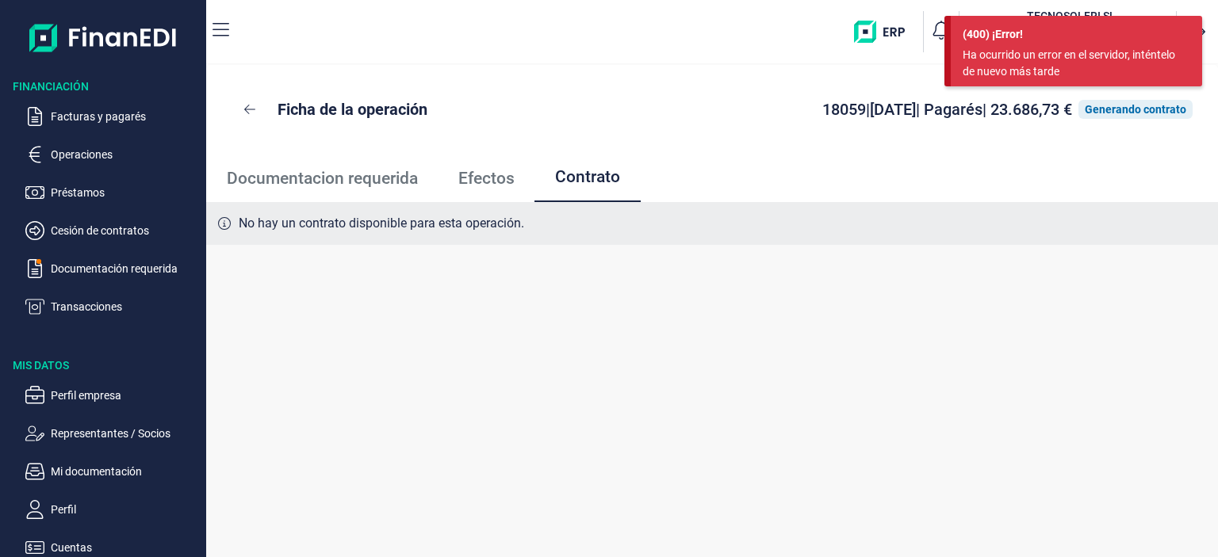
click at [301, 176] on span "Documentacion requerida" at bounding box center [322, 178] width 191 height 17
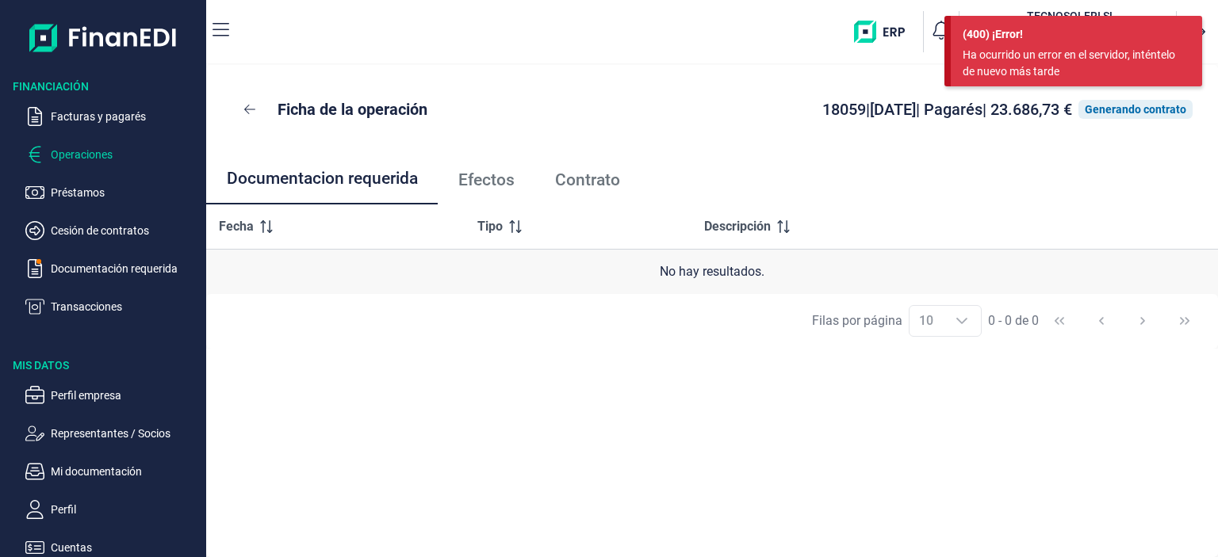
click at [67, 154] on p "Operaciones" at bounding box center [125, 154] width 149 height 19
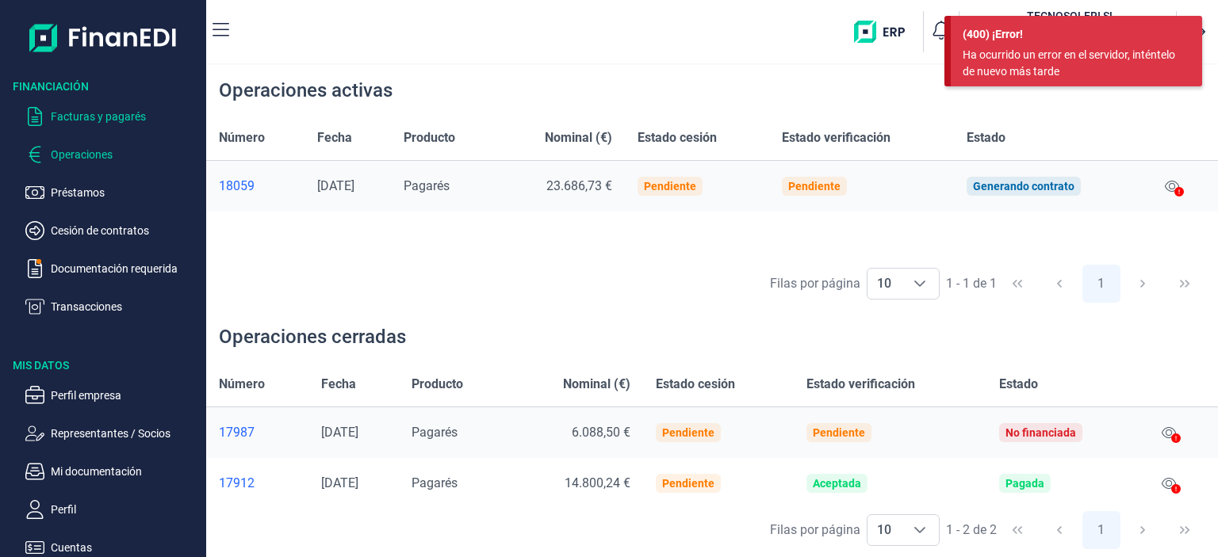
click at [78, 120] on p "Facturas y pagarés" at bounding box center [125, 116] width 149 height 19
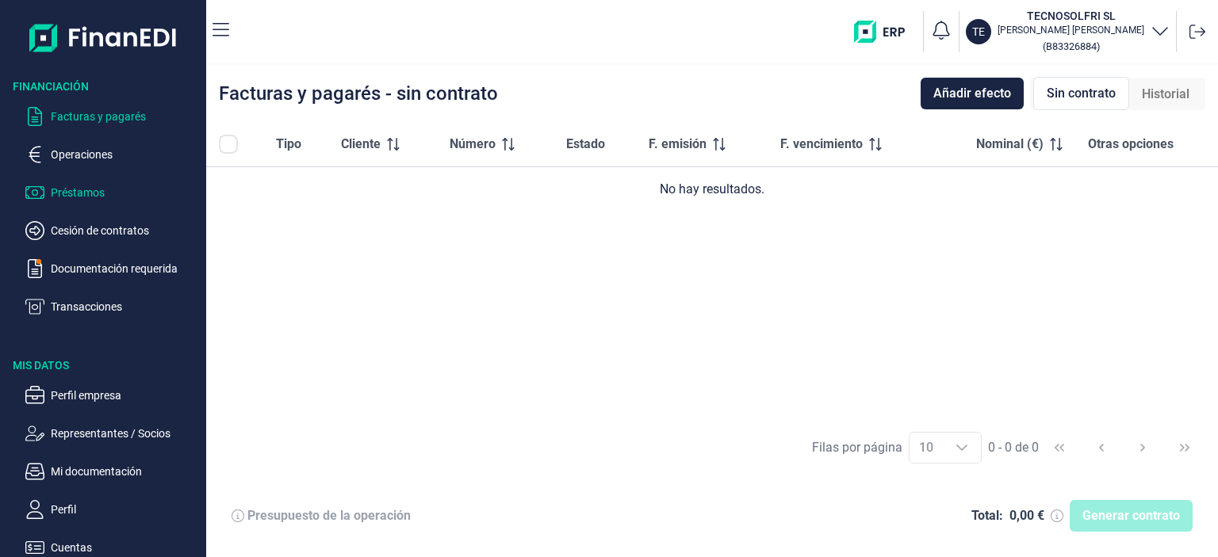
click at [72, 190] on p "Préstamos" at bounding box center [125, 192] width 149 height 19
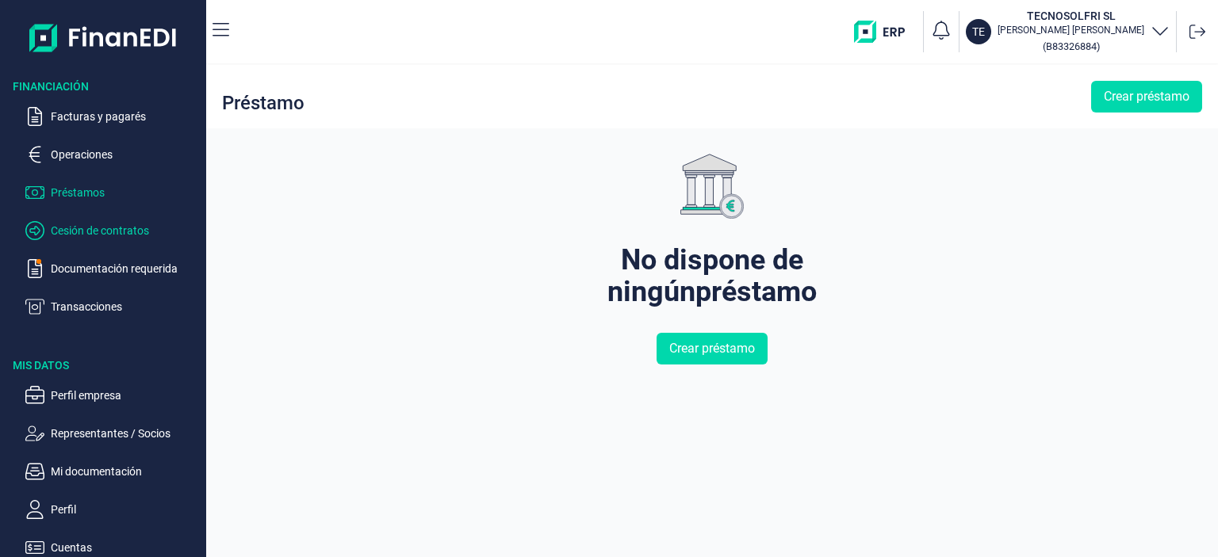
click at [98, 228] on p "Cesión de contratos" at bounding box center [125, 230] width 149 height 19
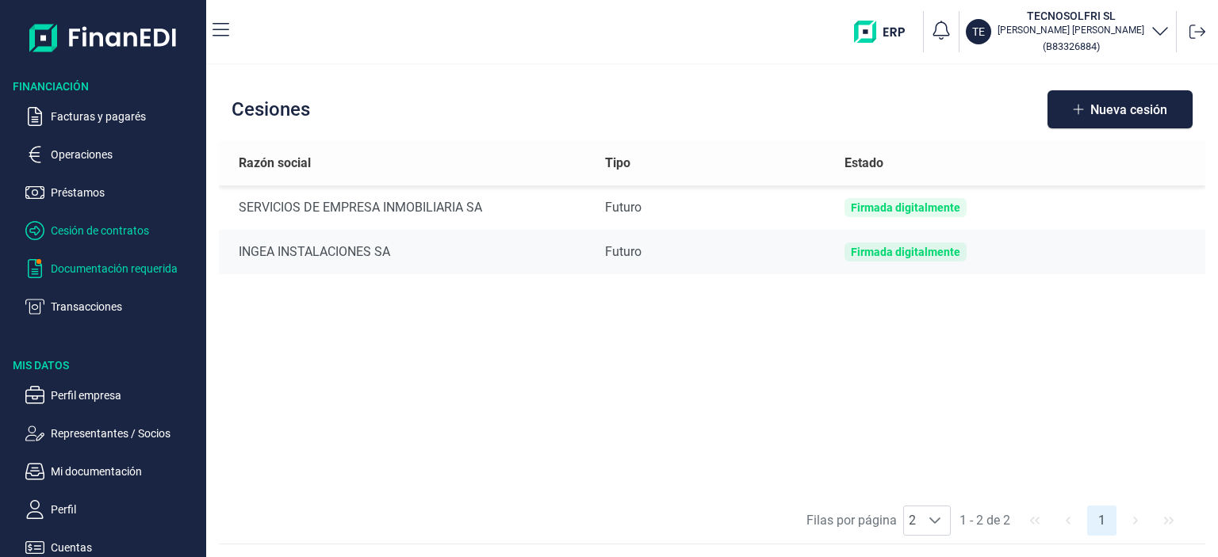
click at [150, 266] on p "Documentación requerida" at bounding box center [125, 268] width 149 height 19
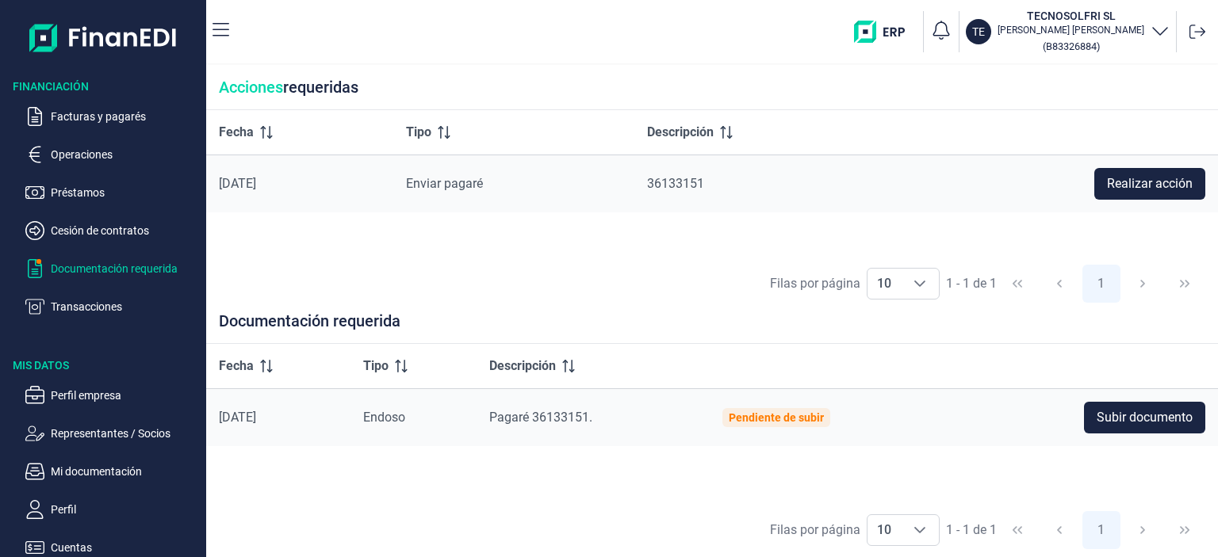
click at [569, 416] on span "Pagaré 36133151." at bounding box center [540, 417] width 103 height 15
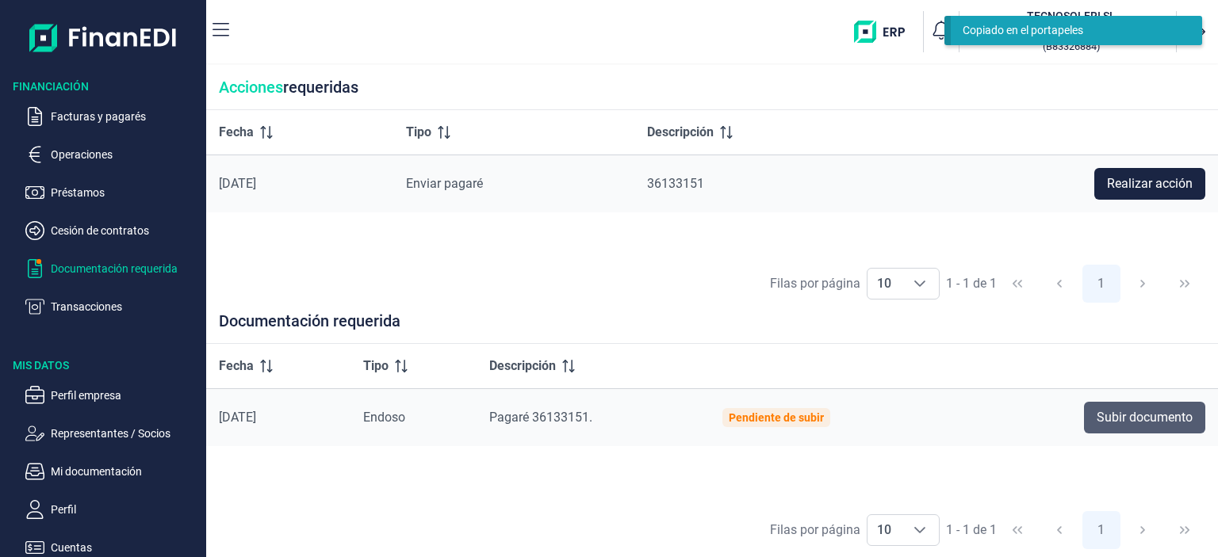
click at [1158, 423] on span "Subir documento" at bounding box center [1145, 417] width 96 height 19
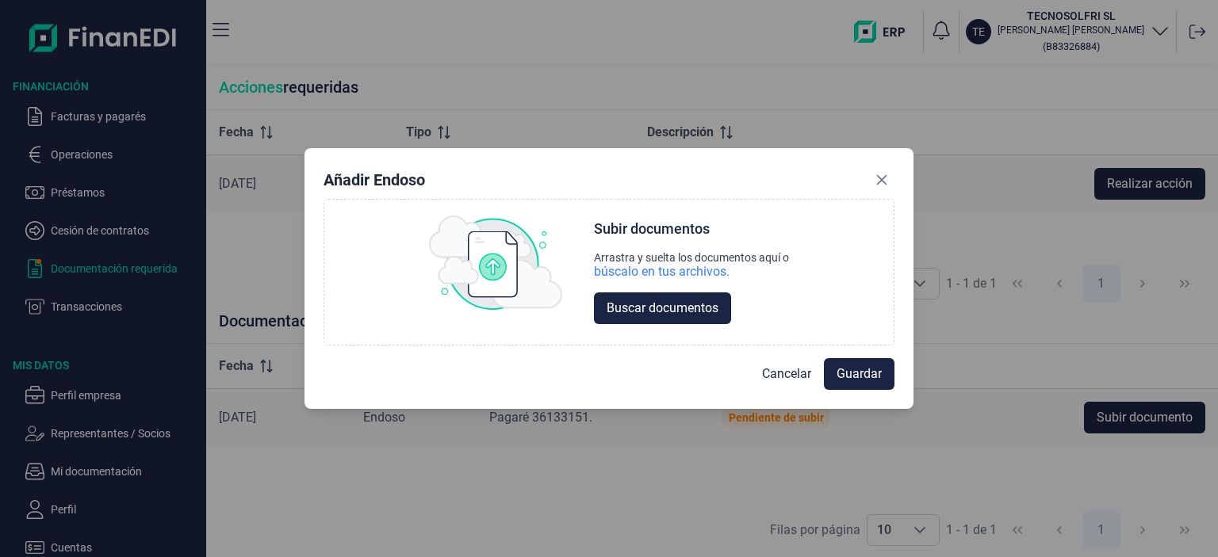
click at [653, 531] on div "Añadir Endoso Choose Subir documentos Arrastra y suelta los documentos aquí o b…" at bounding box center [609, 278] width 1218 height 557
click at [782, 377] on span "Cancelar" at bounding box center [786, 374] width 49 height 19
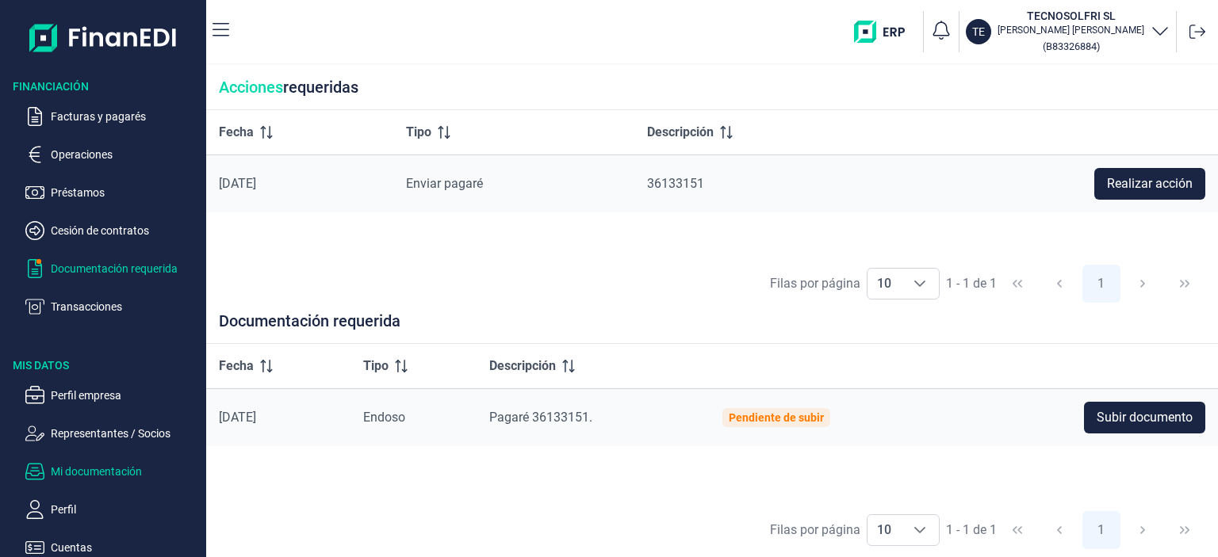
click at [86, 475] on p "Mi documentación" at bounding box center [125, 471] width 149 height 19
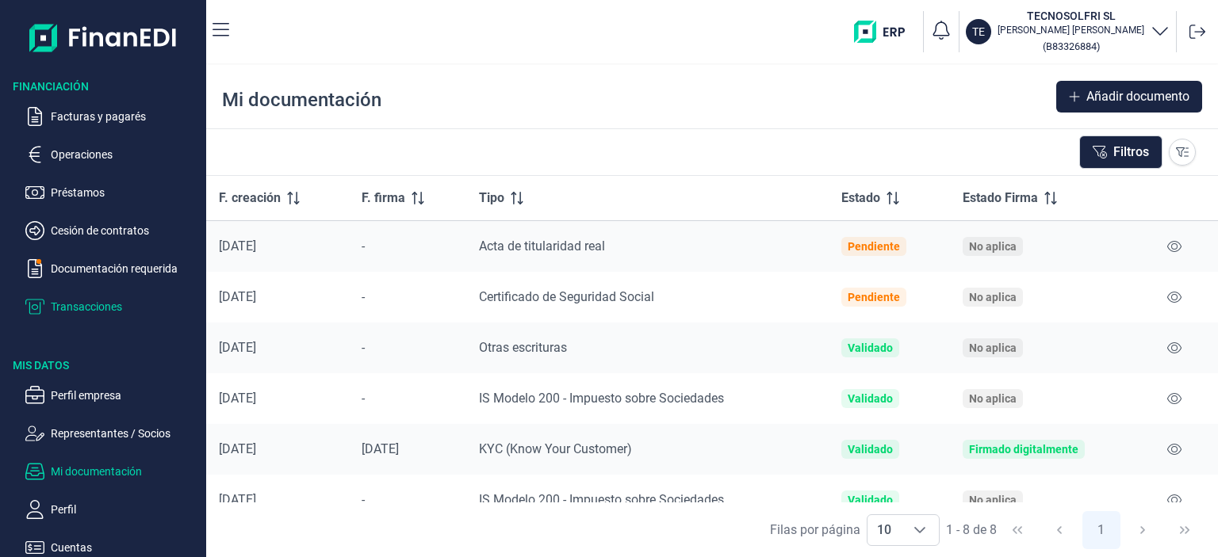
click at [60, 309] on p "Transacciones" at bounding box center [125, 306] width 149 height 19
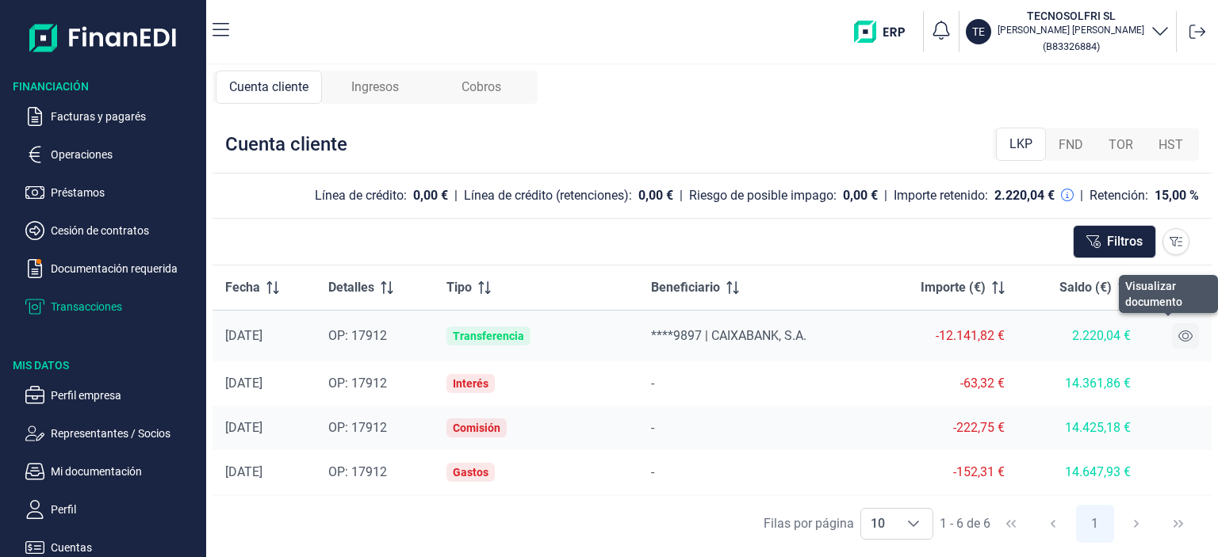
click at [1178, 335] on icon at bounding box center [1185, 336] width 14 height 11
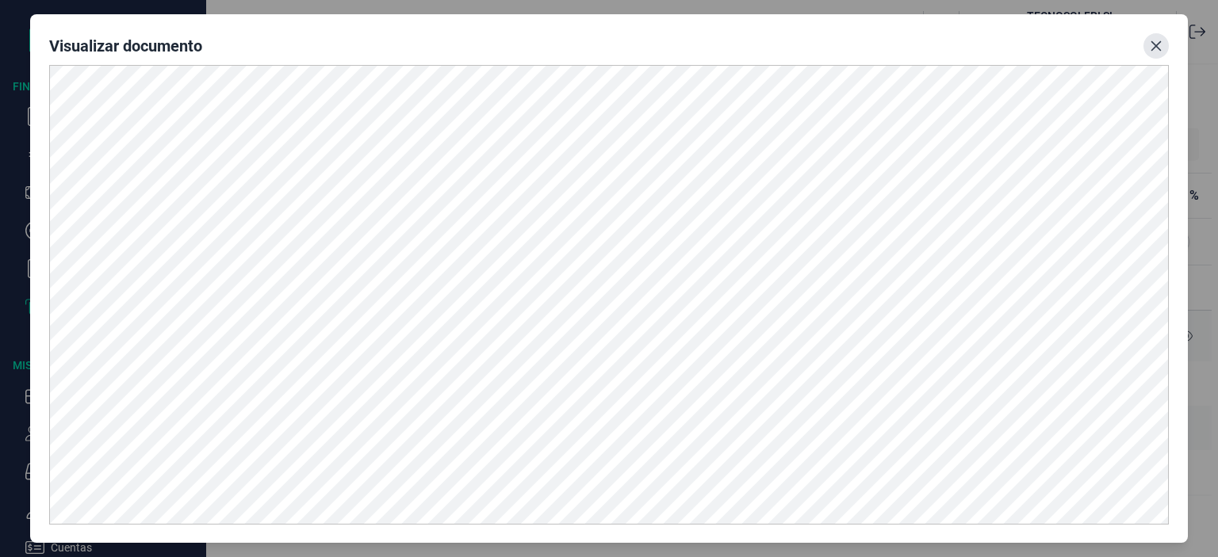
click at [1148, 35] on button "Close" at bounding box center [1155, 45] width 25 height 25
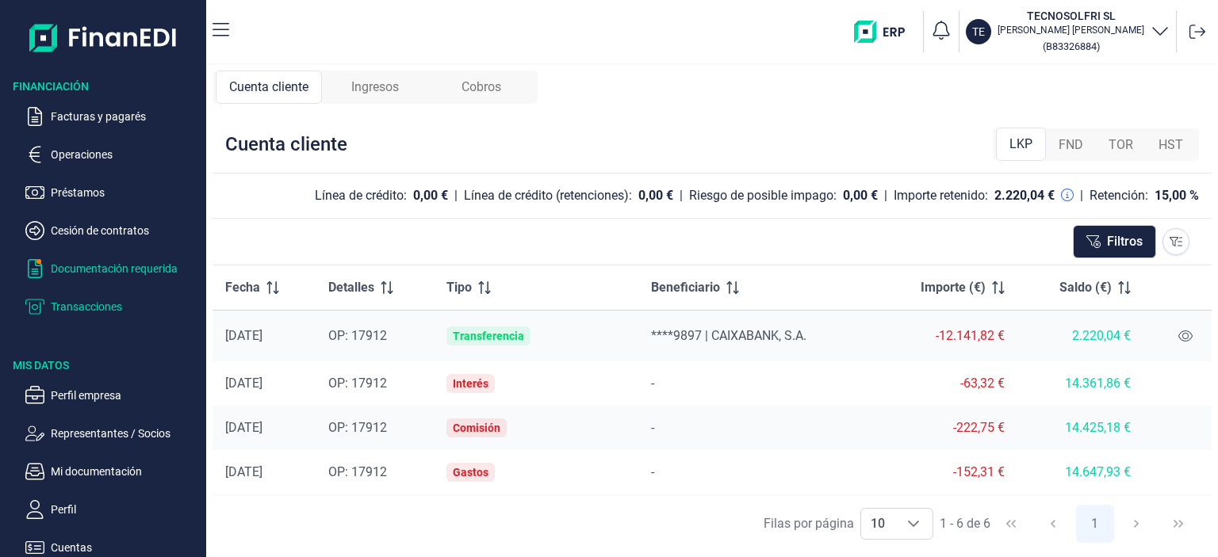
click at [102, 270] on p "Documentación requerida" at bounding box center [125, 268] width 149 height 19
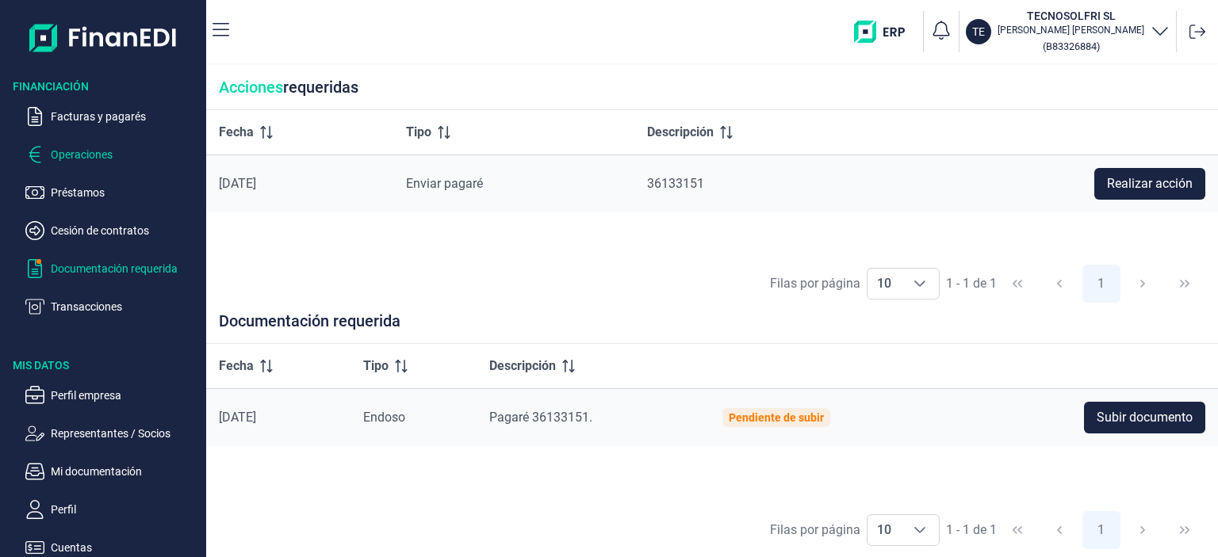
click at [92, 158] on p "Operaciones" at bounding box center [125, 154] width 149 height 19
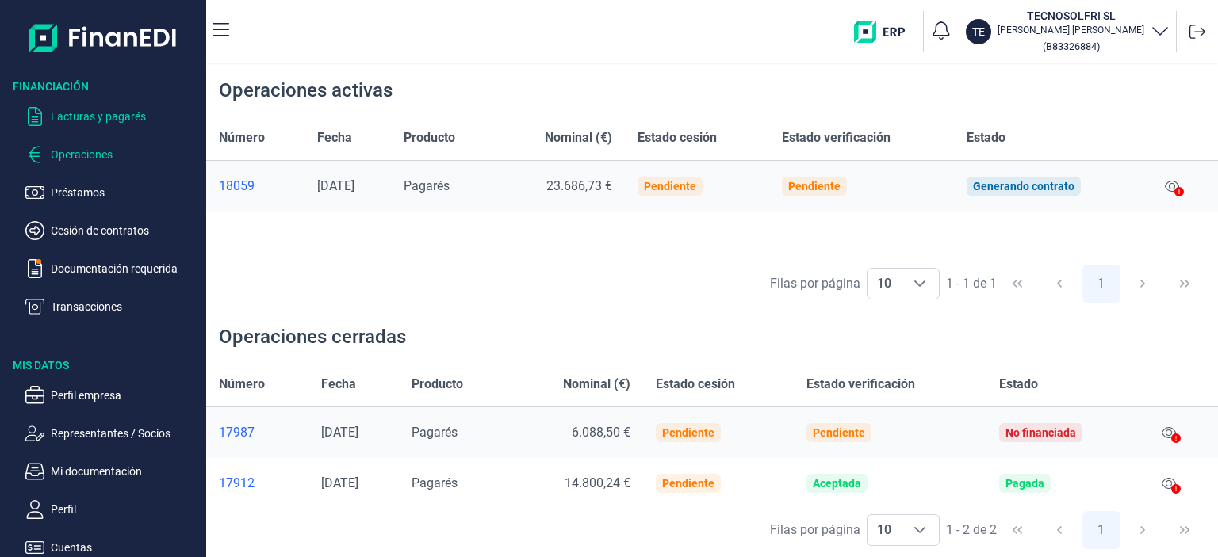
click at [95, 118] on p "Facturas y pagarés" at bounding box center [125, 116] width 149 height 19
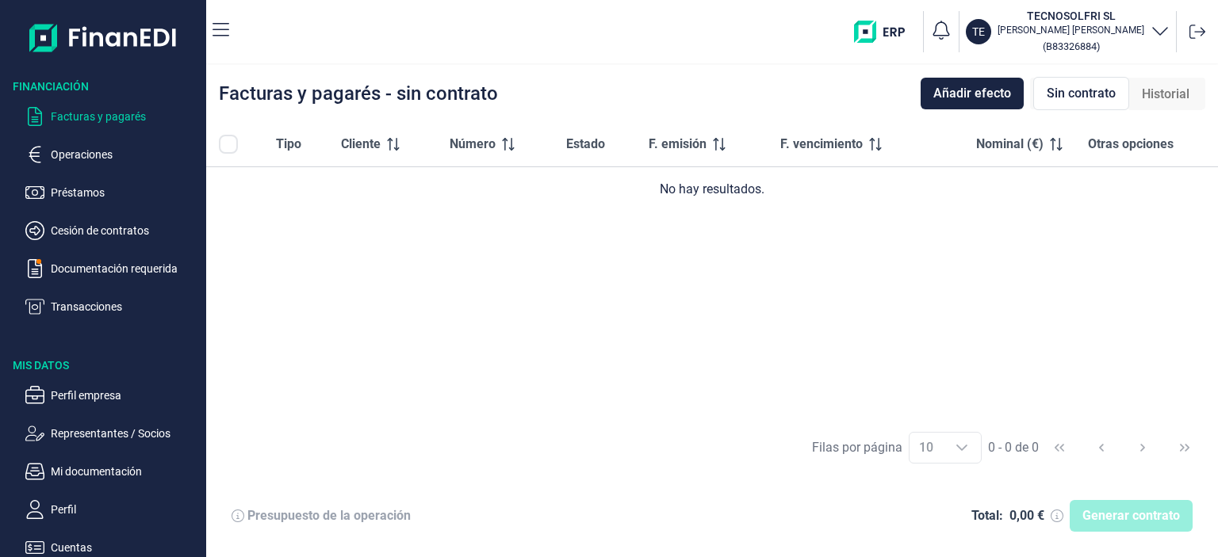
click at [1082, 99] on span "Sin contrato" at bounding box center [1081, 93] width 69 height 19
click at [1166, 94] on span "Historial" at bounding box center [1166, 94] width 48 height 19
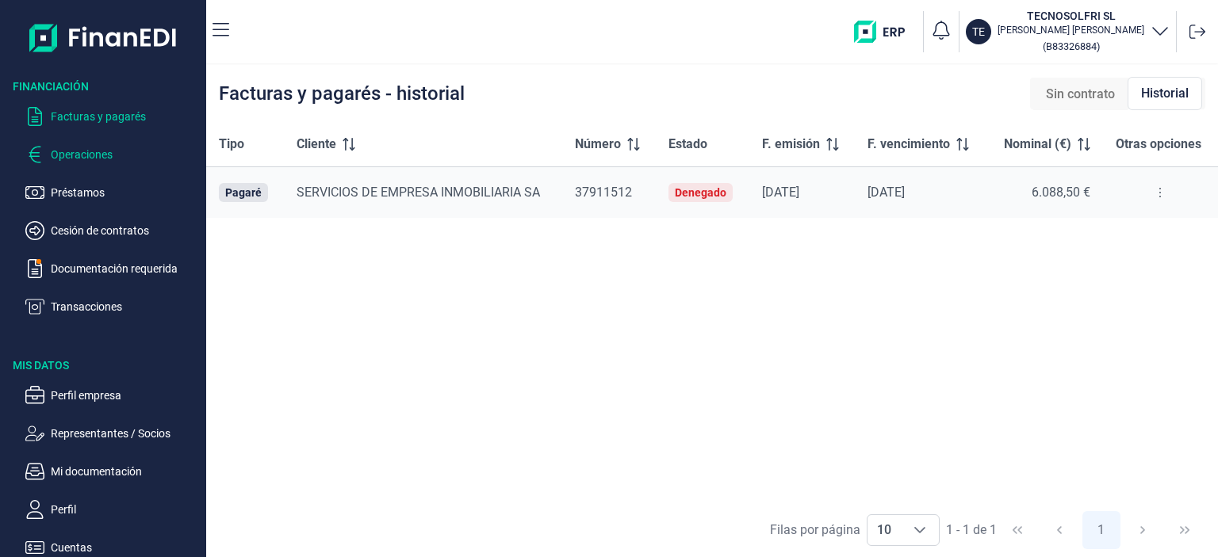
click at [86, 153] on p "Operaciones" at bounding box center [125, 154] width 149 height 19
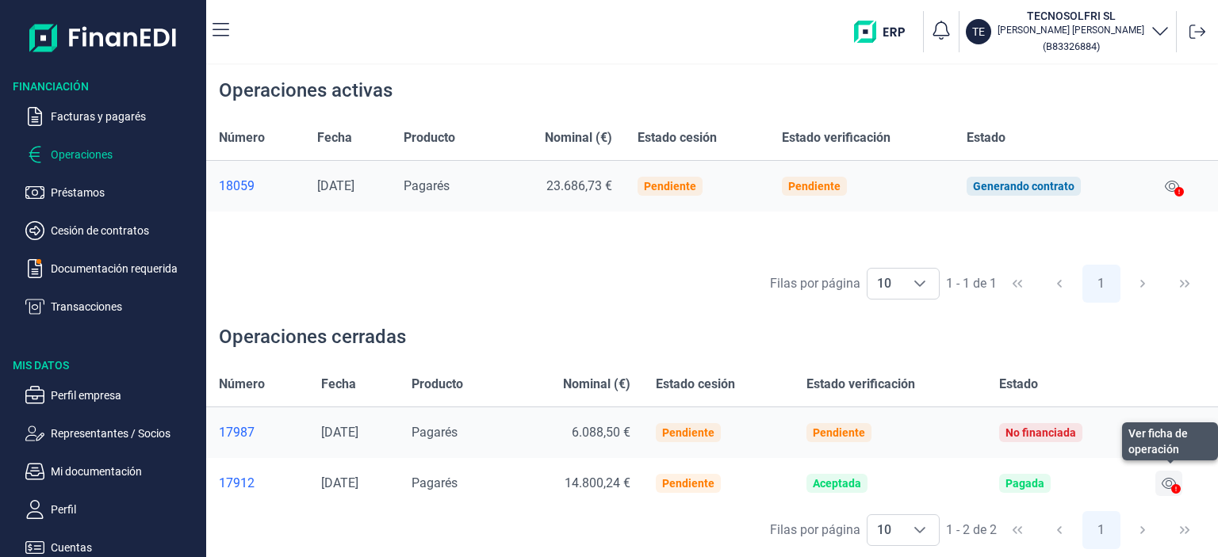
click at [1166, 485] on icon at bounding box center [1169, 483] width 14 height 11
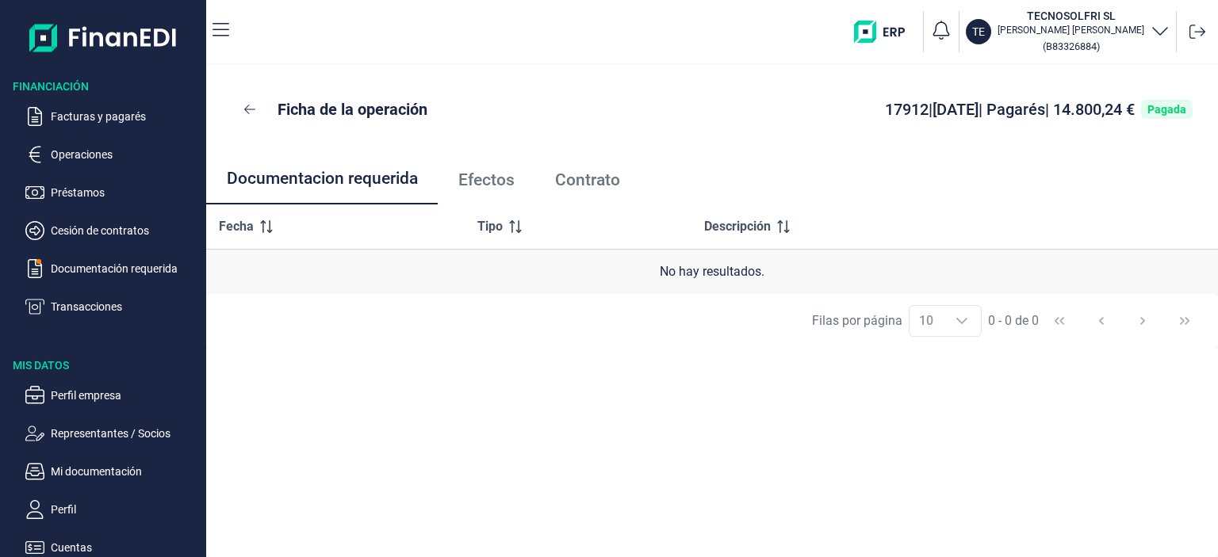
click at [508, 179] on span "Efectos" at bounding box center [486, 180] width 56 height 17
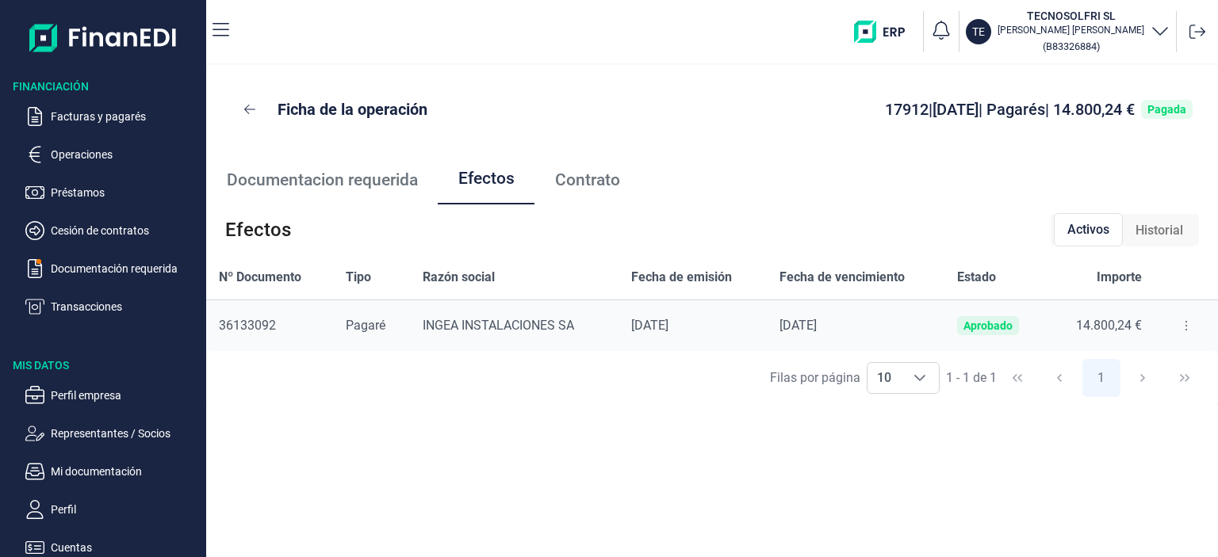
click at [576, 180] on span "Contrato" at bounding box center [587, 180] width 65 height 17
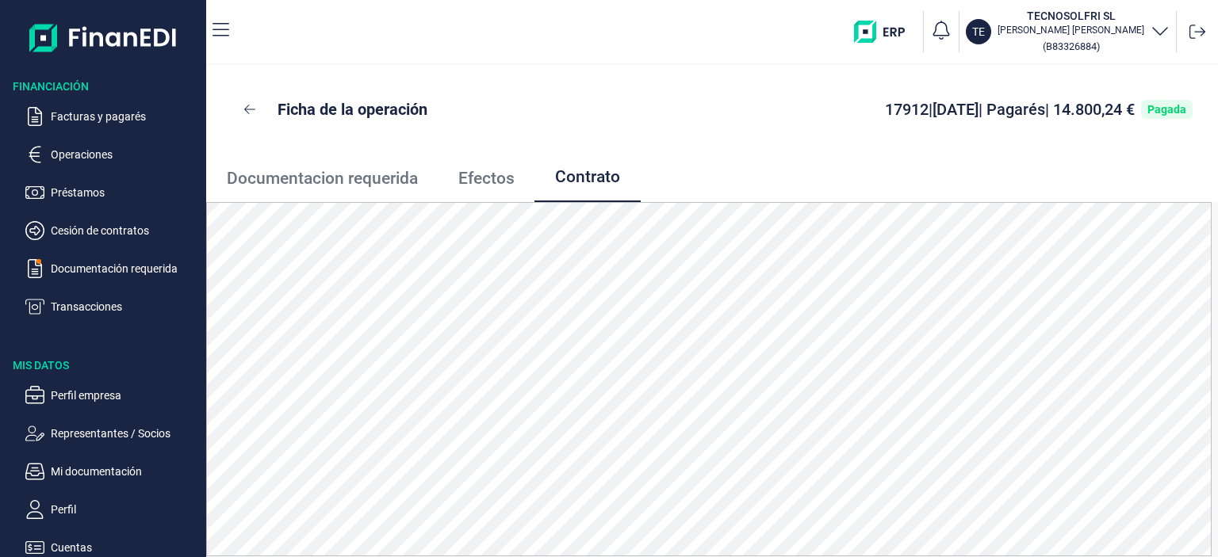
click at [326, 176] on span "Documentacion requerida" at bounding box center [322, 178] width 191 height 17
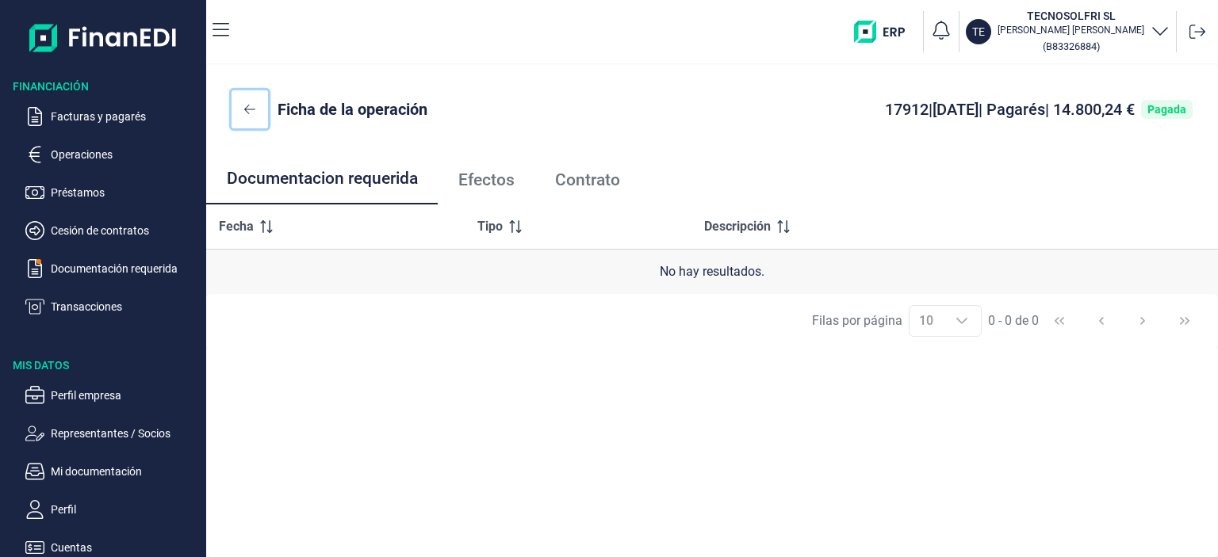
click at [254, 104] on icon at bounding box center [249, 109] width 11 height 13
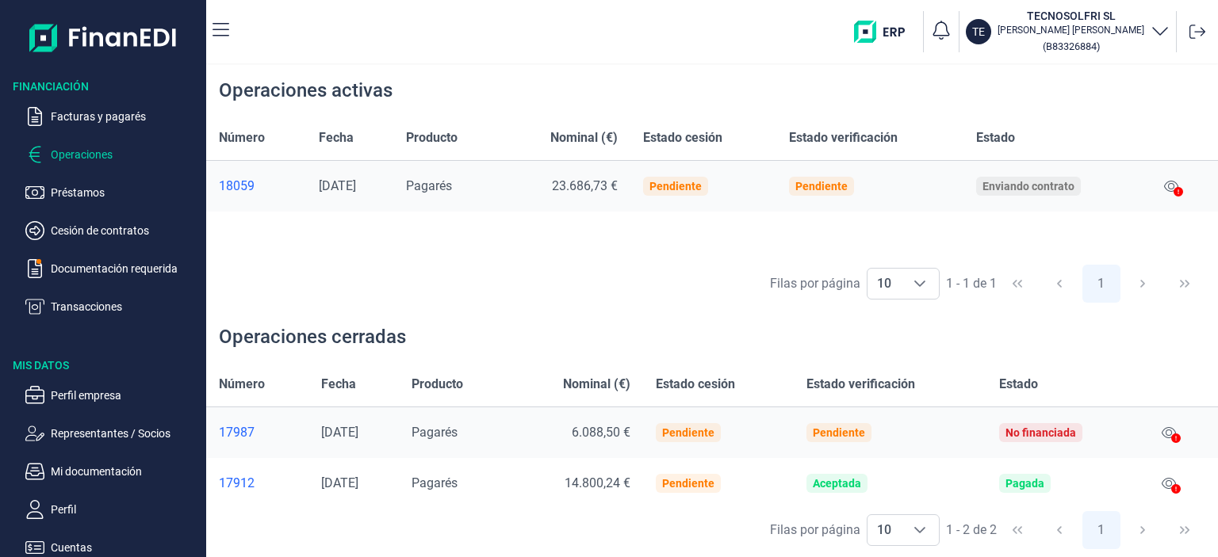
click at [235, 187] on div "18059" at bounding box center [256, 186] width 75 height 16
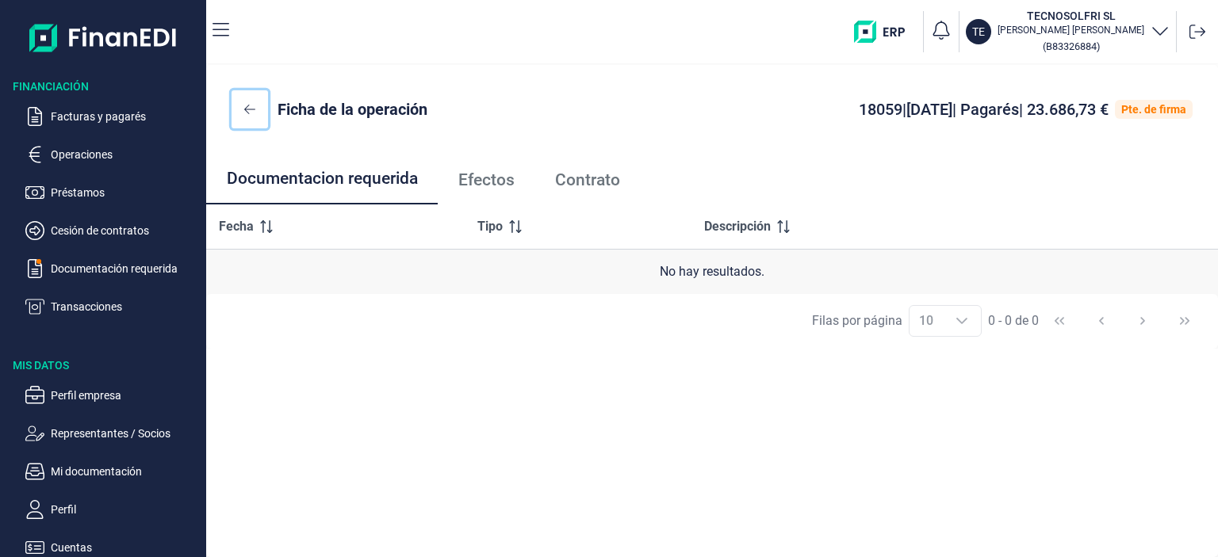
click at [251, 113] on icon at bounding box center [249, 109] width 11 height 13
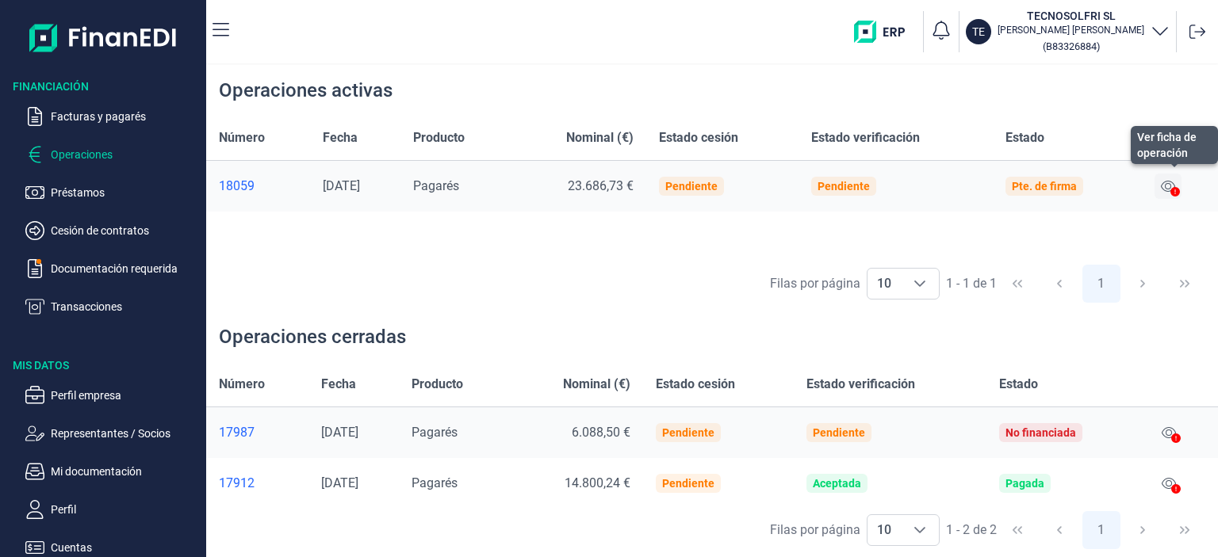
click at [1169, 186] on icon at bounding box center [1168, 186] width 14 height 13
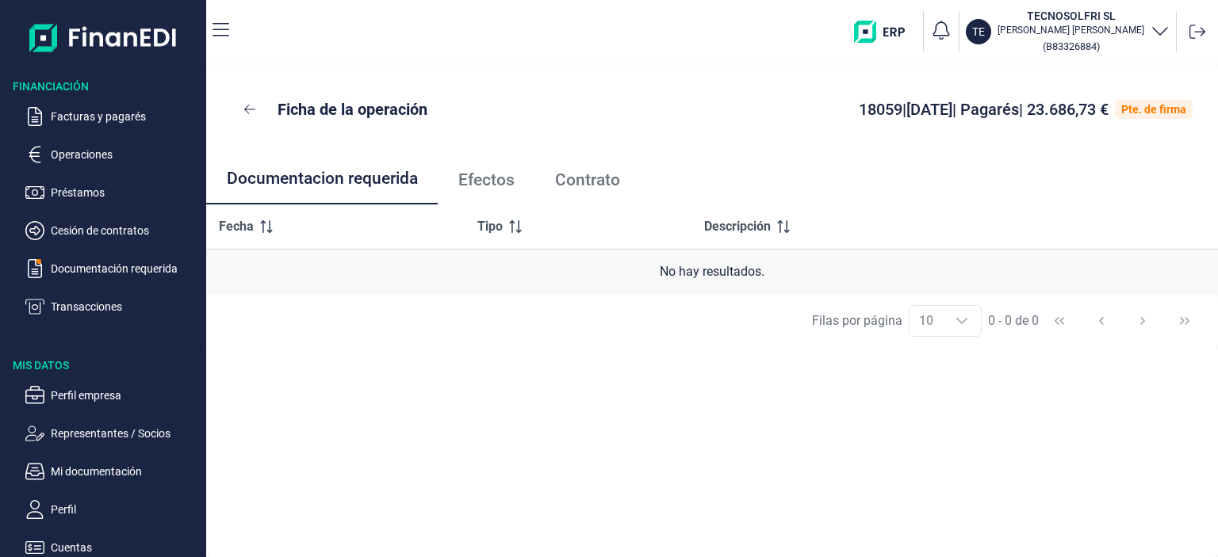
click at [490, 186] on span "Efectos" at bounding box center [486, 180] width 56 height 17
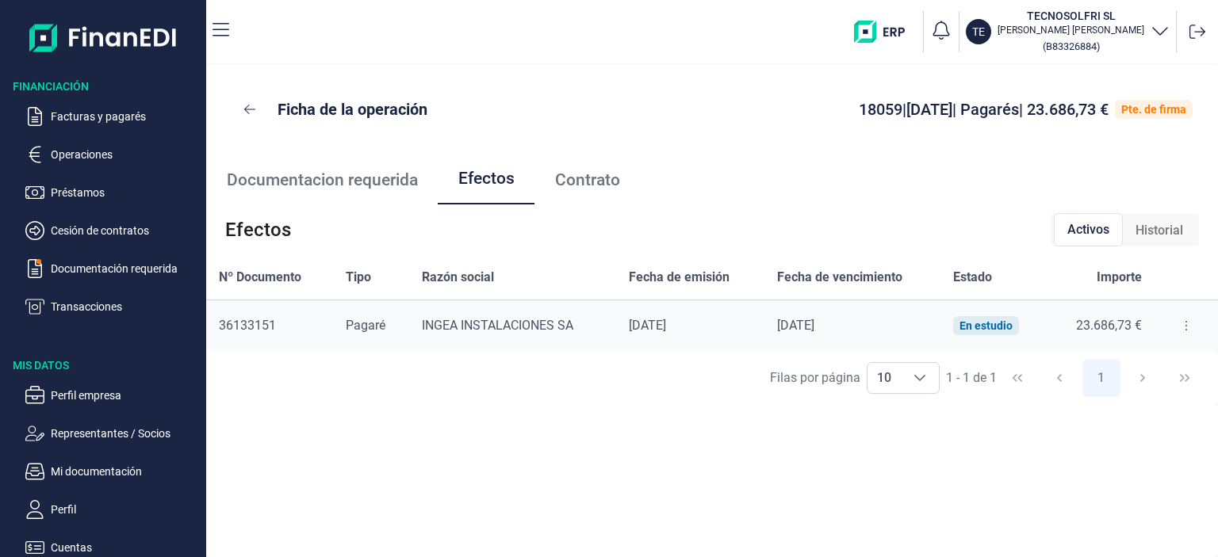
click at [585, 189] on span "Contrato" at bounding box center [587, 180] width 65 height 17
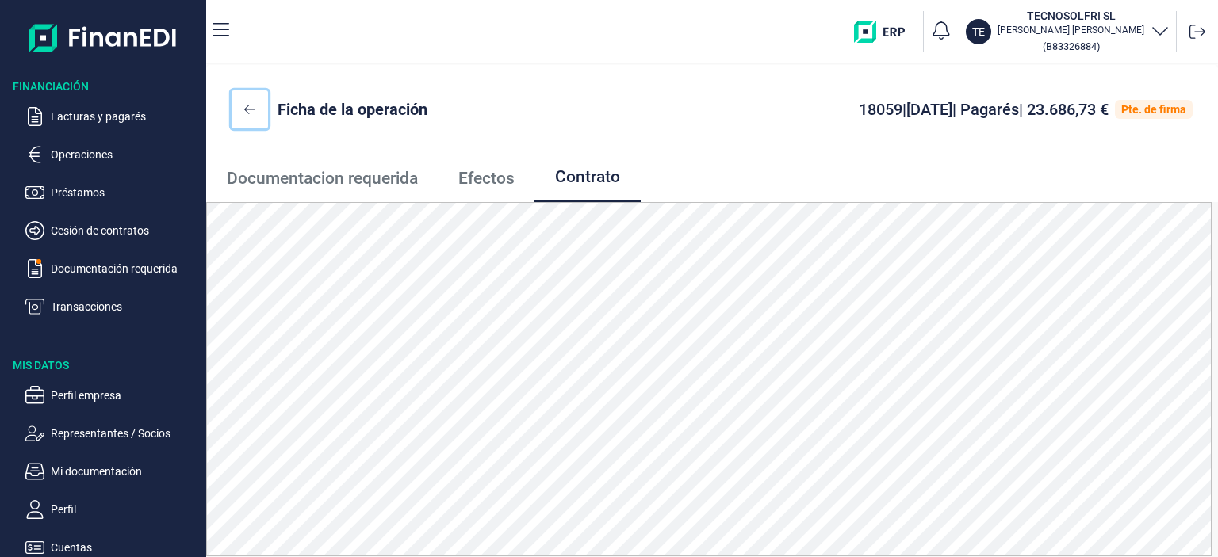
click at [255, 116] on button at bounding box center [250, 109] width 36 height 38
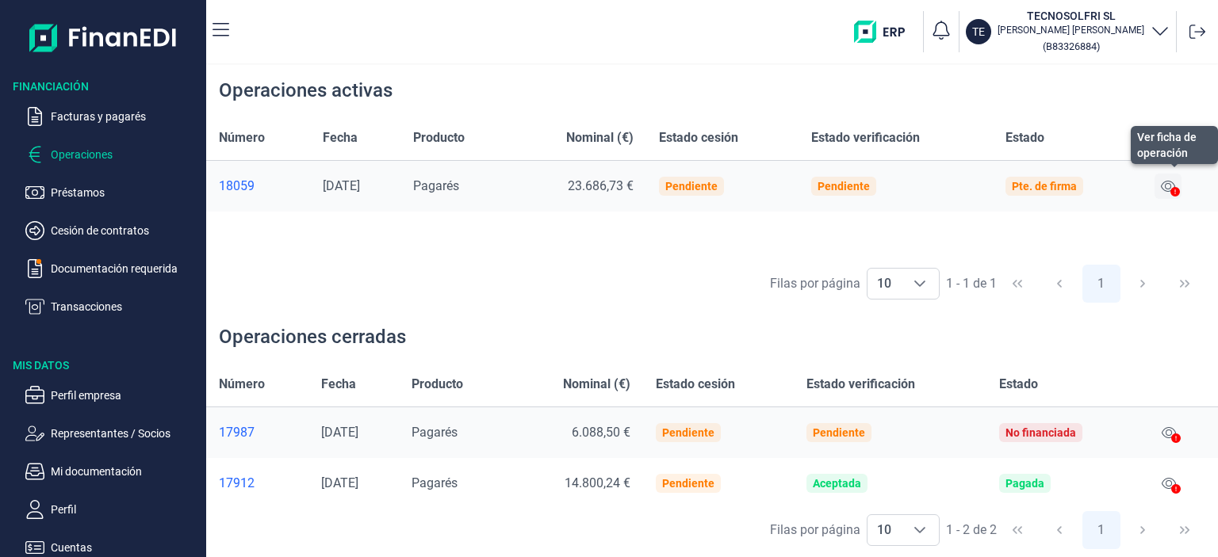
click at [1162, 189] on button at bounding box center [1168, 186] width 27 height 25
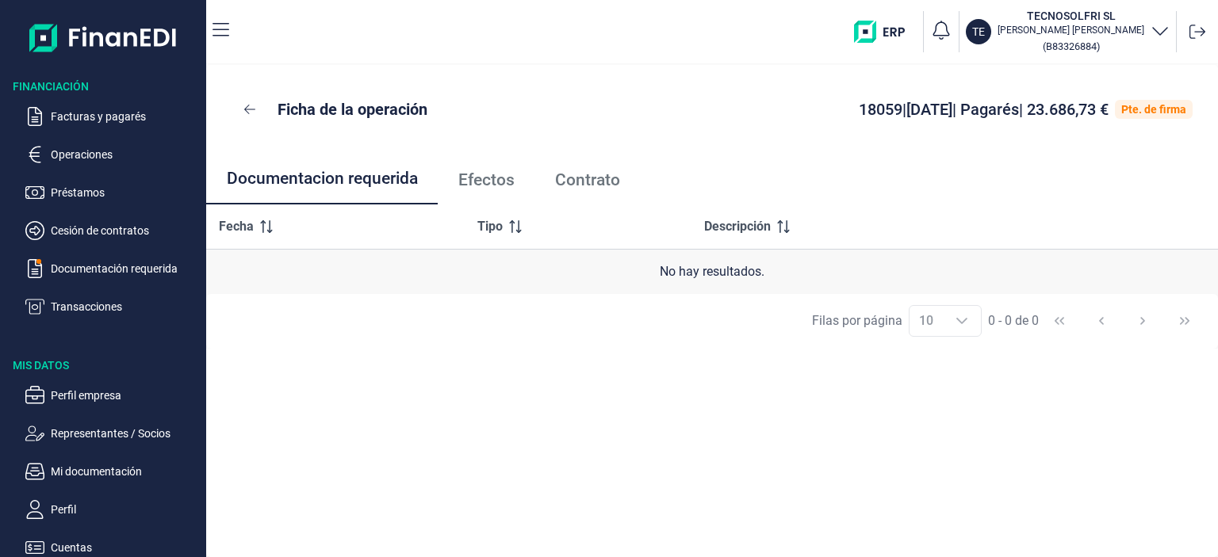
click at [488, 173] on span "Efectos" at bounding box center [486, 180] width 56 height 17
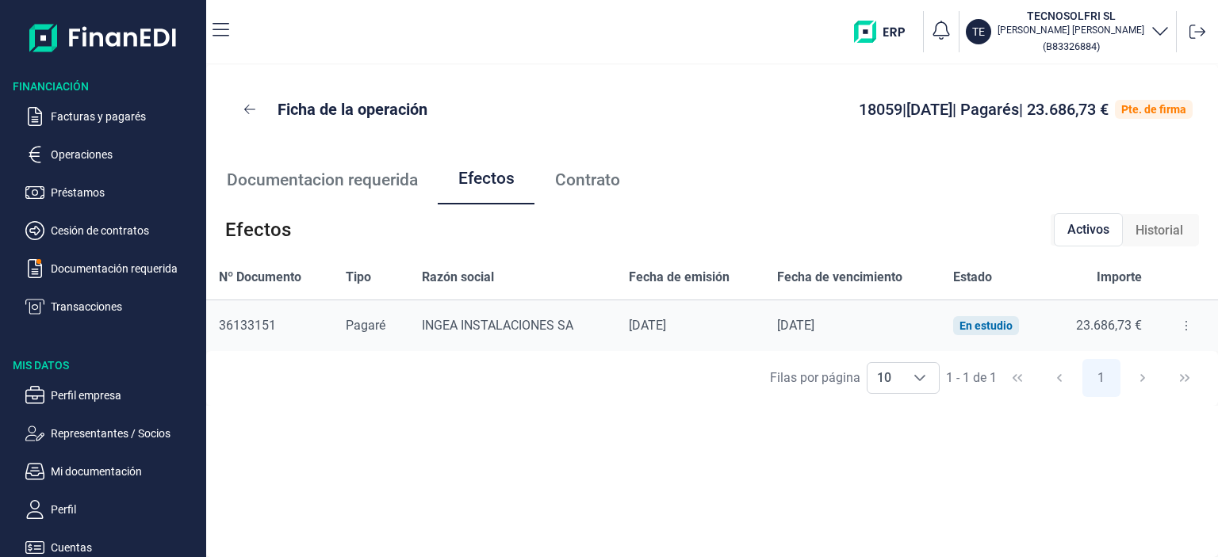
click at [569, 181] on span "Contrato" at bounding box center [587, 180] width 65 height 17
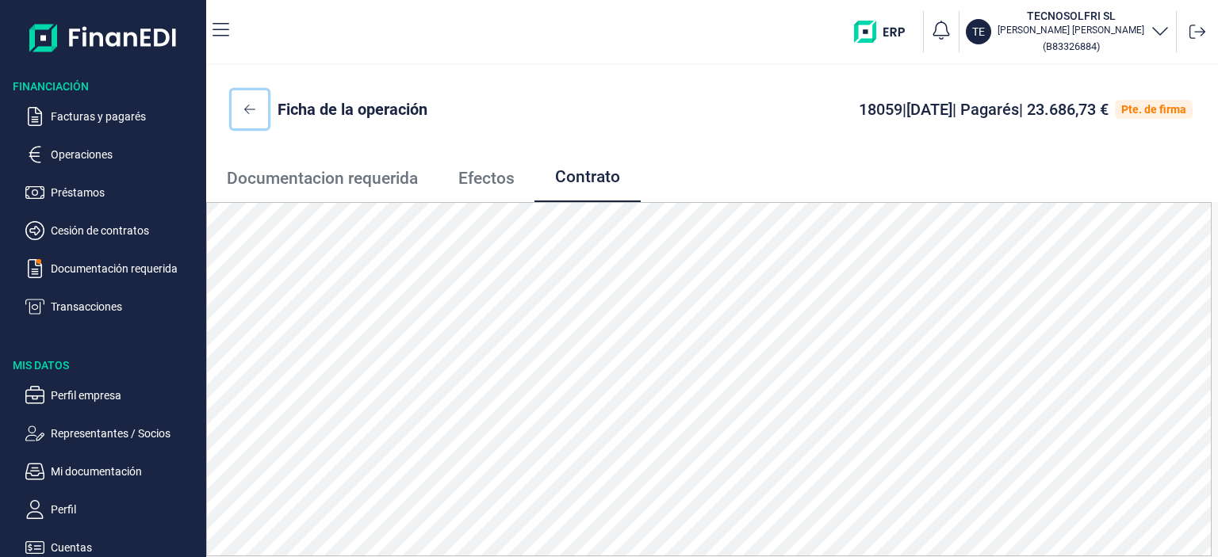
click at [251, 113] on icon at bounding box center [249, 109] width 11 height 13
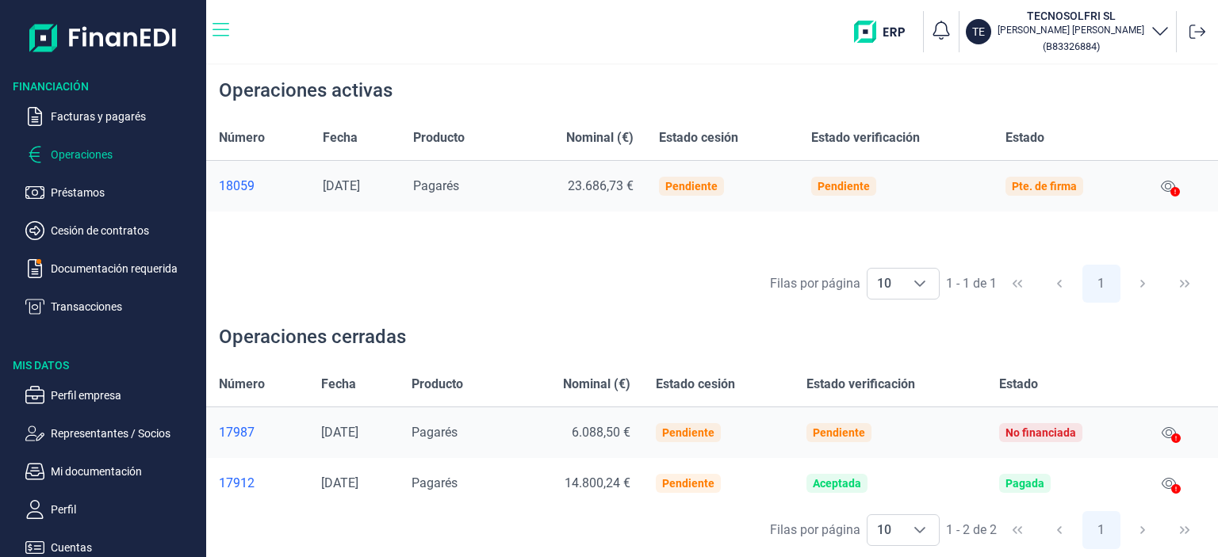
click at [219, 39] on icon "button" at bounding box center [221, 30] width 17 height 19
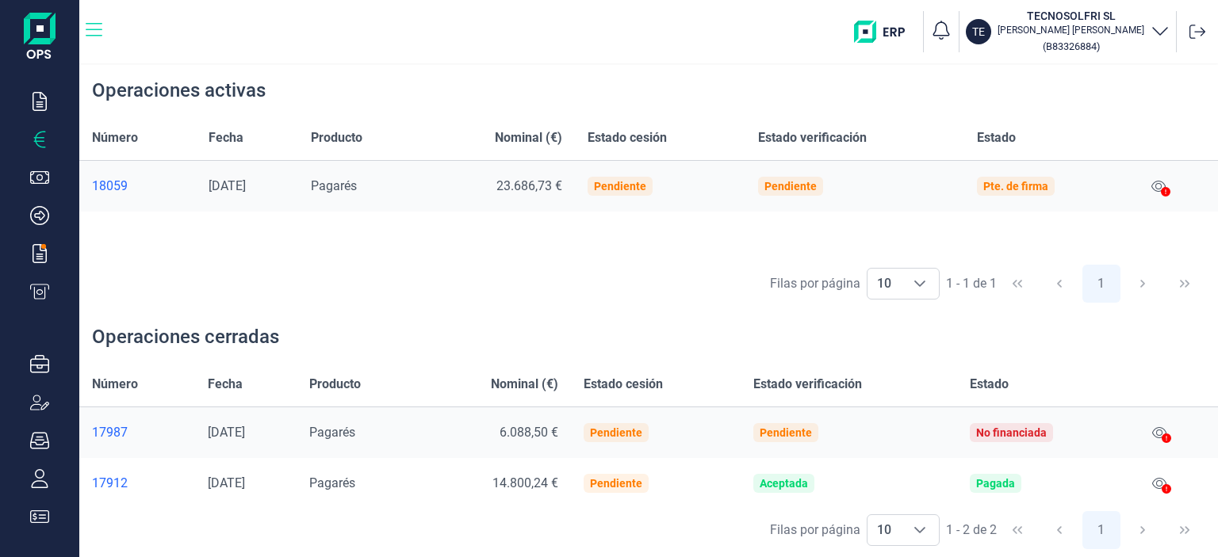
click at [98, 33] on icon "button" at bounding box center [94, 30] width 17 height 19
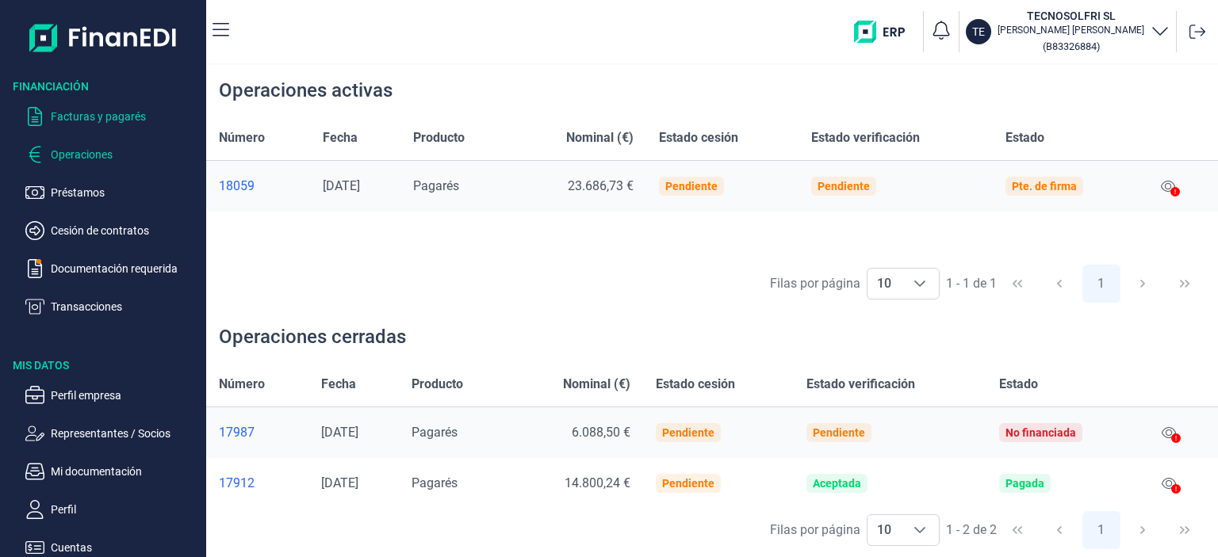
click at [76, 120] on p "Facturas y pagarés" at bounding box center [125, 116] width 149 height 19
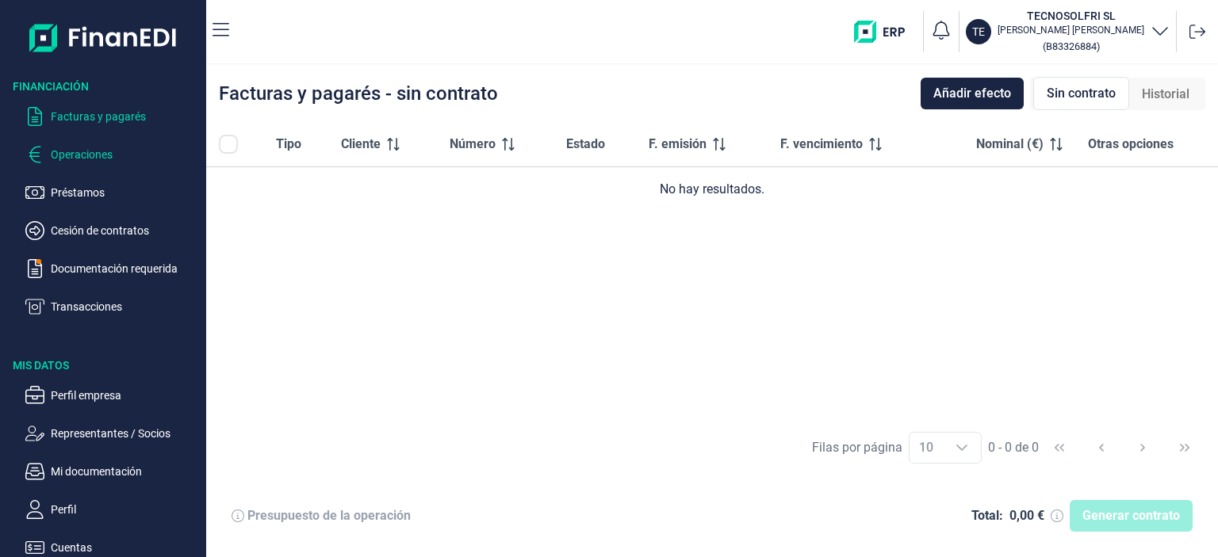
click at [95, 160] on p "Operaciones" at bounding box center [125, 154] width 149 height 19
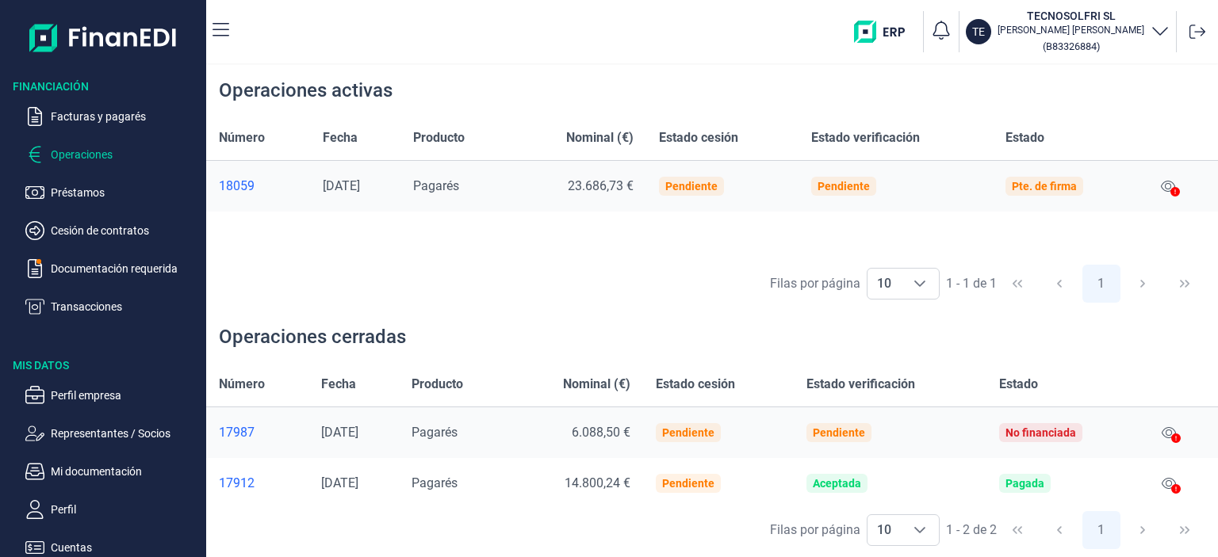
click at [247, 183] on div "18059" at bounding box center [258, 186] width 78 height 16
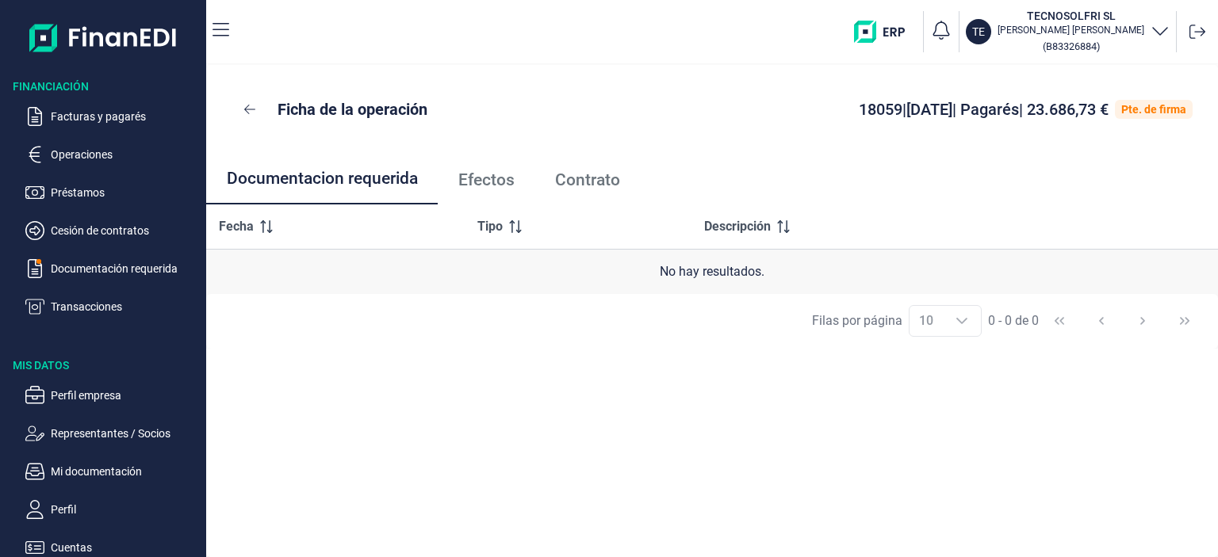
click at [491, 180] on span "Efectos" at bounding box center [486, 180] width 56 height 17
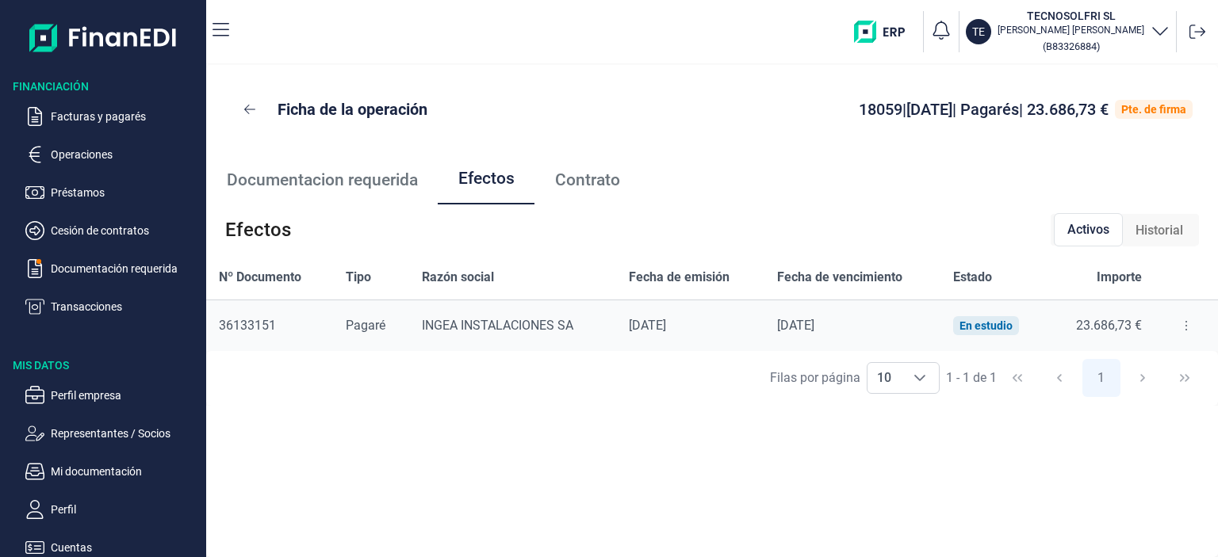
click at [576, 178] on span "Contrato" at bounding box center [587, 180] width 65 height 17
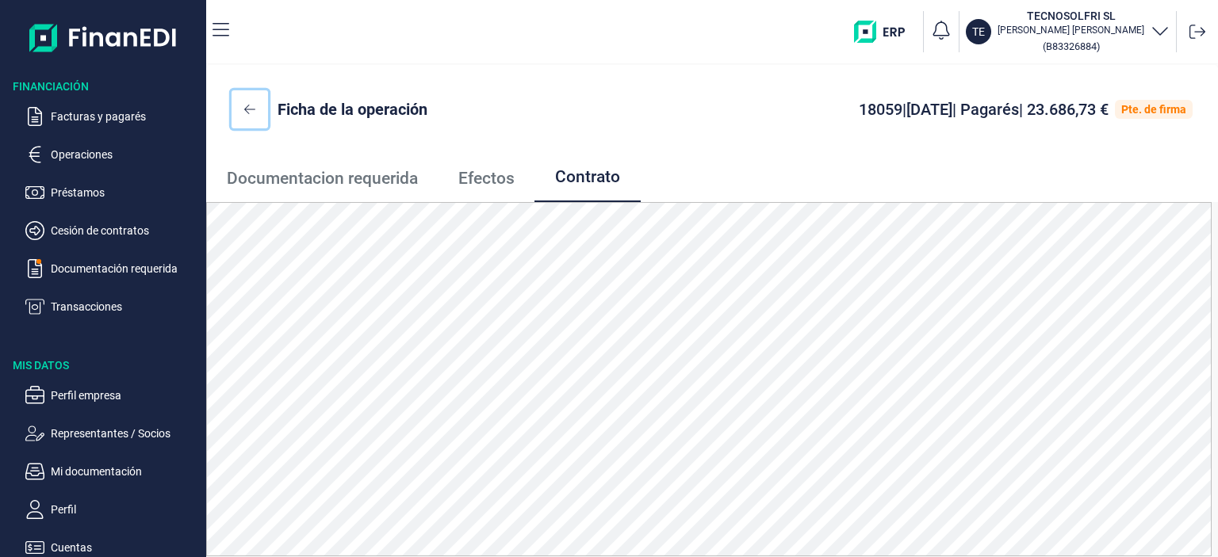
click at [247, 107] on icon at bounding box center [249, 110] width 11 height 10
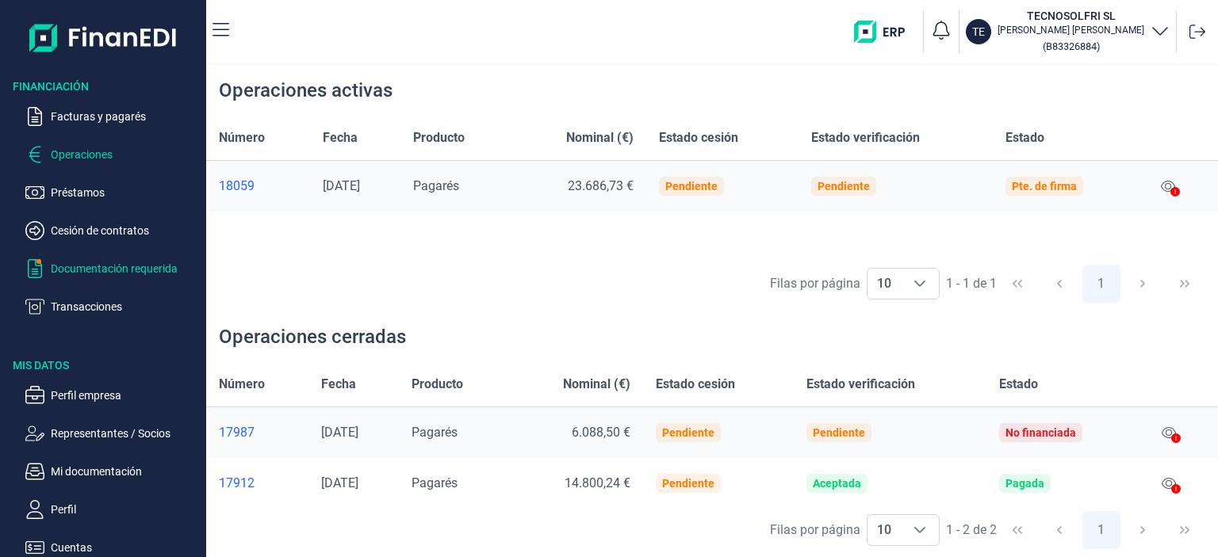
click at [117, 266] on p "Documentación requerida" at bounding box center [125, 268] width 149 height 19
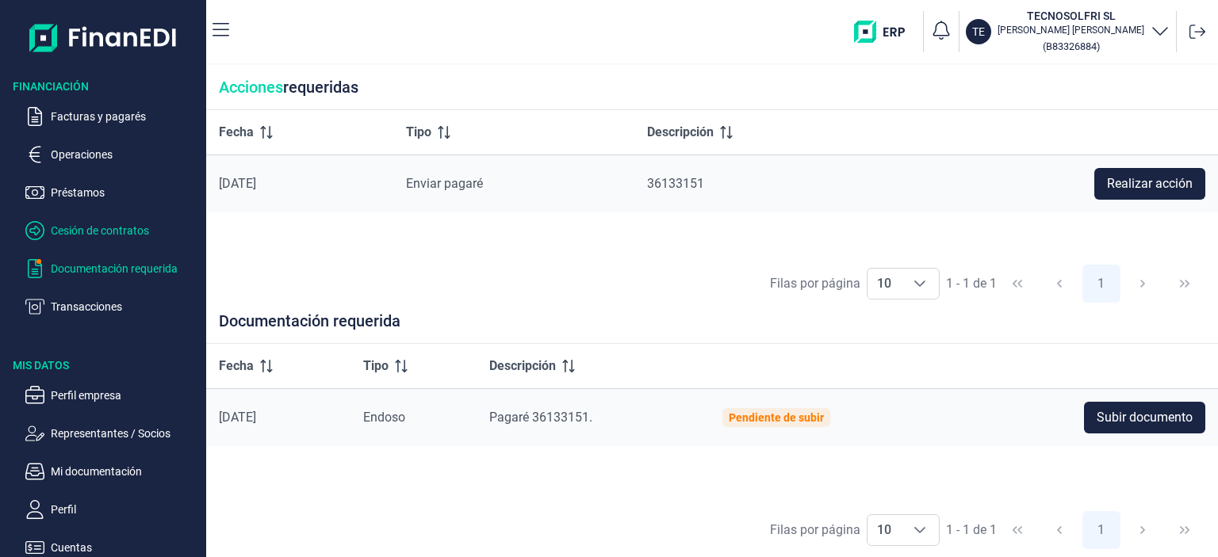
click at [127, 231] on p "Cesión de contratos" at bounding box center [125, 230] width 149 height 19
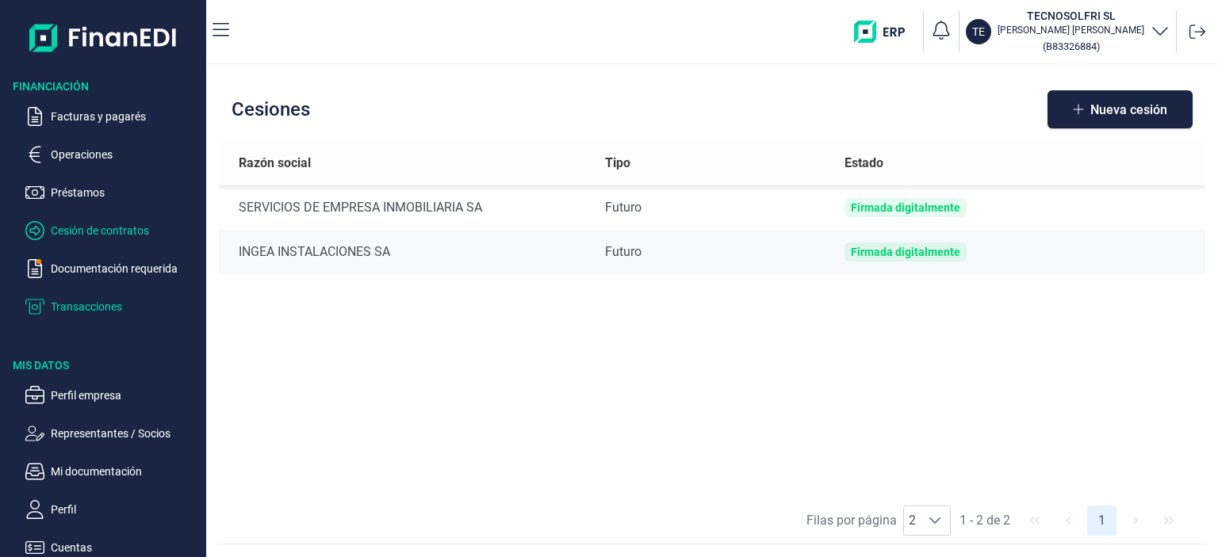
click at [89, 307] on p "Transacciones" at bounding box center [125, 306] width 149 height 19
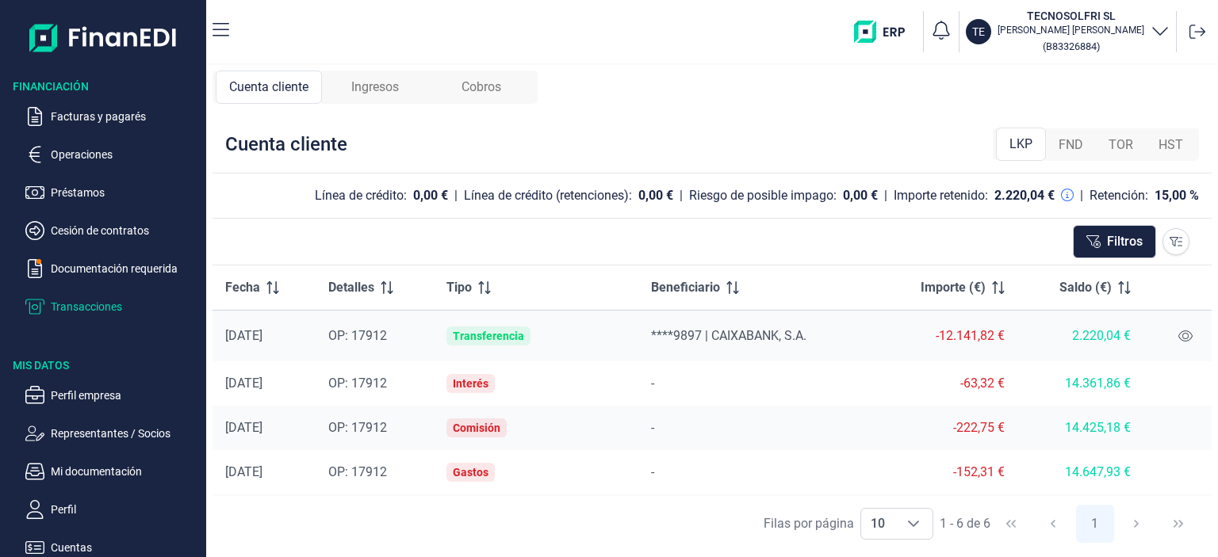
click at [388, 88] on span "Ingresos" at bounding box center [375, 87] width 48 height 19
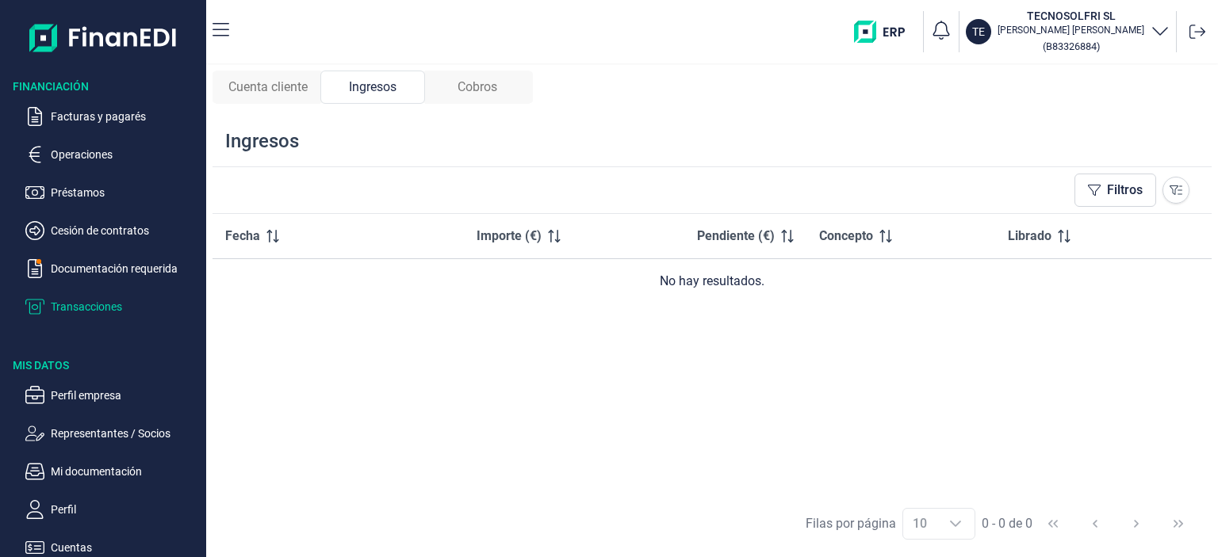
click at [478, 72] on div "Cobros" at bounding box center [477, 87] width 105 height 33
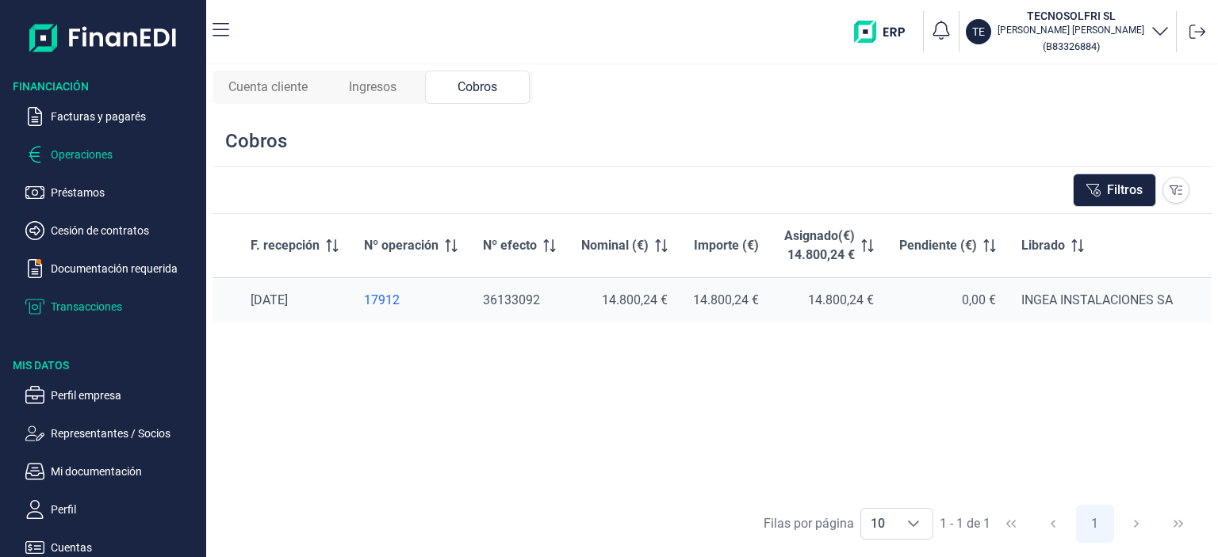
click at [75, 162] on p "Operaciones" at bounding box center [125, 154] width 149 height 19
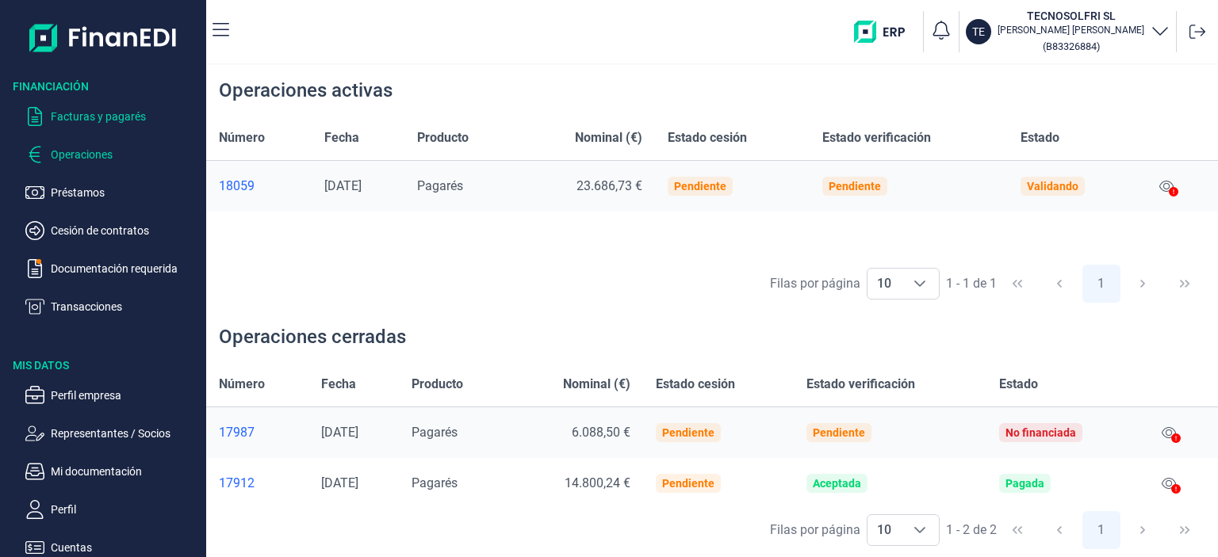
click at [133, 116] on p "Facturas y pagarés" at bounding box center [125, 116] width 149 height 19
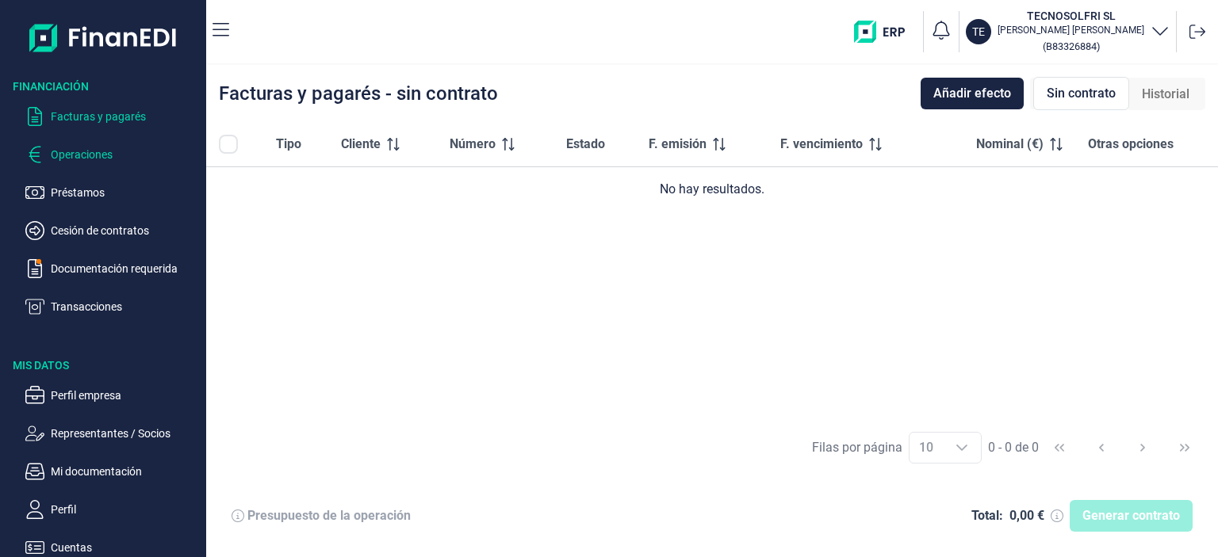
click at [86, 155] on p "Operaciones" at bounding box center [125, 154] width 149 height 19
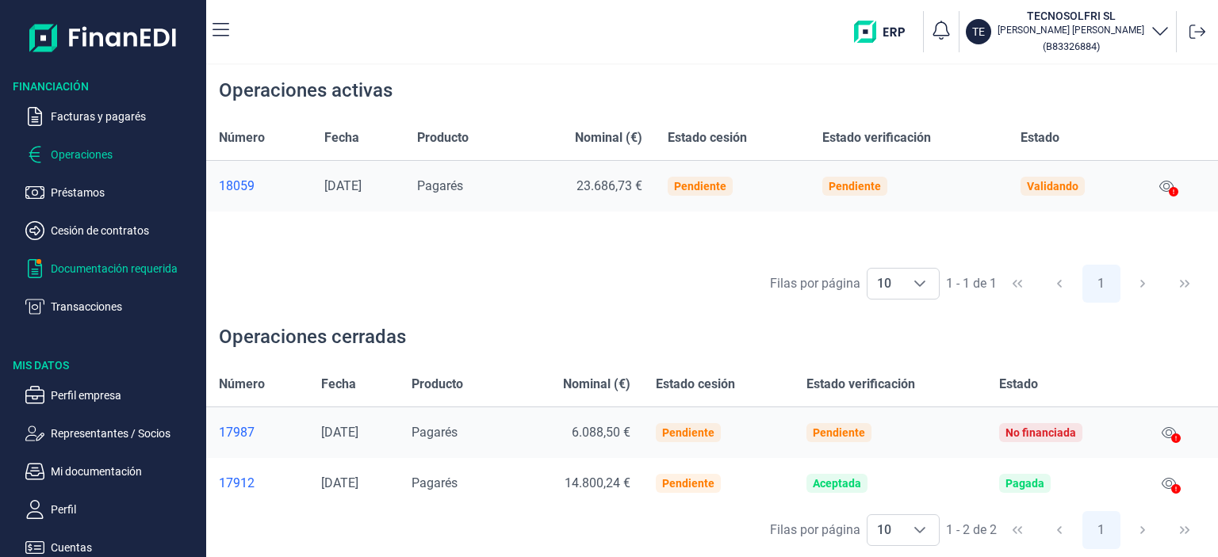
click at [97, 266] on p "Documentación requerida" at bounding box center [125, 268] width 149 height 19
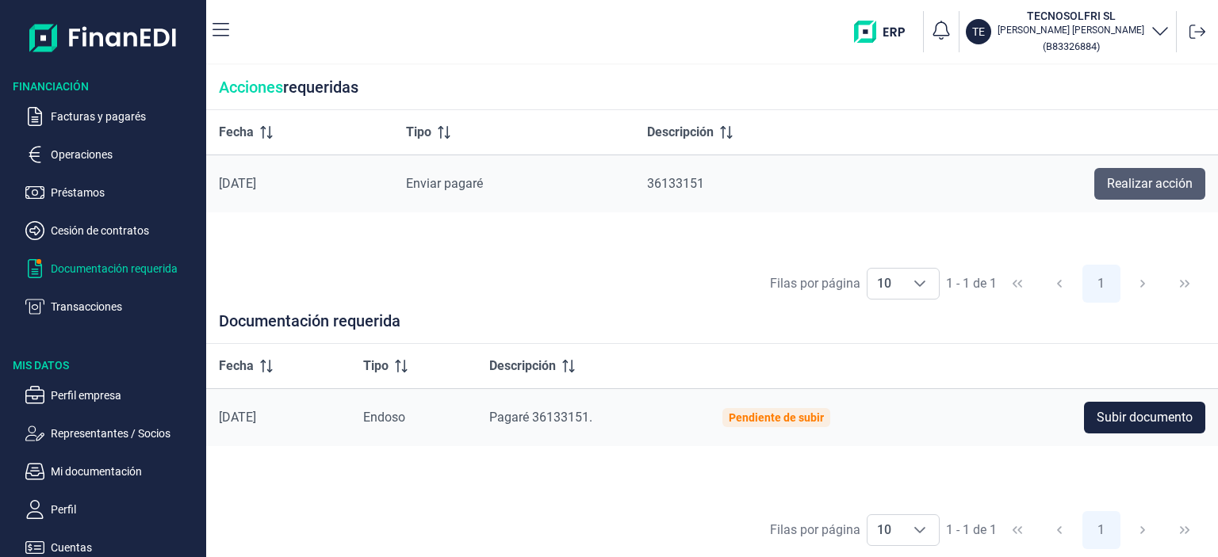
click at [1165, 181] on span "Realizar acción" at bounding box center [1150, 183] width 86 height 19
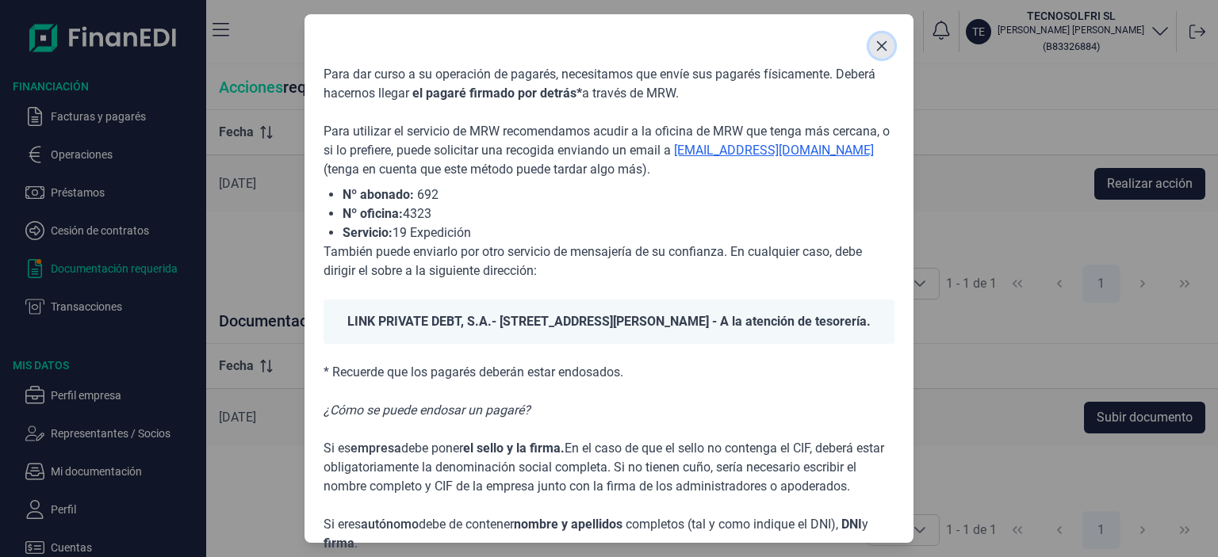
click at [875, 44] on icon "Close" at bounding box center [881, 46] width 13 height 13
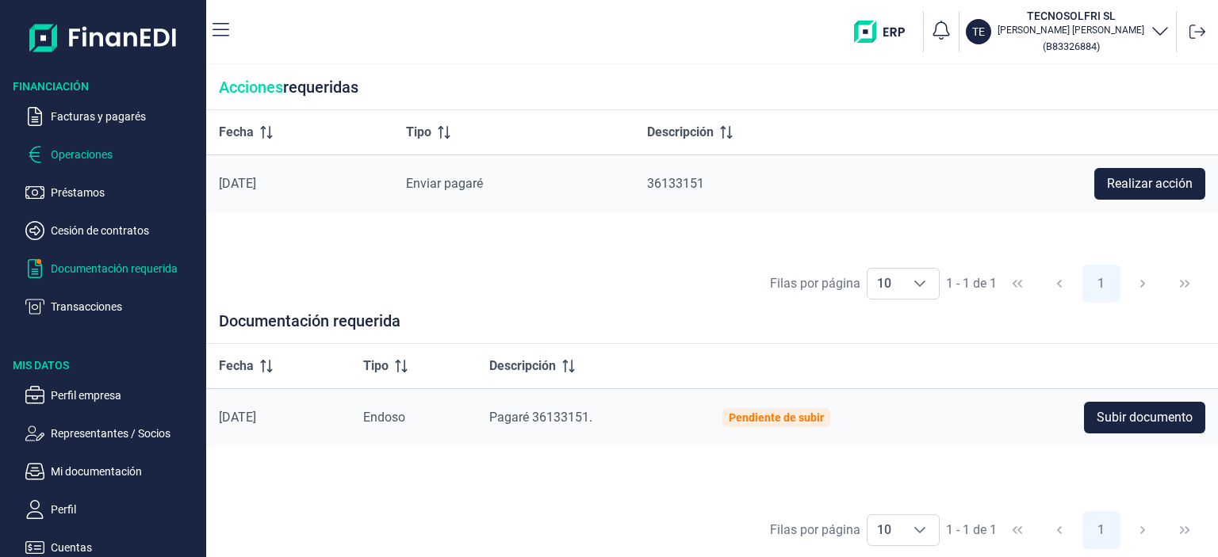
click at [86, 158] on p "Operaciones" at bounding box center [125, 154] width 149 height 19
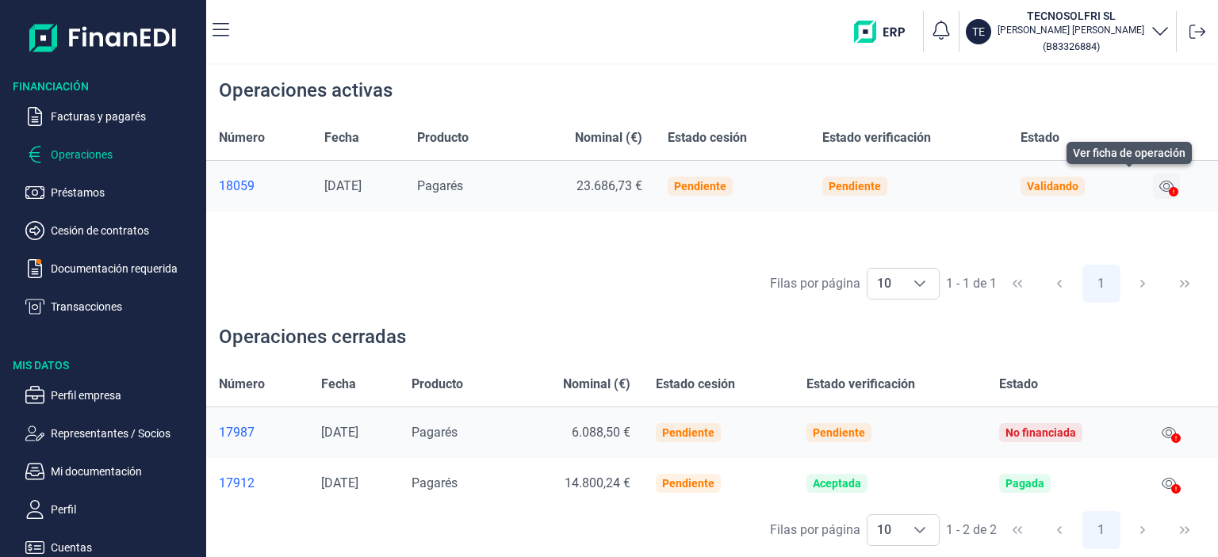
click at [1170, 183] on icon at bounding box center [1166, 186] width 14 height 11
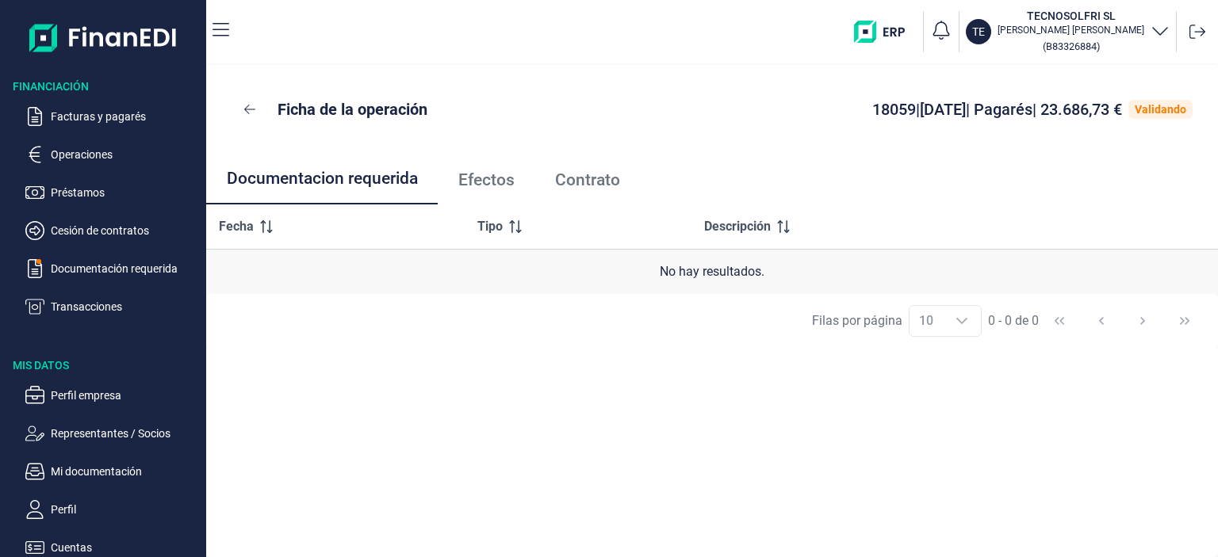
click at [474, 188] on span "Efectos" at bounding box center [486, 180] width 56 height 17
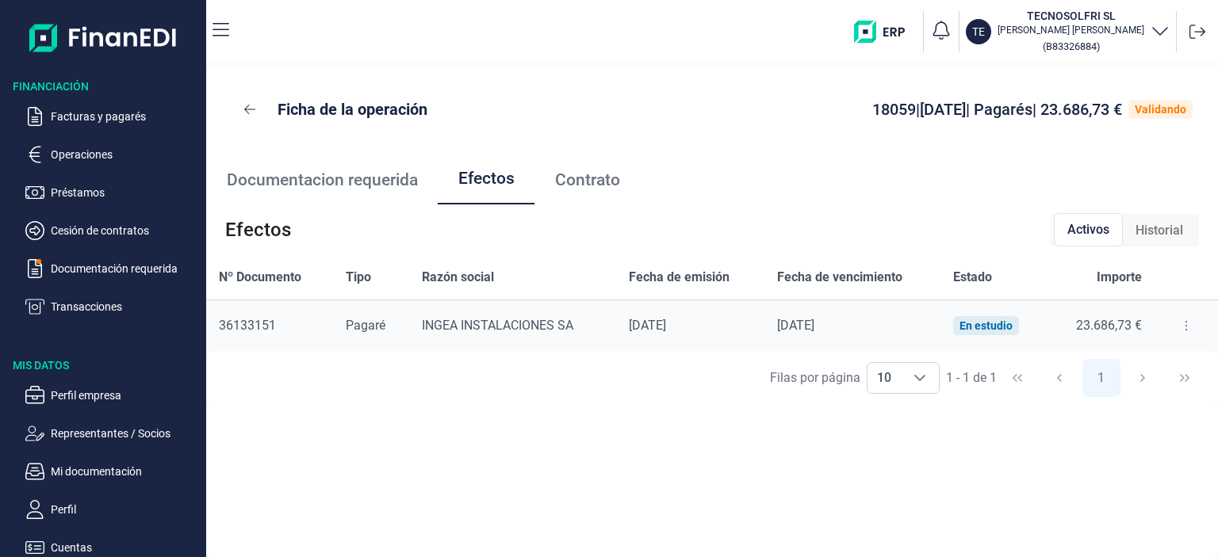
click at [571, 176] on span "Contrato" at bounding box center [587, 180] width 65 height 17
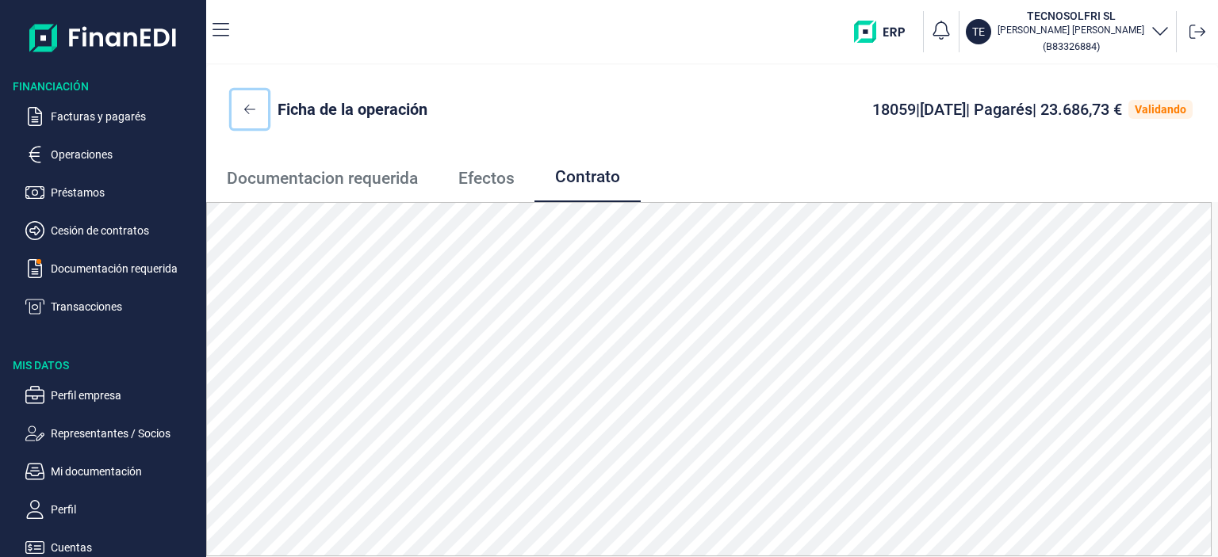
click at [247, 111] on icon at bounding box center [249, 109] width 11 height 13
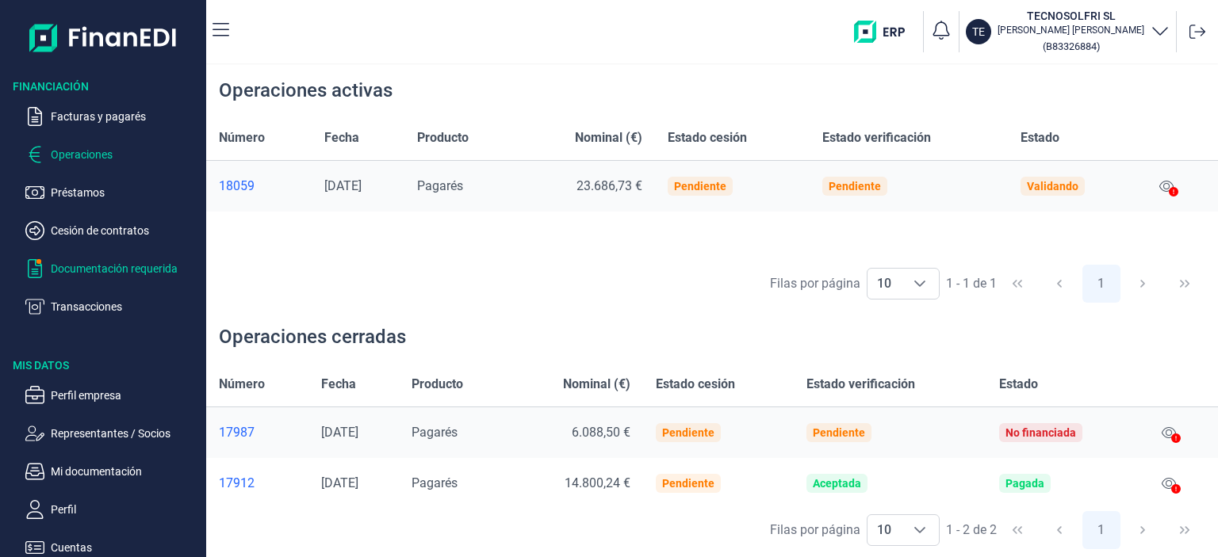
click at [101, 270] on p "Documentación requerida" at bounding box center [125, 268] width 149 height 19
